Goal: Task Accomplishment & Management: Manage account settings

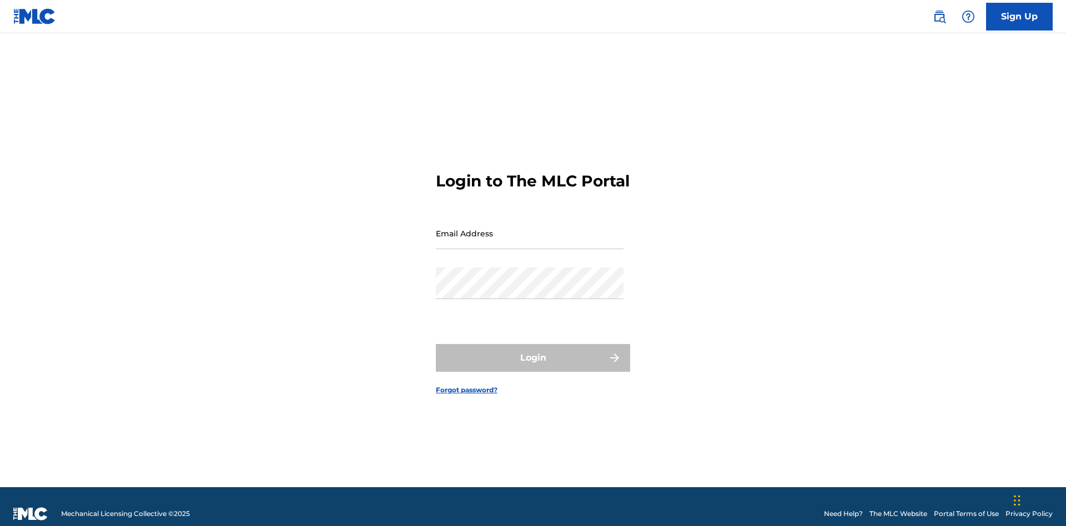
scroll to position [14, 0]
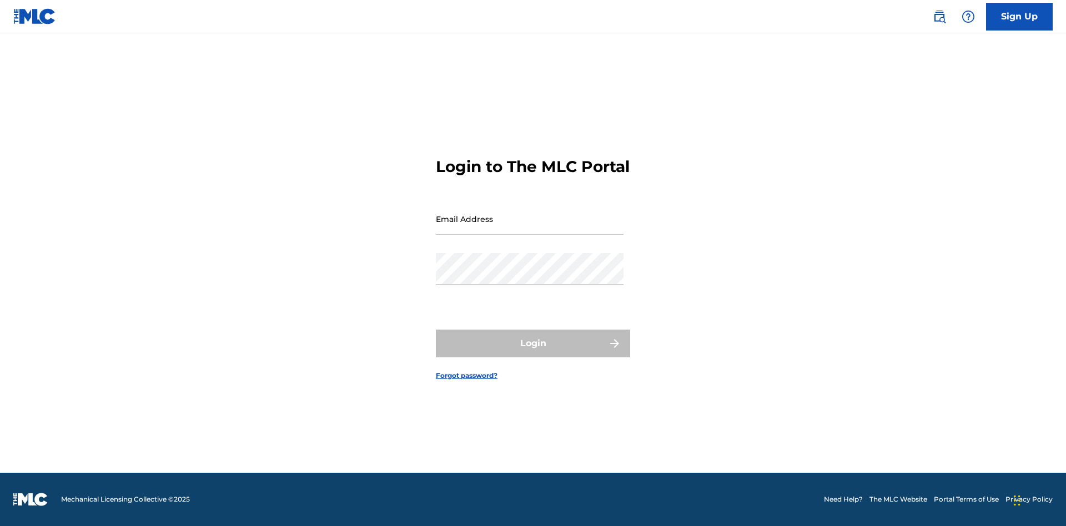
click at [530, 228] on input "Email Address" at bounding box center [530, 219] width 188 height 32
type input "[EMAIL_ADDRESS][DOMAIN_NAME]"
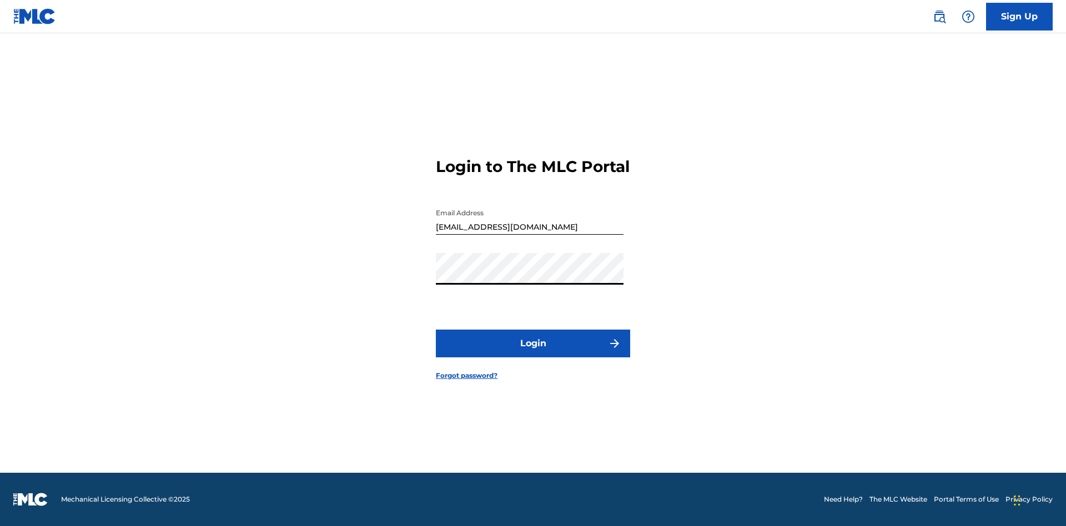
click at [533, 353] on button "Login" at bounding box center [533, 344] width 194 height 28
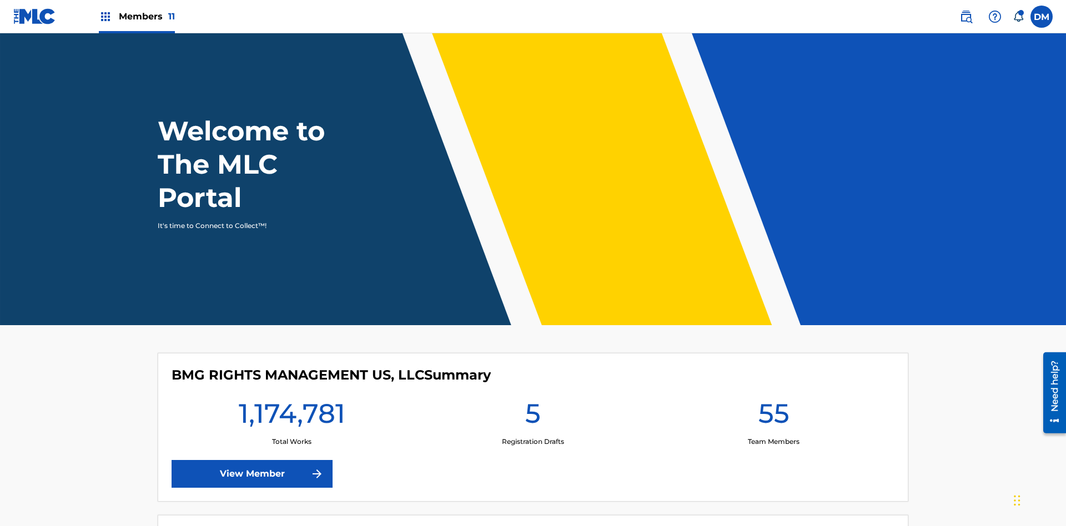
click at [137, 16] on span "Members 11" at bounding box center [147, 16] width 56 height 13
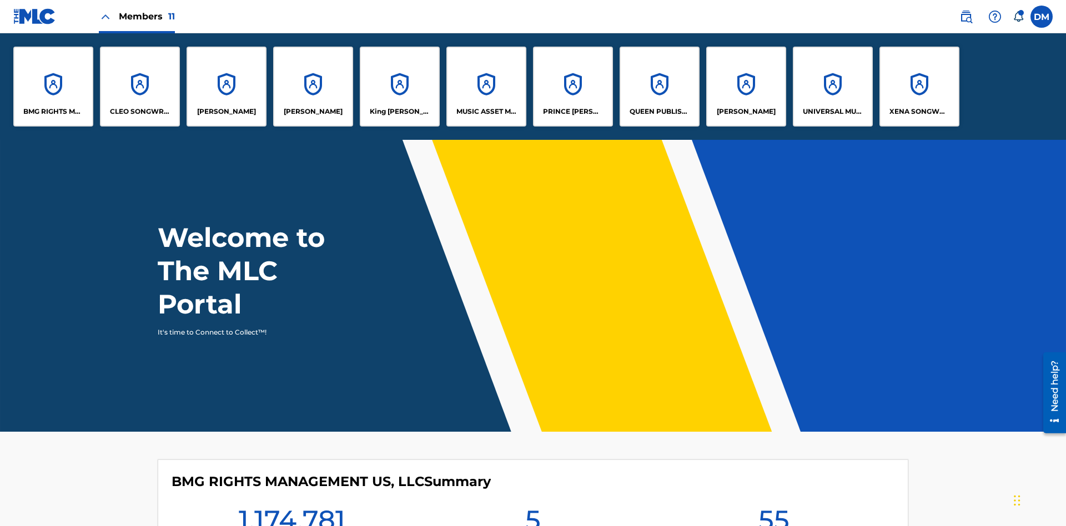
scroll to position [40, 0]
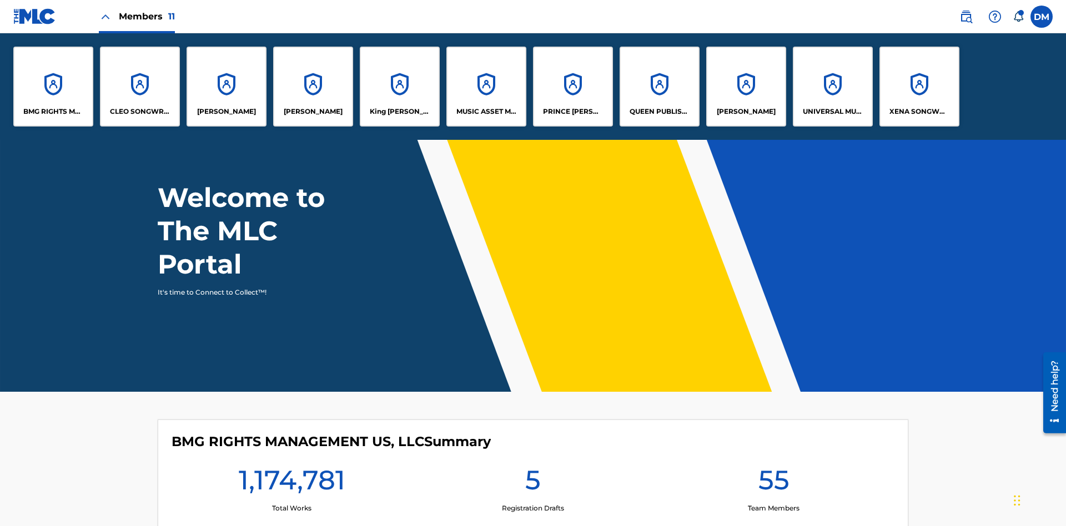
click at [486, 112] on p "MUSIC ASSET MANAGEMENT (MAM)" at bounding box center [486, 112] width 60 height 10
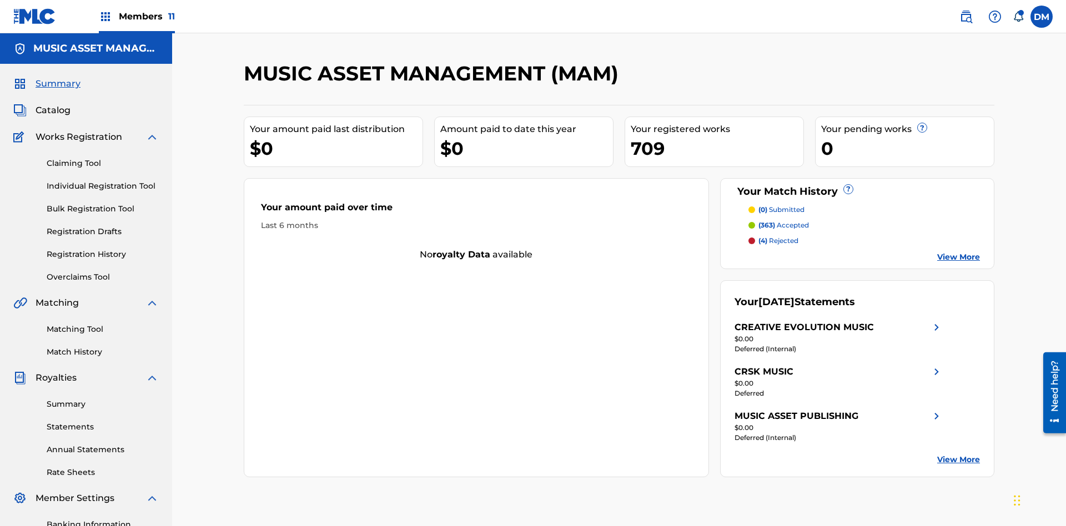
scroll to position [37, 0]
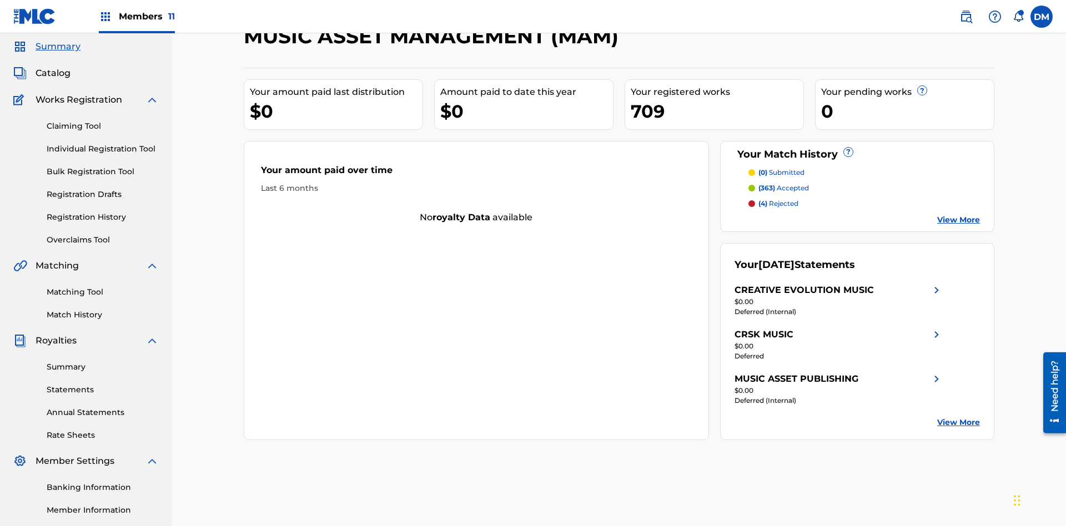
click at [53, 73] on span "Catalog" at bounding box center [53, 73] width 35 height 13
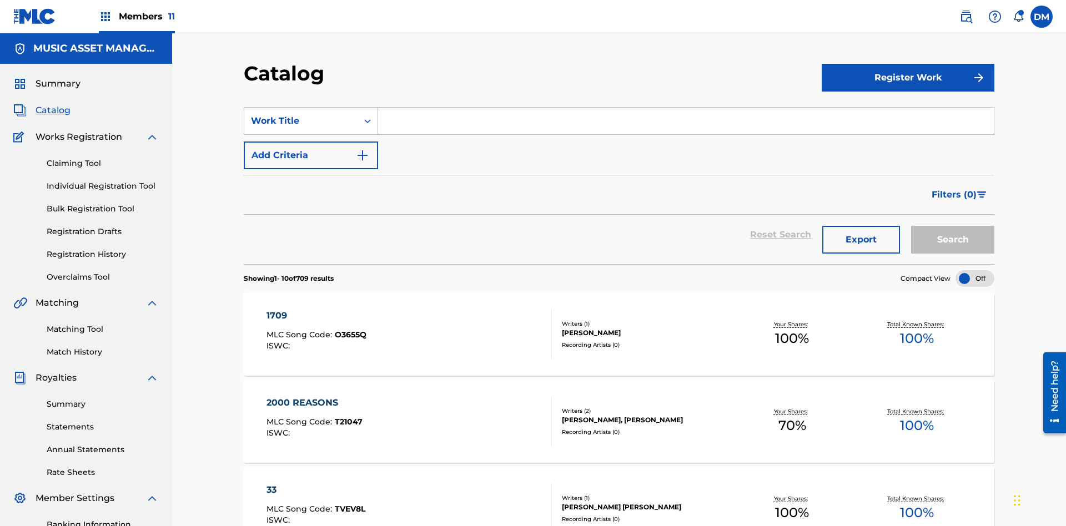
scroll to position [204, 0]
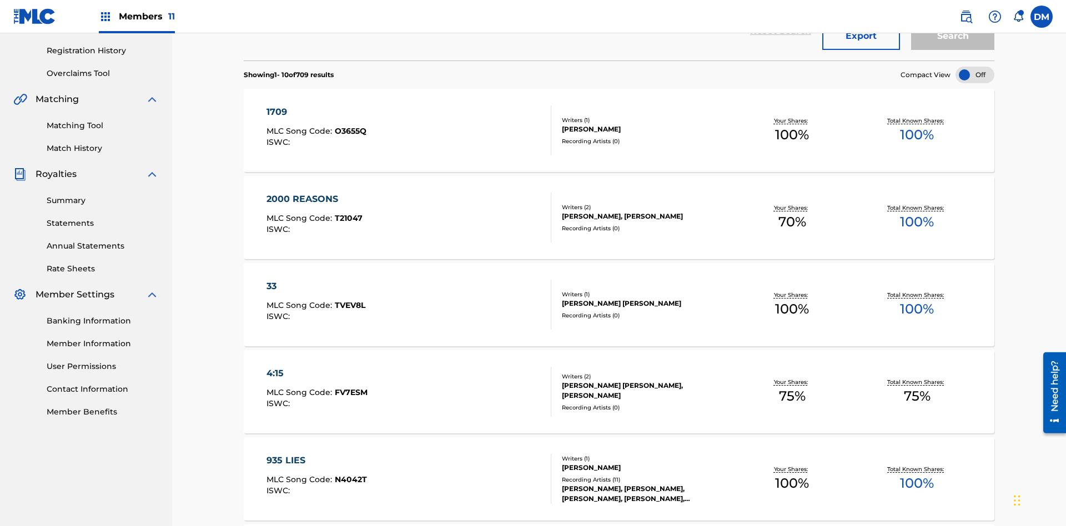
click at [975, 75] on div at bounding box center [974, 75] width 39 height 17
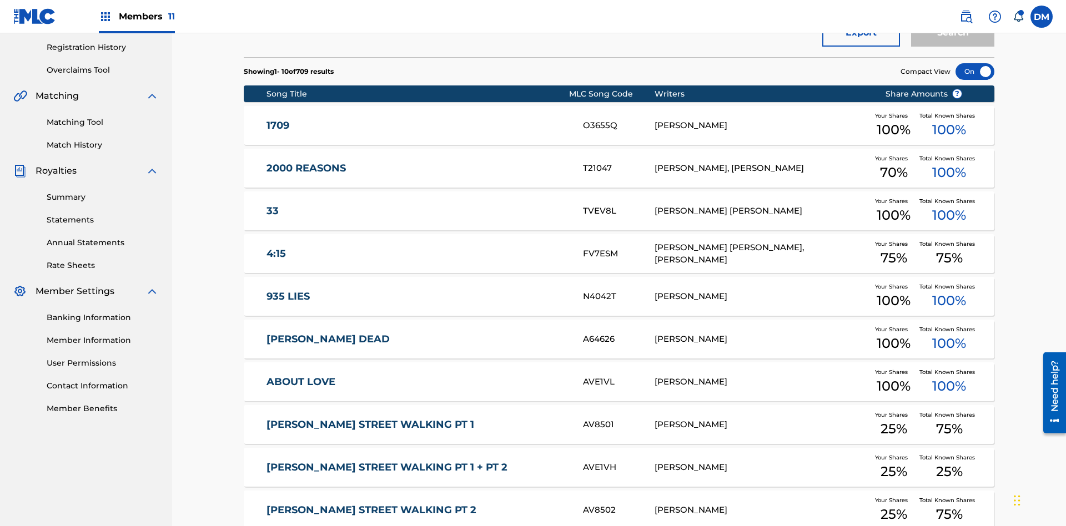
scroll to position [321, 0]
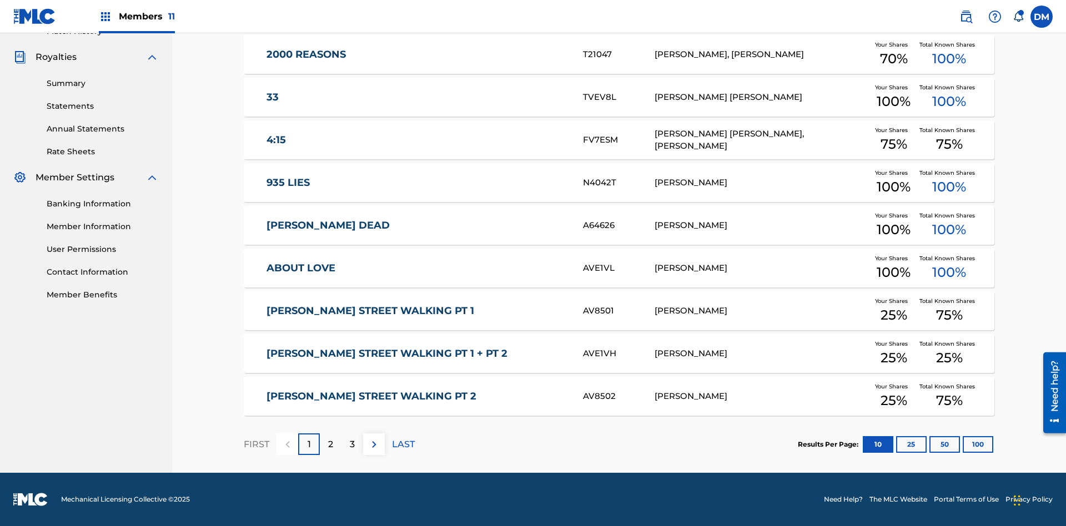
click at [863, 444] on button "10" at bounding box center [878, 444] width 31 height 17
click at [256, 444] on p "FIRST" at bounding box center [257, 444] width 26 height 13
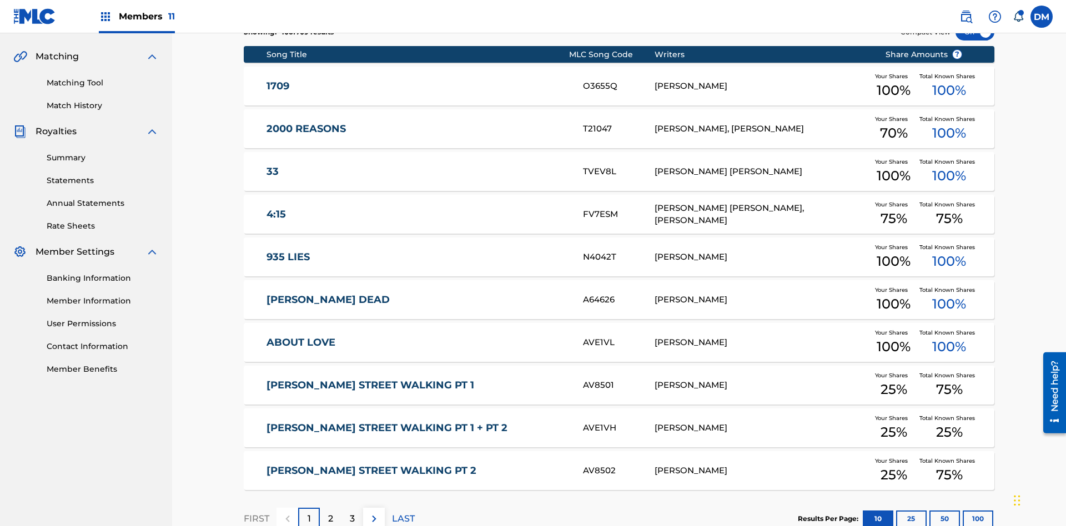
scroll to position [207, 0]
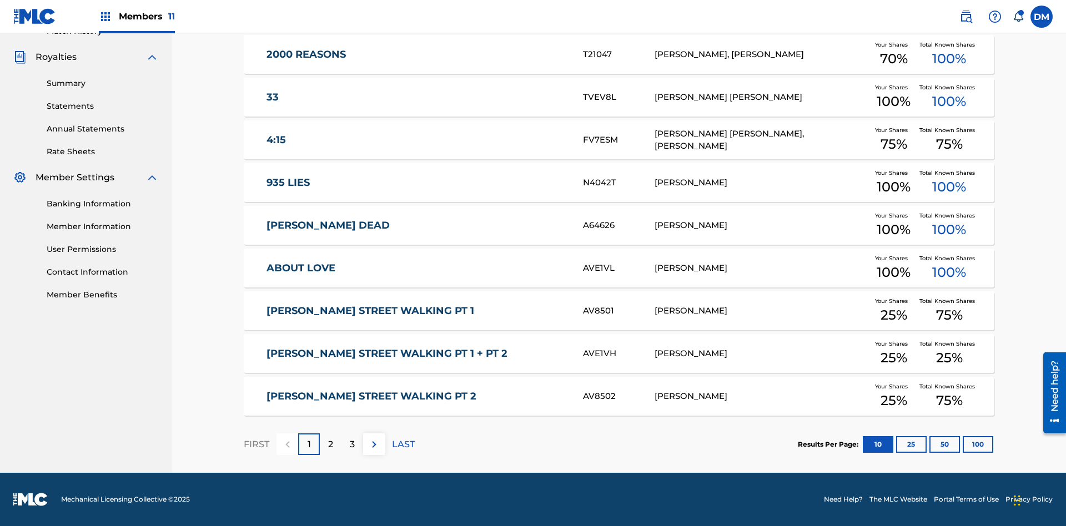
click at [374, 444] on img at bounding box center [373, 444] width 13 height 13
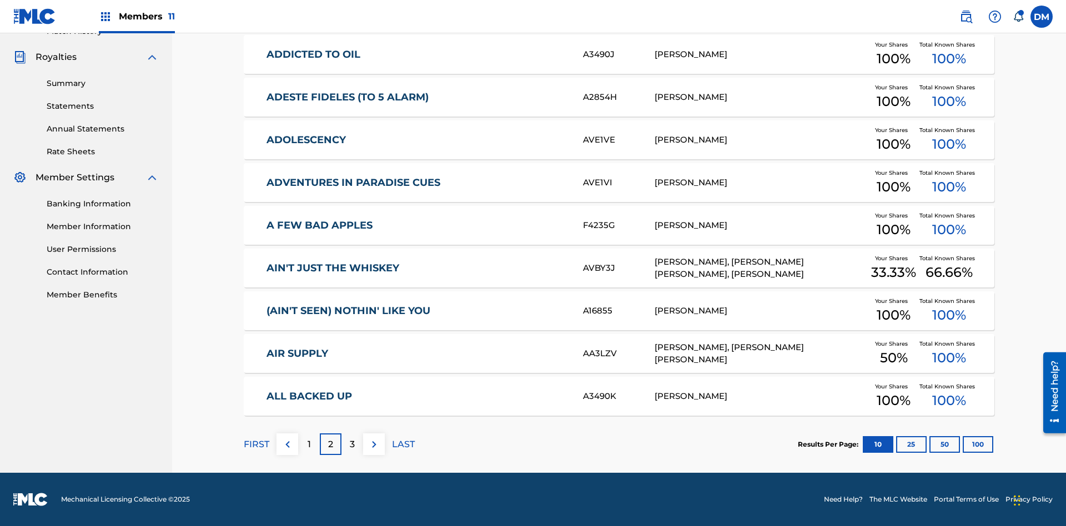
click at [374, 444] on img at bounding box center [373, 444] width 13 height 13
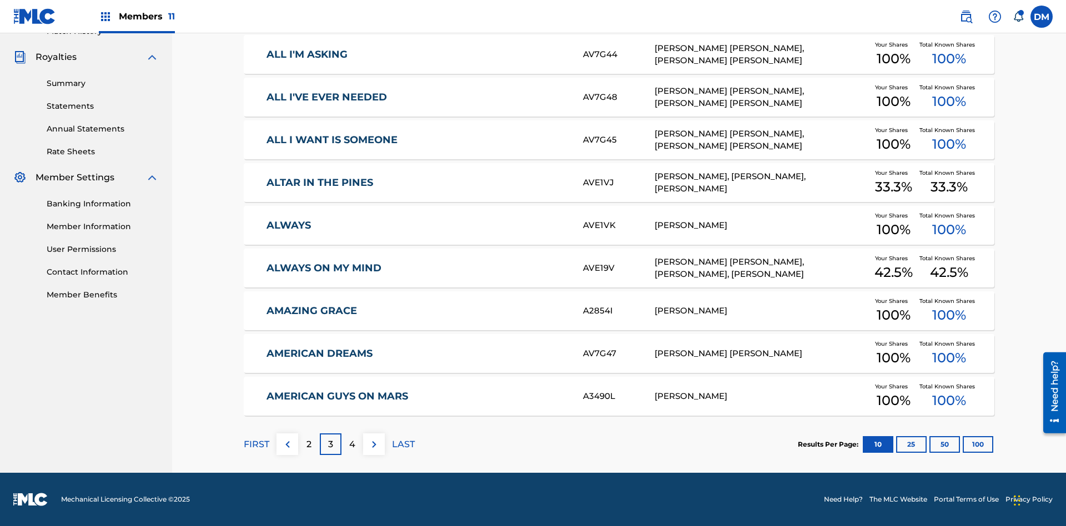
click at [374, 444] on img at bounding box center [373, 444] width 13 height 13
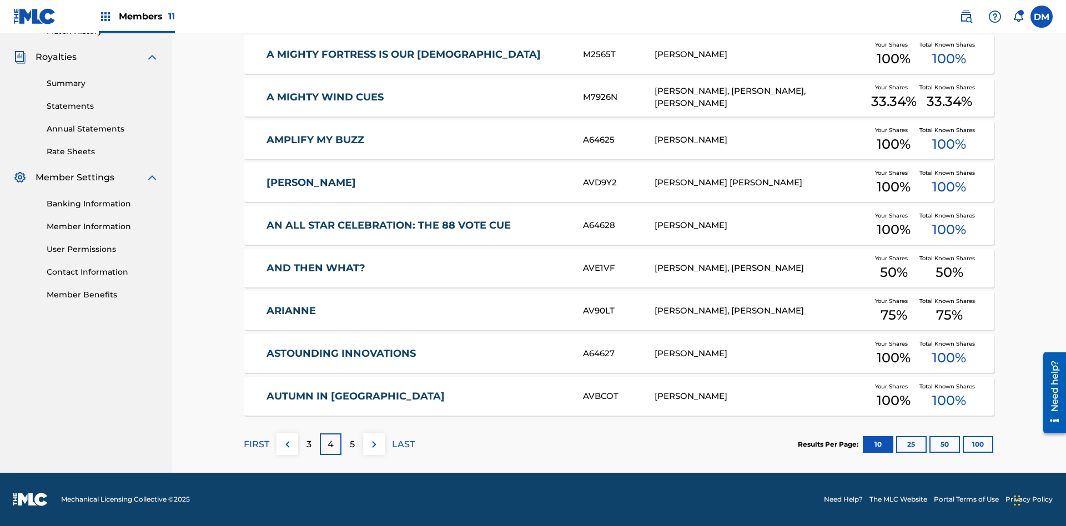
click at [374, 444] on img at bounding box center [373, 444] width 13 height 13
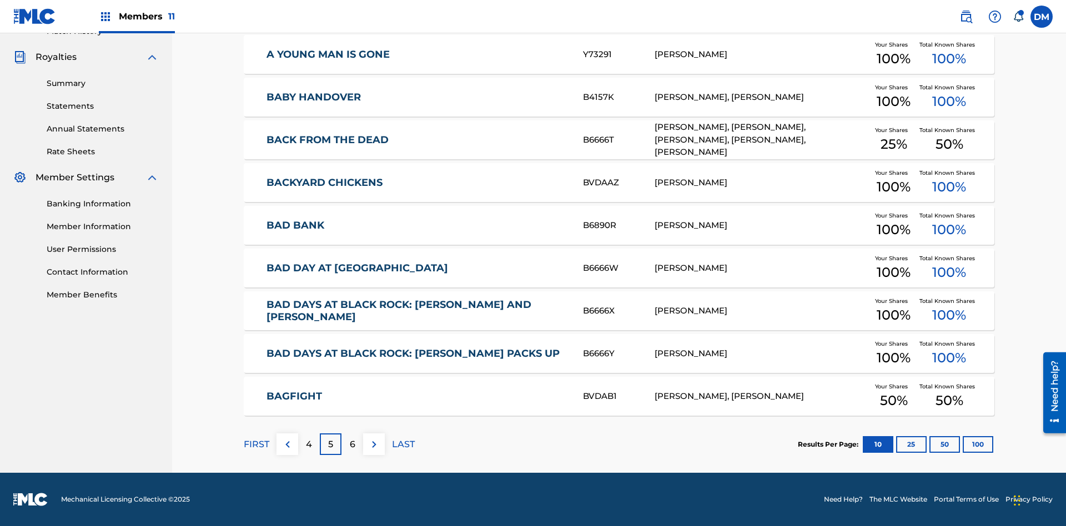
click at [374, 444] on img at bounding box center [373, 444] width 13 height 13
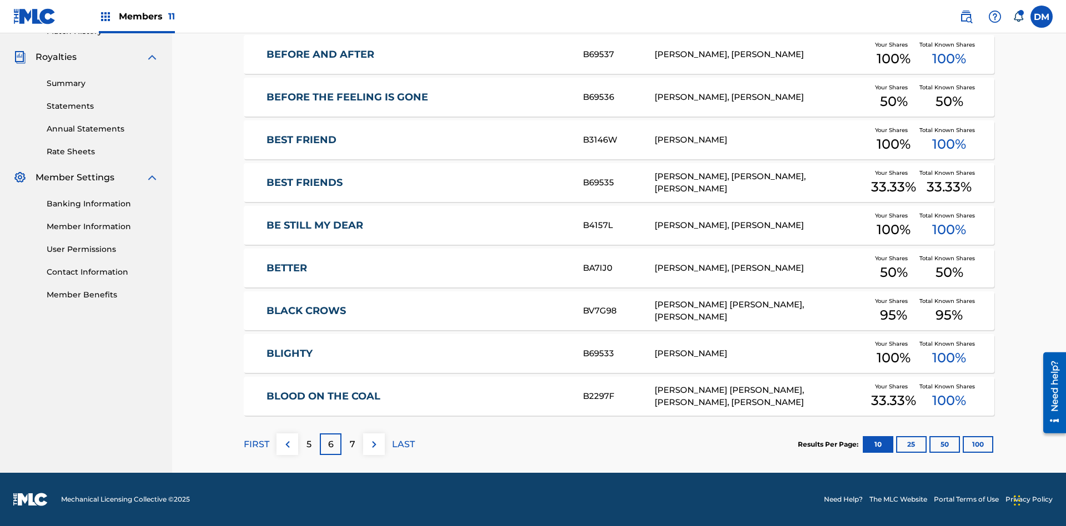
click at [374, 444] on img at bounding box center [373, 444] width 13 height 13
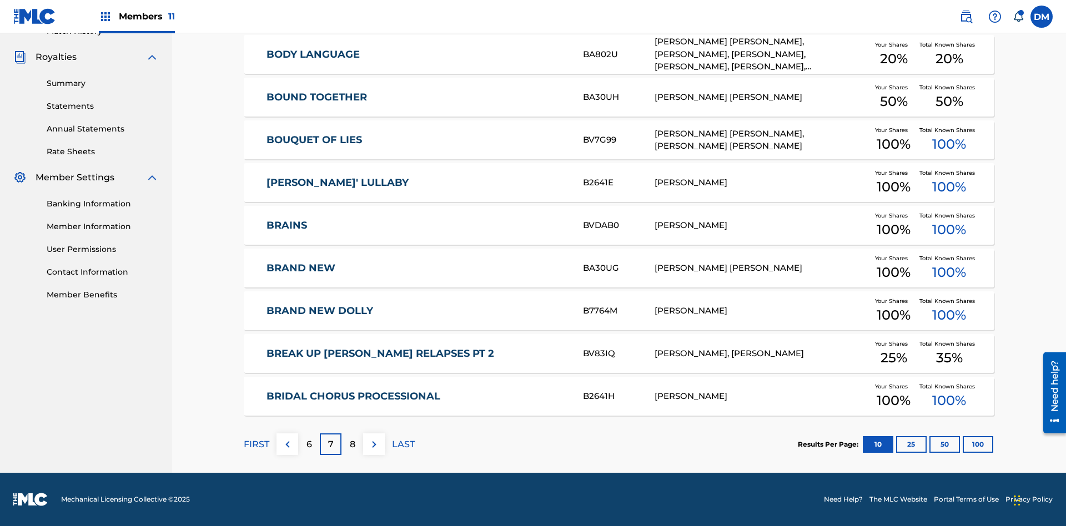
click at [374, 444] on img at bounding box center [373, 444] width 13 height 13
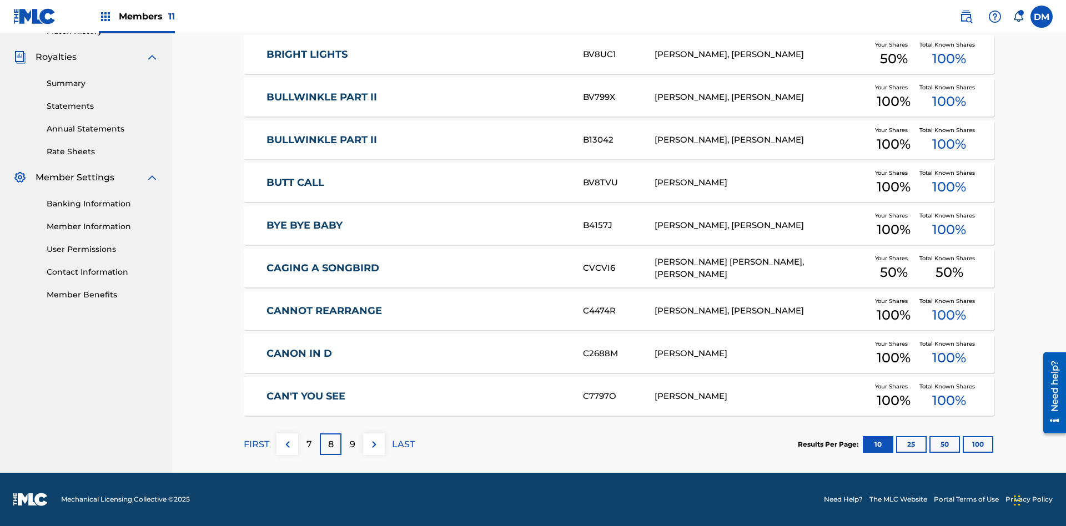
click at [374, 444] on img at bounding box center [373, 444] width 13 height 13
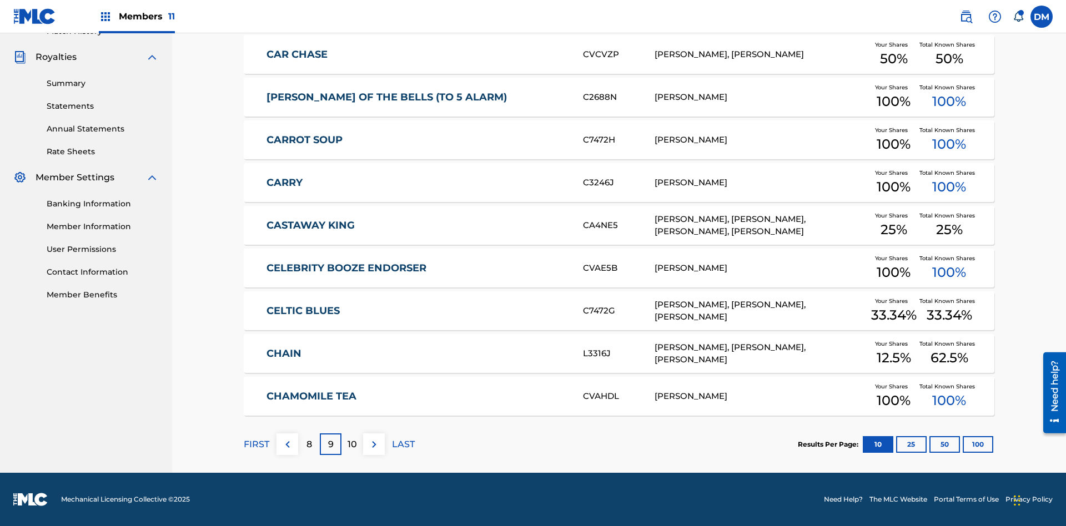
click at [374, 444] on img at bounding box center [373, 444] width 13 height 13
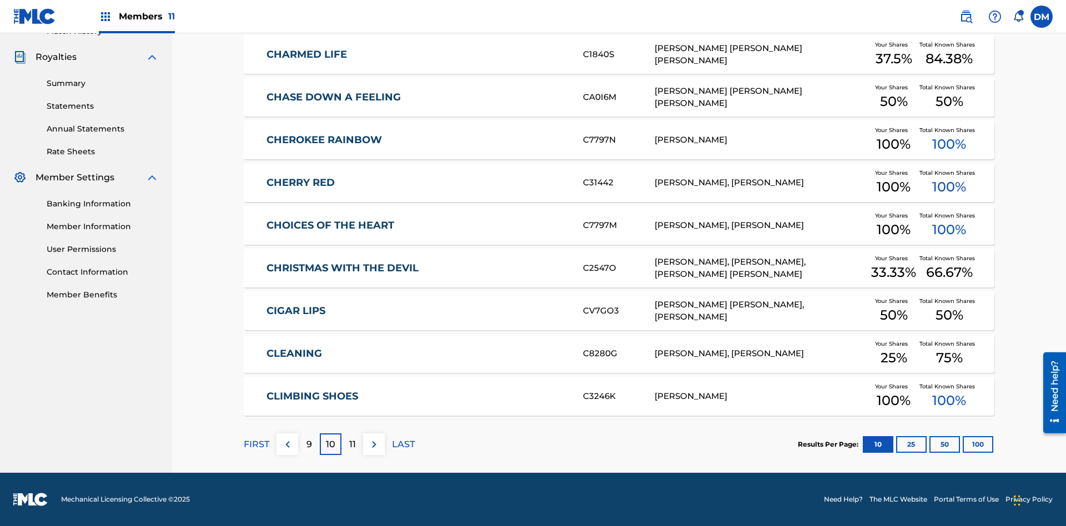
click at [374, 444] on img at bounding box center [373, 444] width 13 height 13
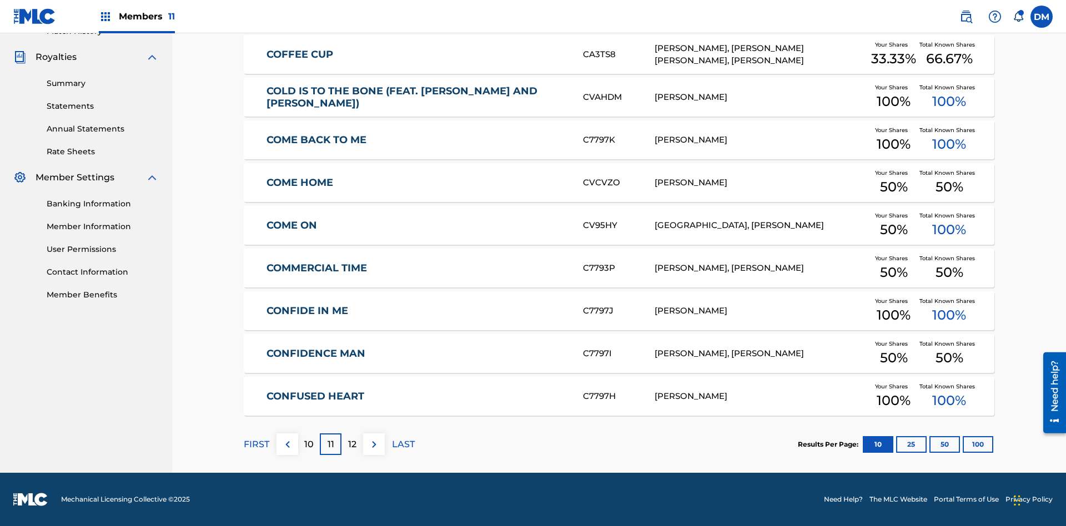
click at [374, 444] on img at bounding box center [373, 444] width 13 height 13
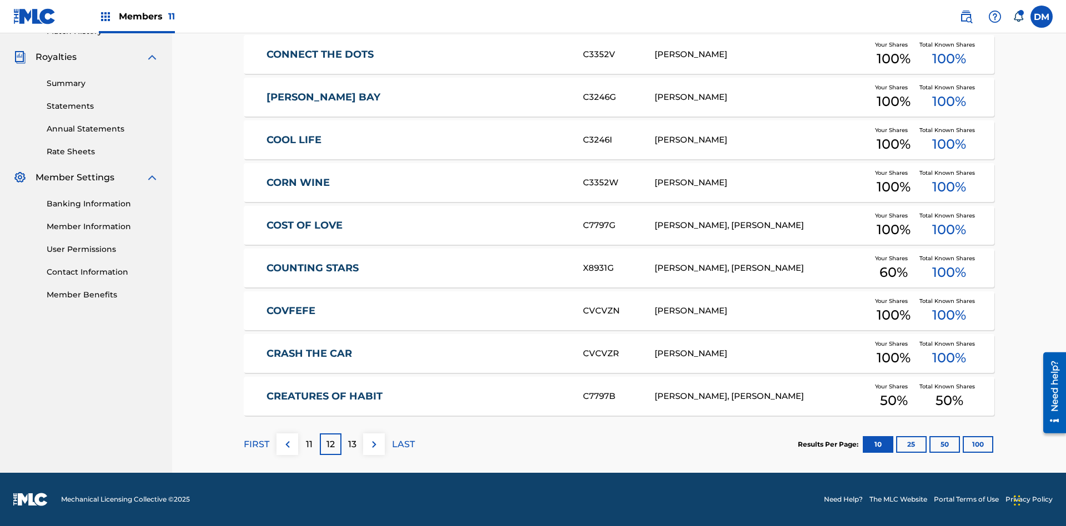
click at [374, 444] on img at bounding box center [373, 444] width 13 height 13
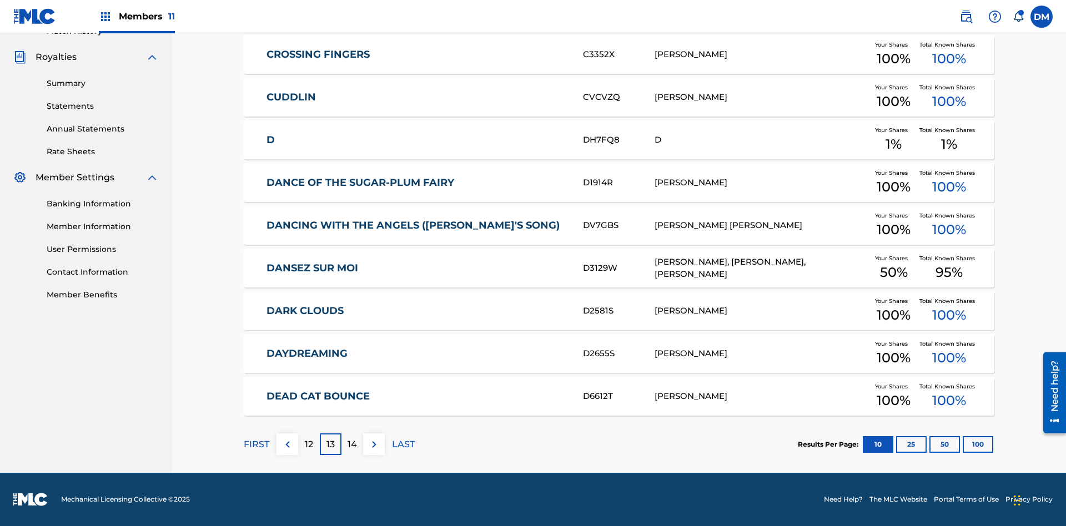
click at [374, 444] on img at bounding box center [373, 444] width 13 height 13
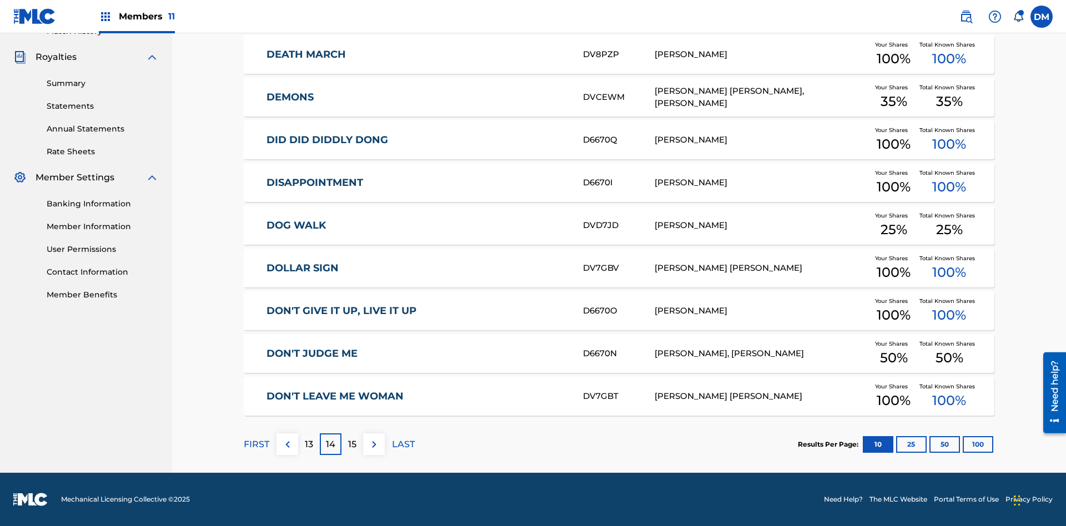
click at [374, 444] on img at bounding box center [373, 444] width 13 height 13
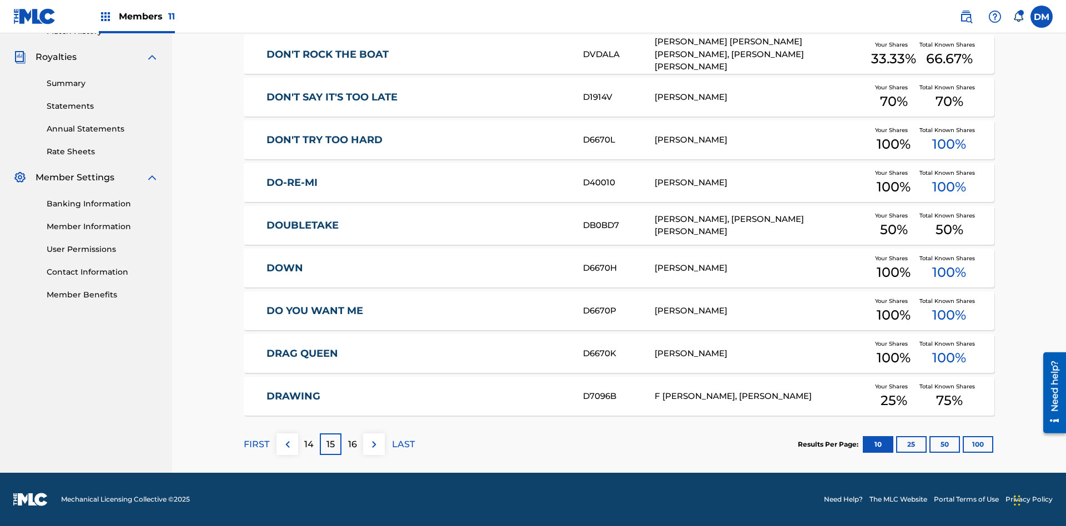
click at [374, 444] on img at bounding box center [373, 444] width 13 height 13
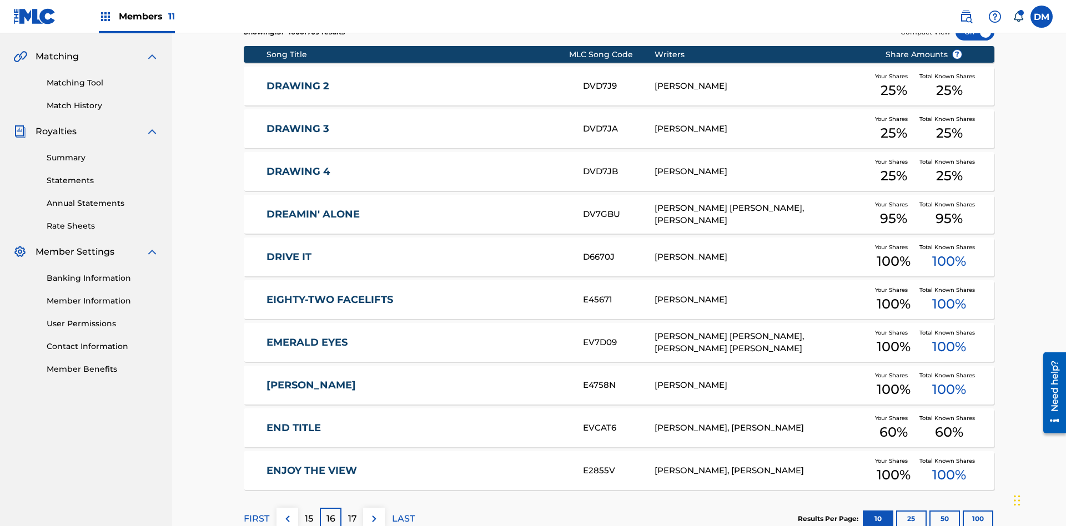
scroll to position [162, 0]
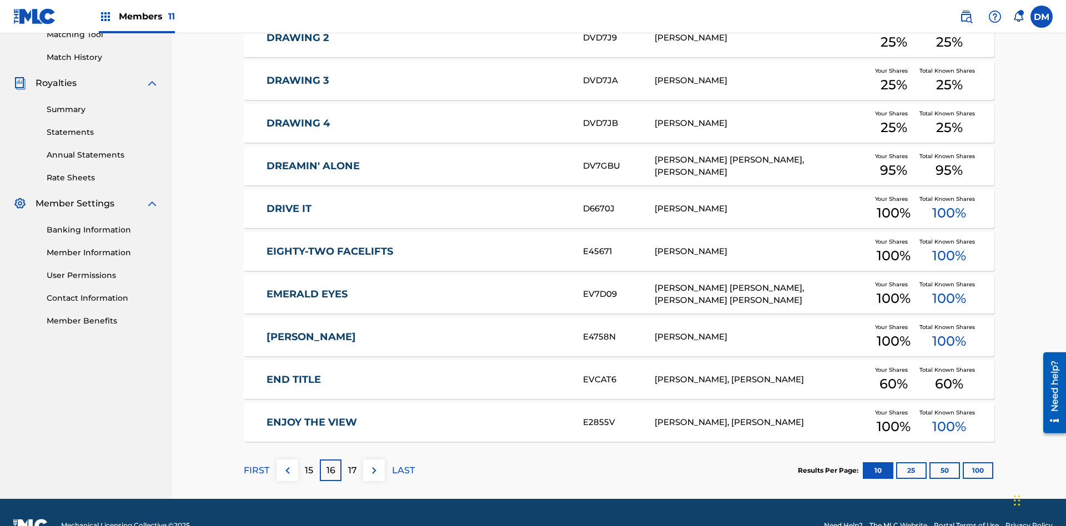
click at [374, 464] on img at bounding box center [373, 470] width 13 height 13
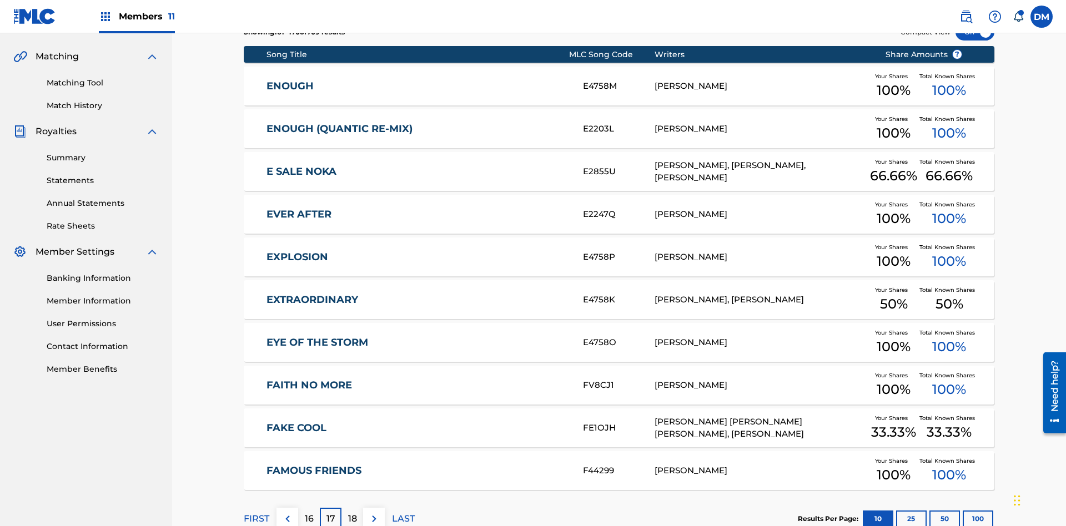
scroll to position [207, 0]
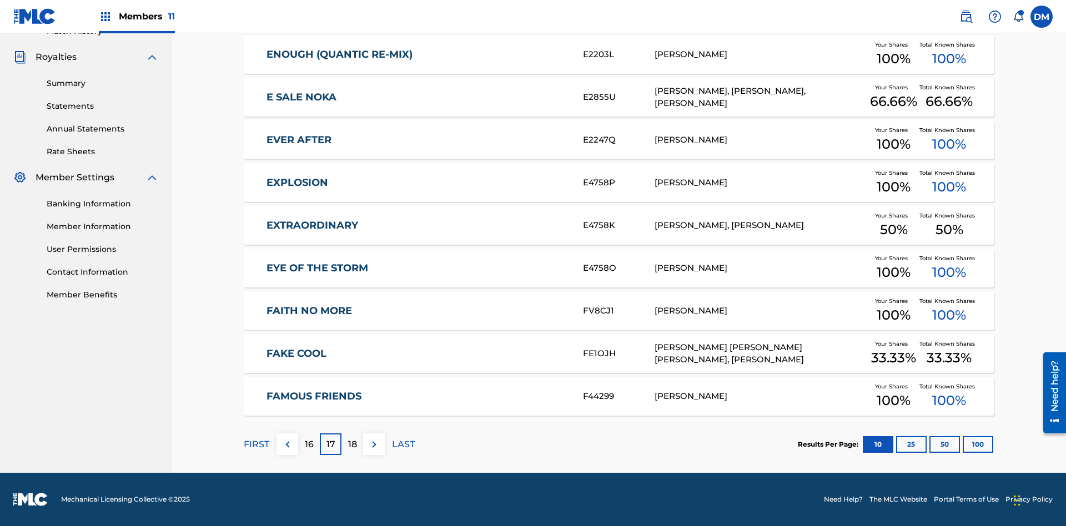
click at [374, 444] on img at bounding box center [373, 444] width 13 height 13
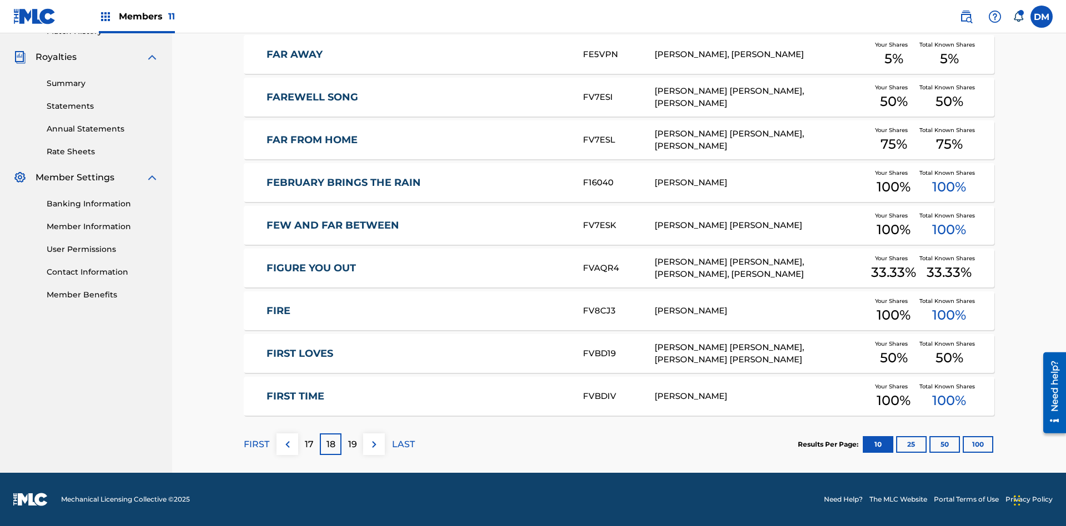
click at [374, 444] on img at bounding box center [373, 444] width 13 height 13
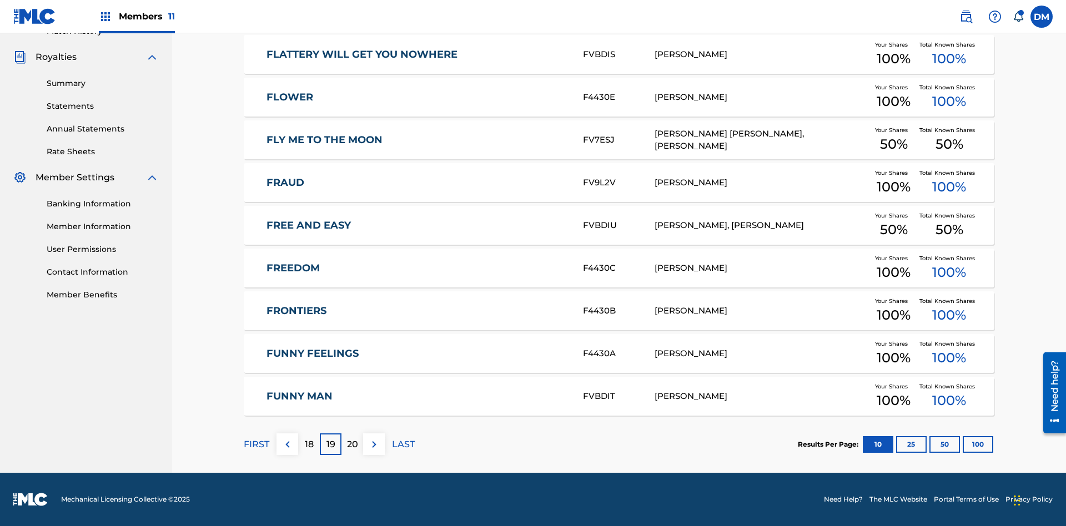
click at [374, 444] on img at bounding box center [373, 444] width 13 height 13
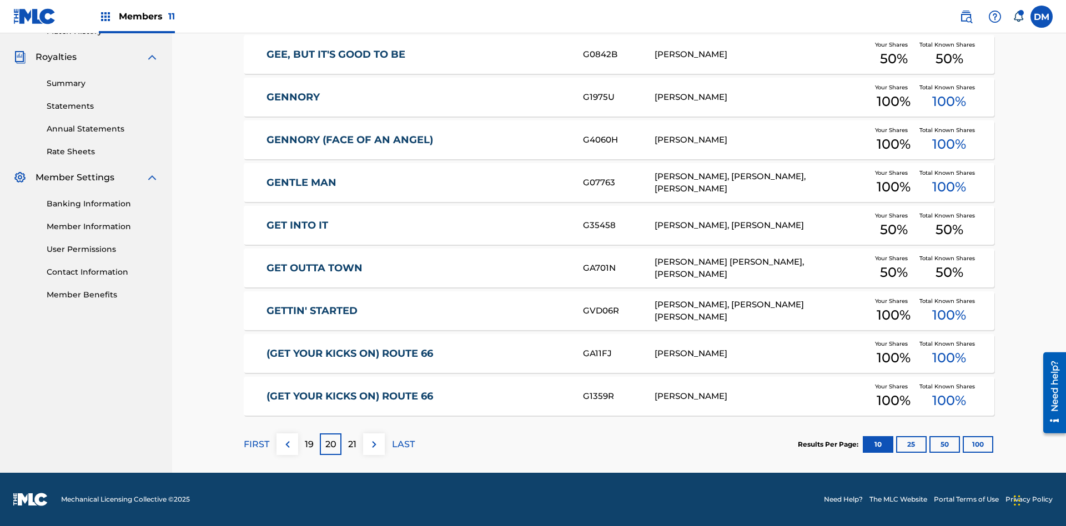
click at [374, 444] on img at bounding box center [373, 444] width 13 height 13
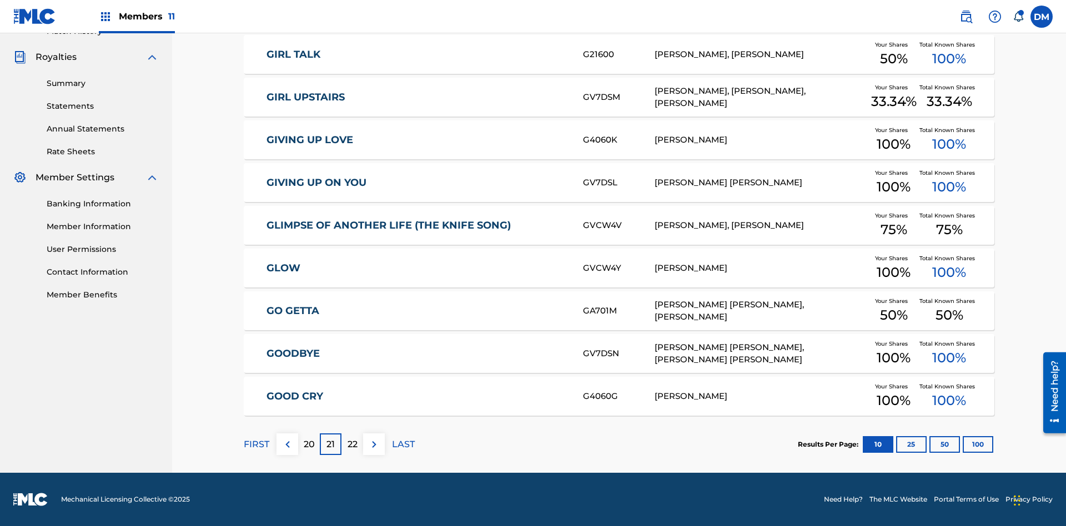
click at [374, 444] on img at bounding box center [373, 444] width 13 height 13
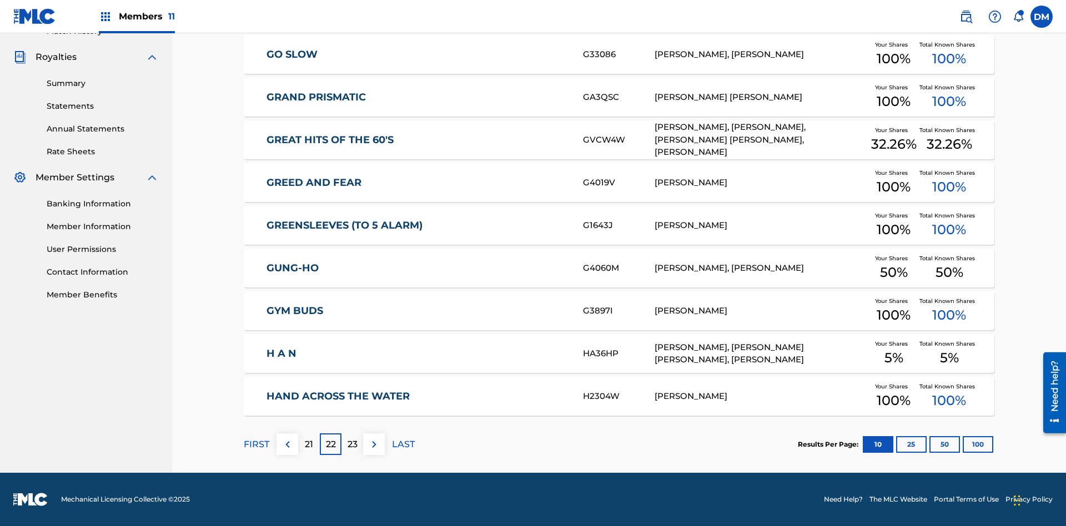
click at [374, 444] on img at bounding box center [373, 444] width 13 height 13
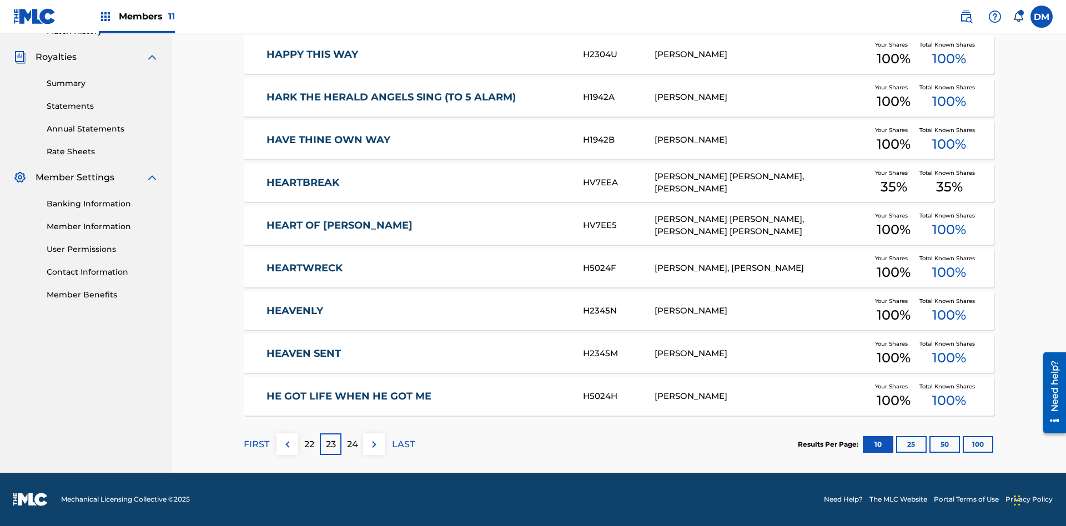
click at [374, 444] on img at bounding box center [373, 444] width 13 height 13
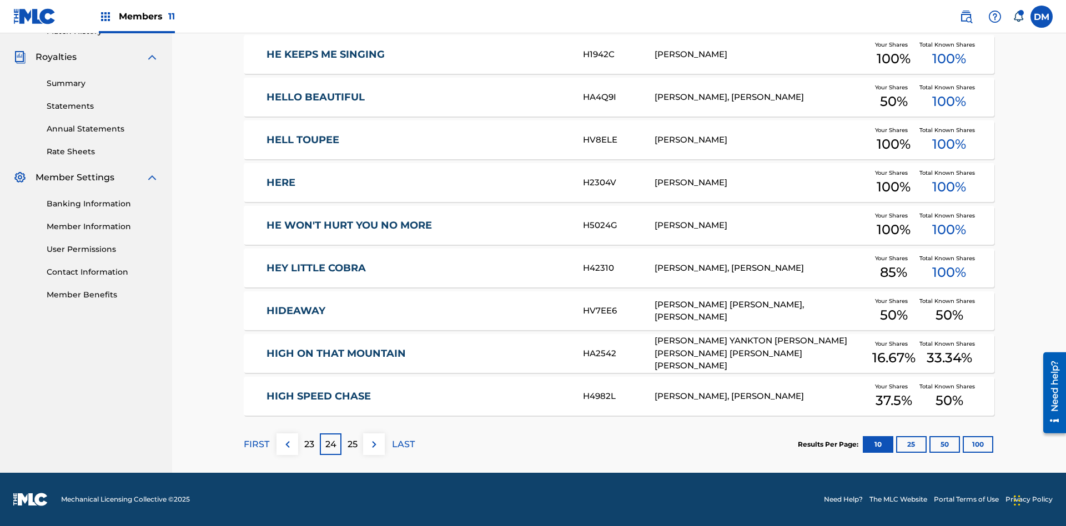
click at [374, 444] on img at bounding box center [373, 444] width 13 height 13
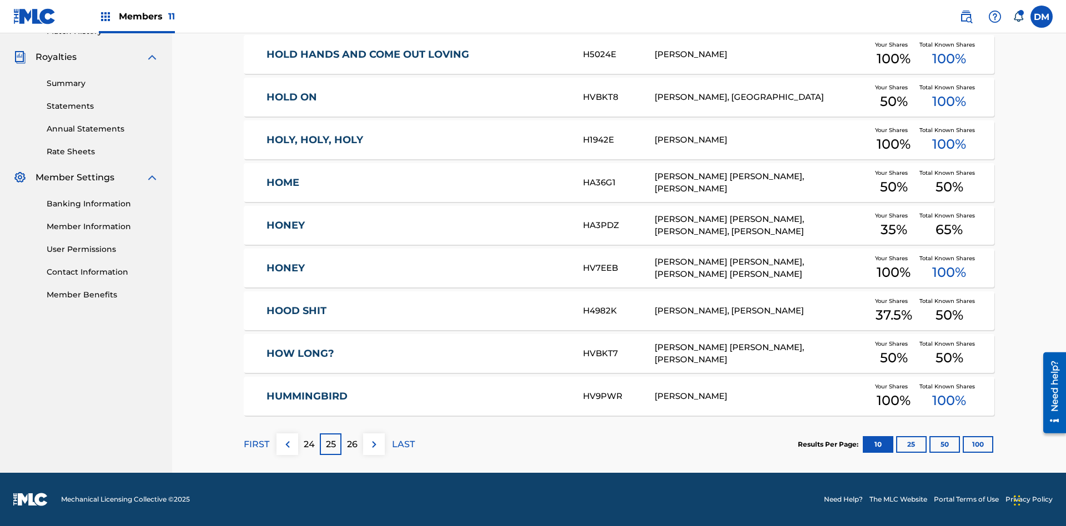
click at [374, 444] on img at bounding box center [373, 444] width 13 height 13
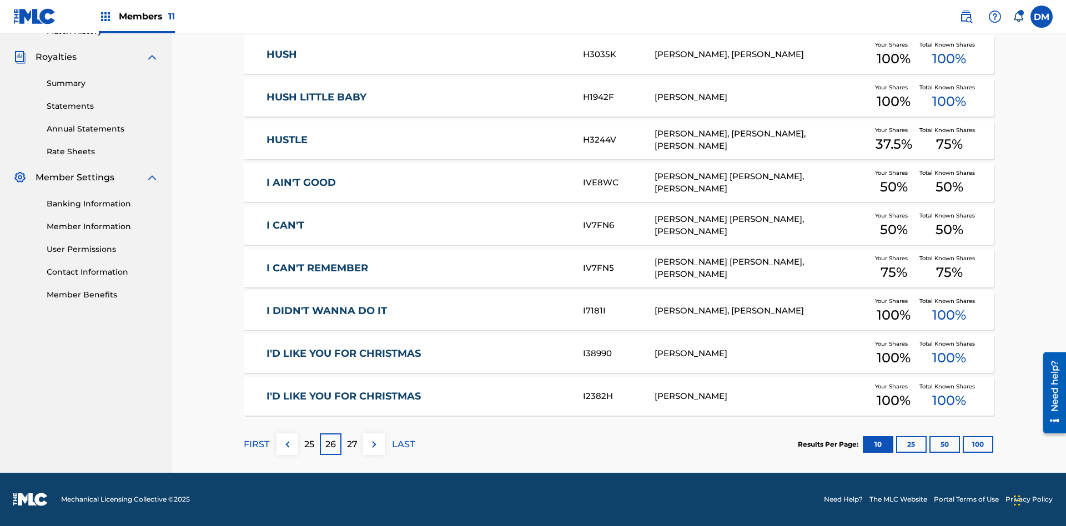
click at [374, 444] on img at bounding box center [373, 444] width 13 height 13
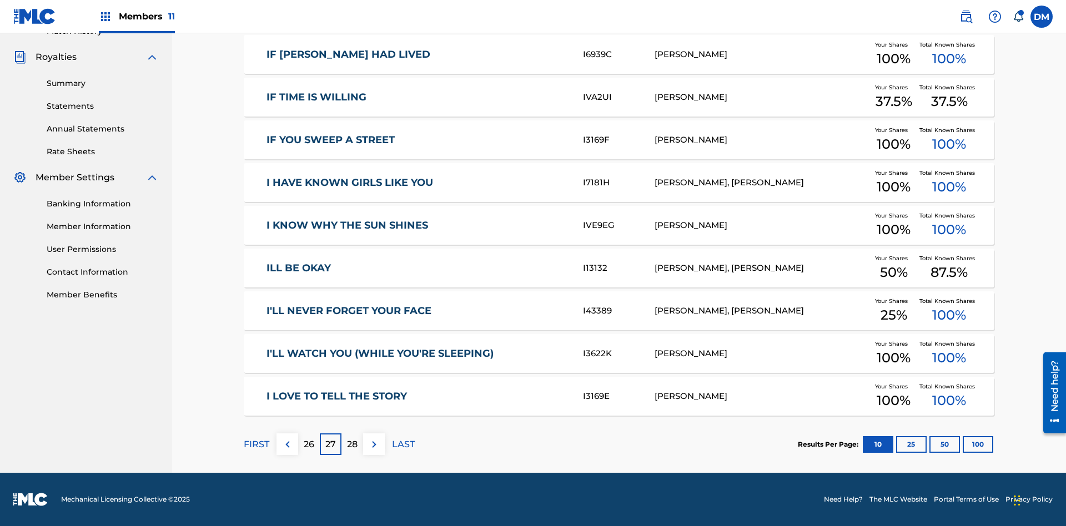
click at [374, 444] on img at bounding box center [373, 444] width 13 height 13
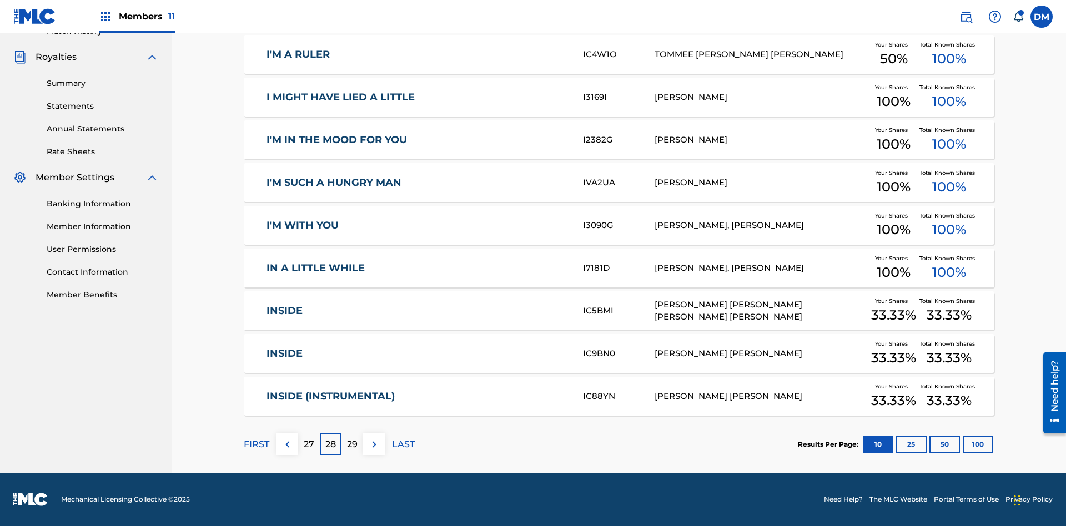
click at [374, 444] on img at bounding box center [373, 444] width 13 height 13
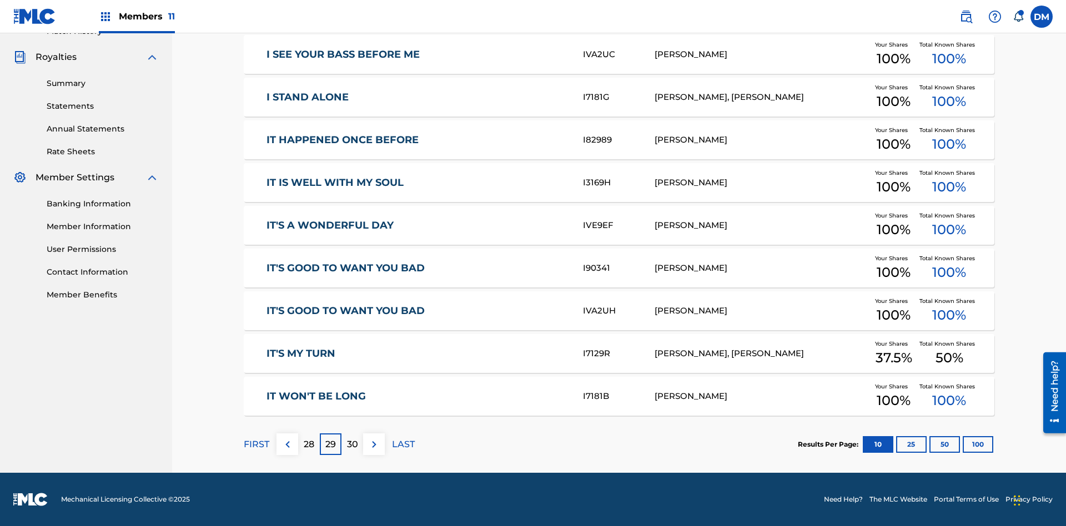
click at [374, 444] on img at bounding box center [373, 444] width 13 height 13
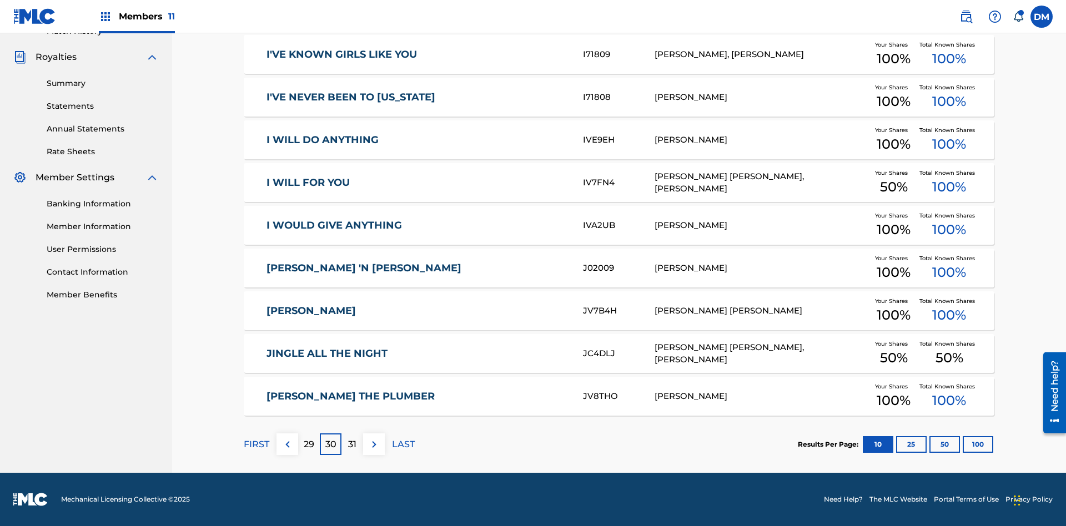
click at [374, 444] on img at bounding box center [373, 444] width 13 height 13
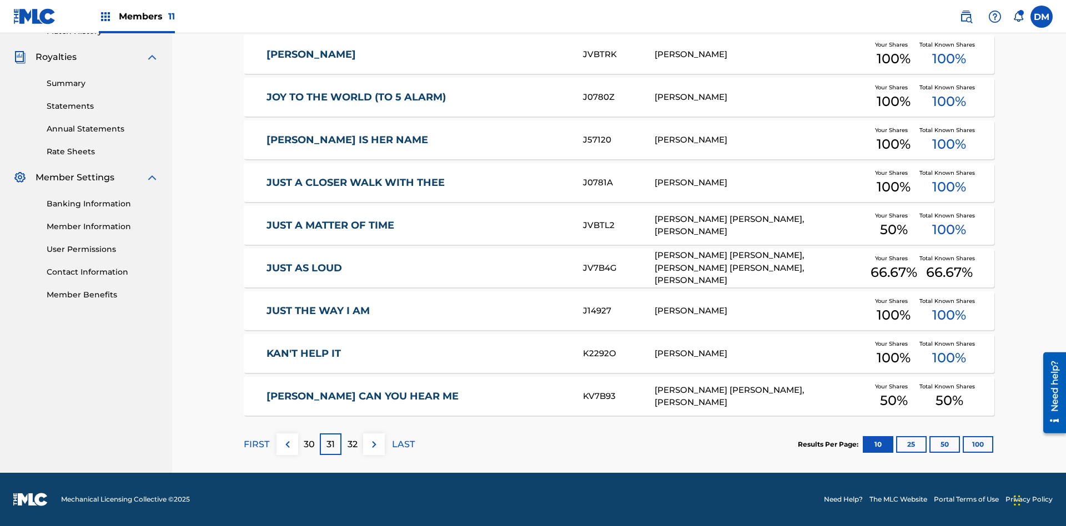
click at [374, 444] on img at bounding box center [373, 444] width 13 height 13
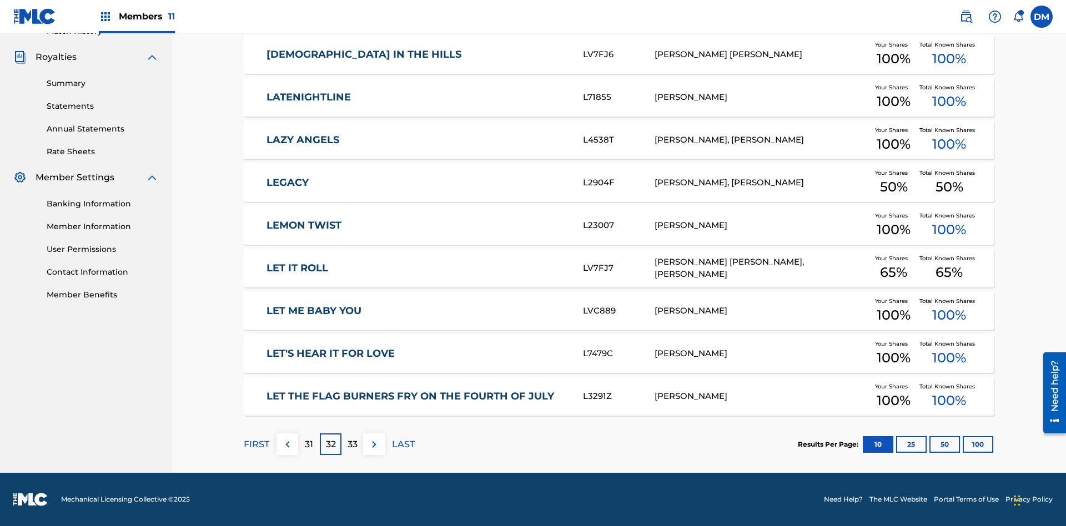
click at [374, 444] on img at bounding box center [373, 444] width 13 height 13
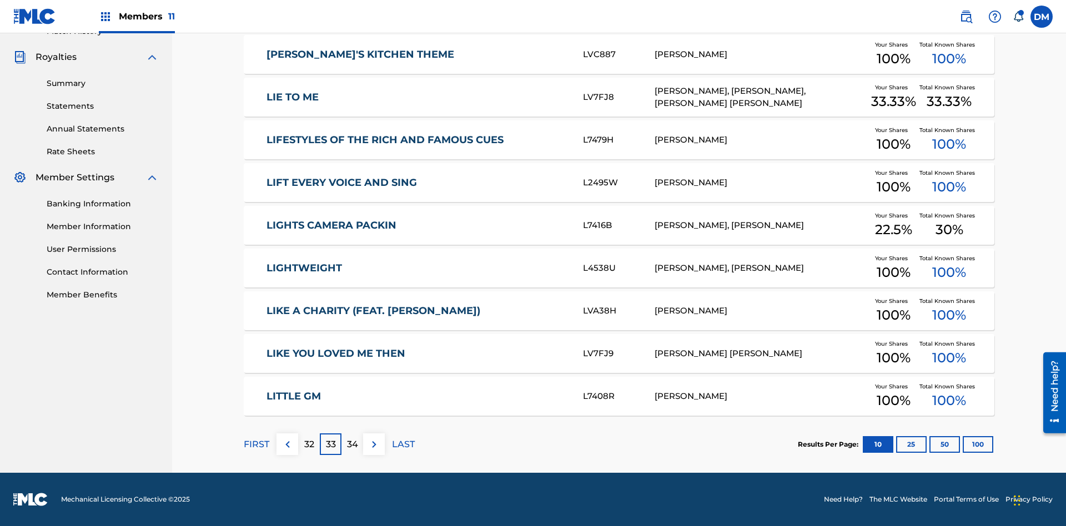
click at [374, 444] on img at bounding box center [373, 444] width 13 height 13
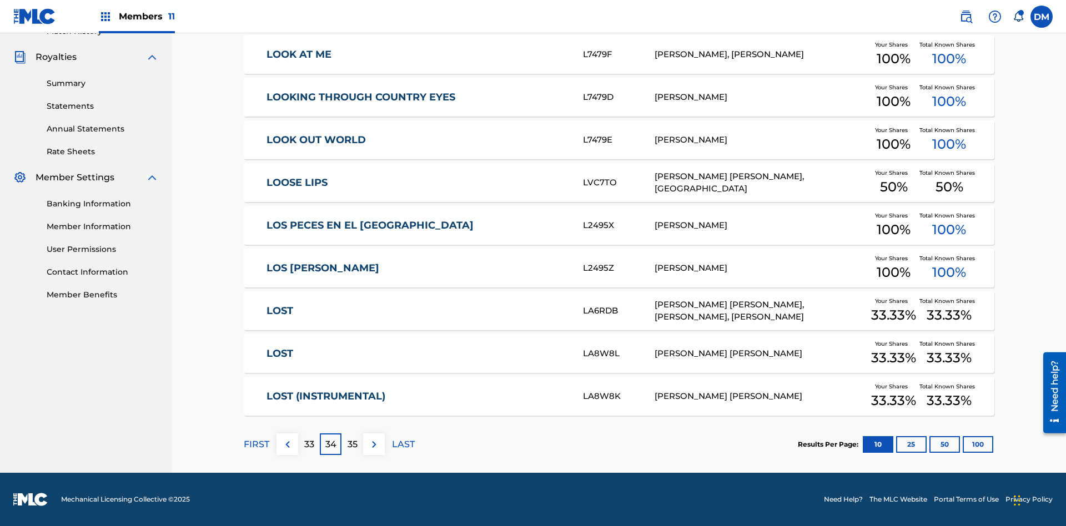
click at [374, 444] on img at bounding box center [373, 444] width 13 height 13
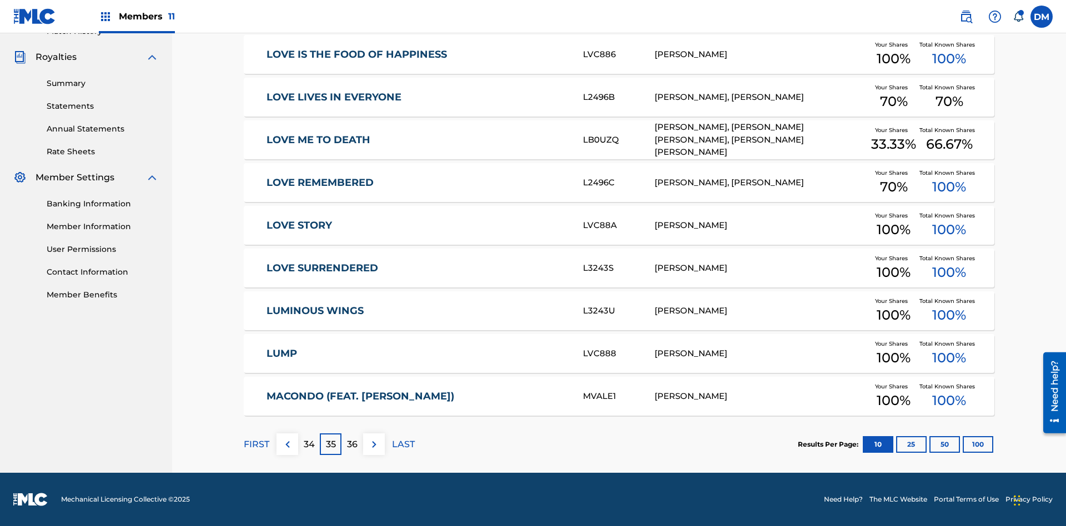
click at [374, 444] on img at bounding box center [373, 444] width 13 height 13
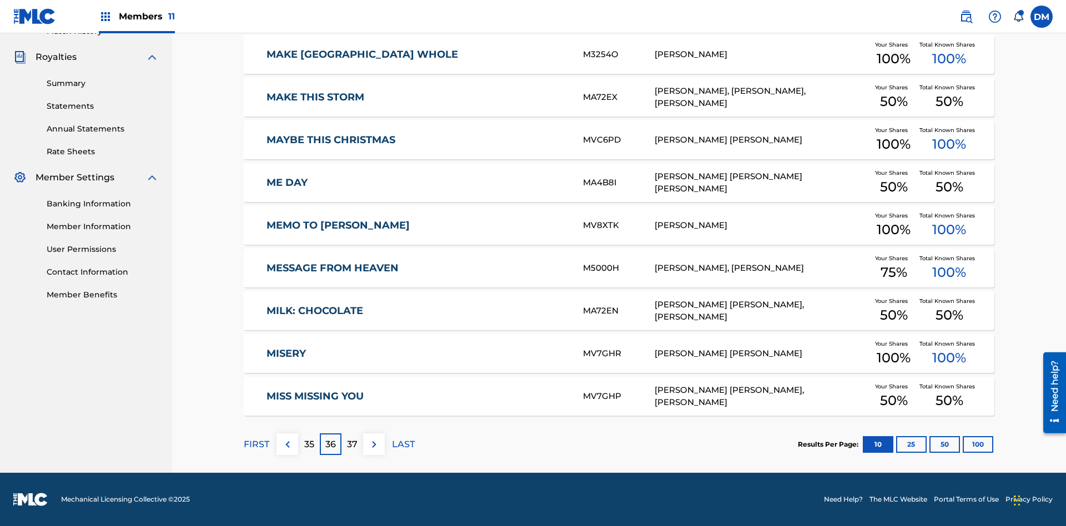
click at [374, 444] on img at bounding box center [373, 444] width 13 height 13
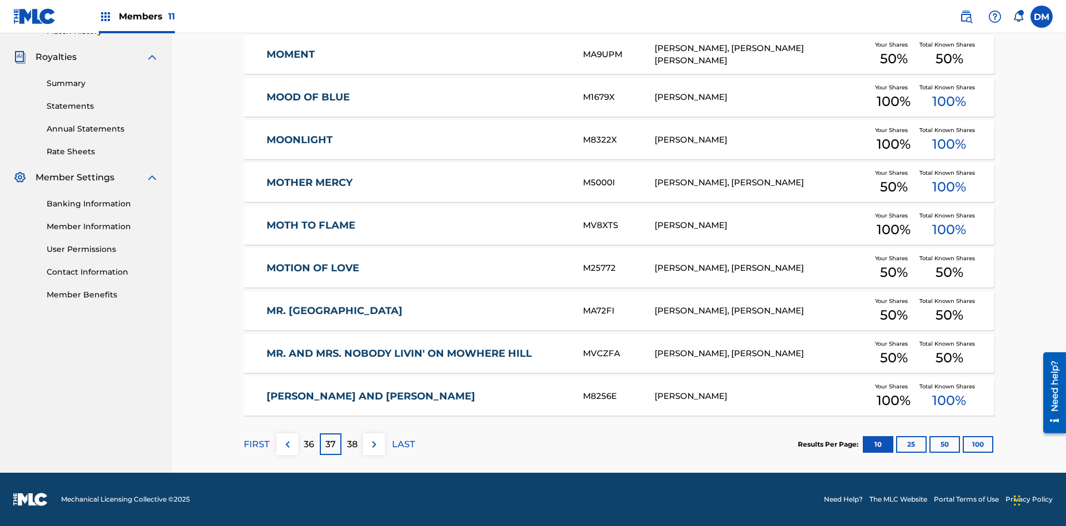
click at [374, 444] on img at bounding box center [373, 444] width 13 height 13
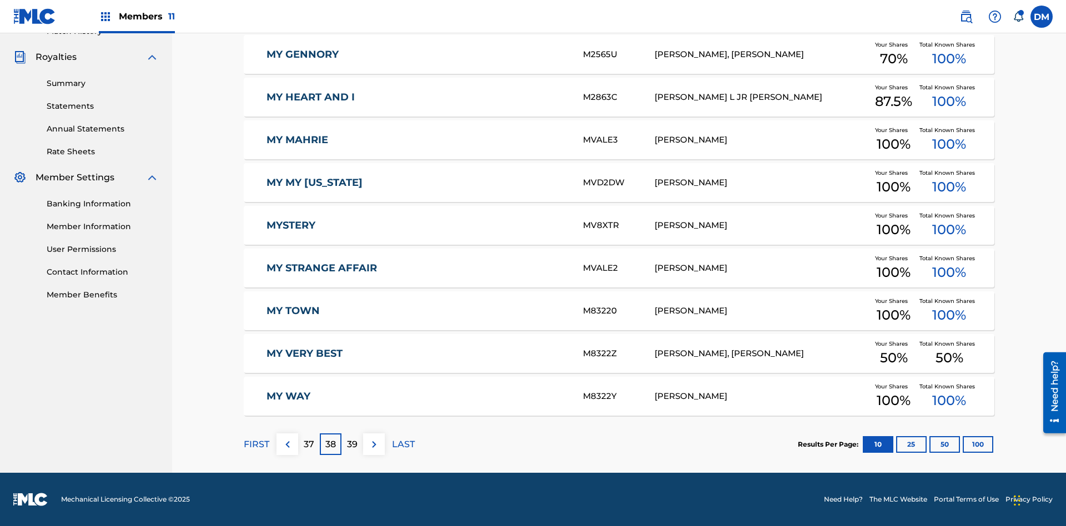
click at [374, 444] on img at bounding box center [373, 444] width 13 height 13
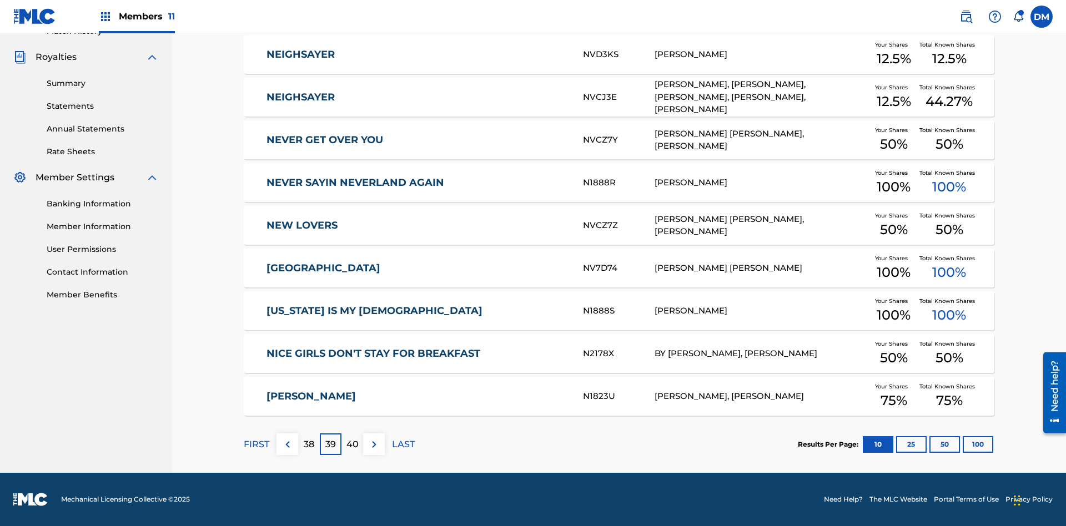
click at [374, 444] on img at bounding box center [373, 444] width 13 height 13
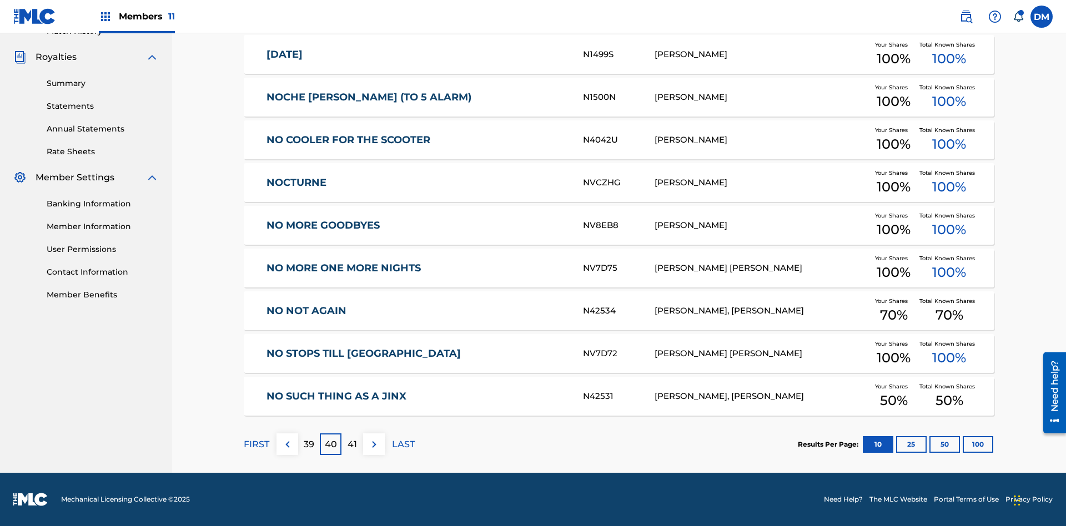
click at [374, 444] on img at bounding box center [373, 444] width 13 height 13
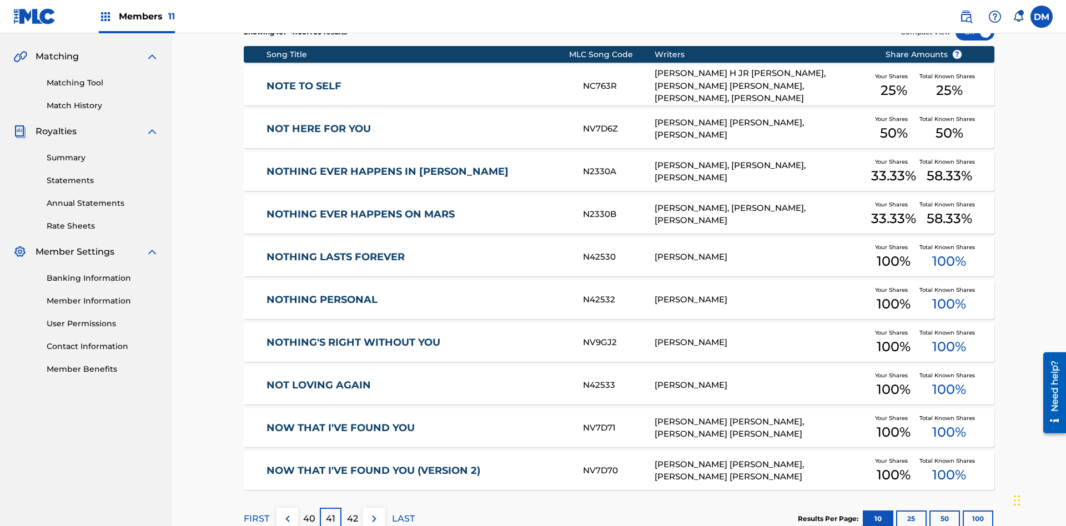
scroll to position [162, 0]
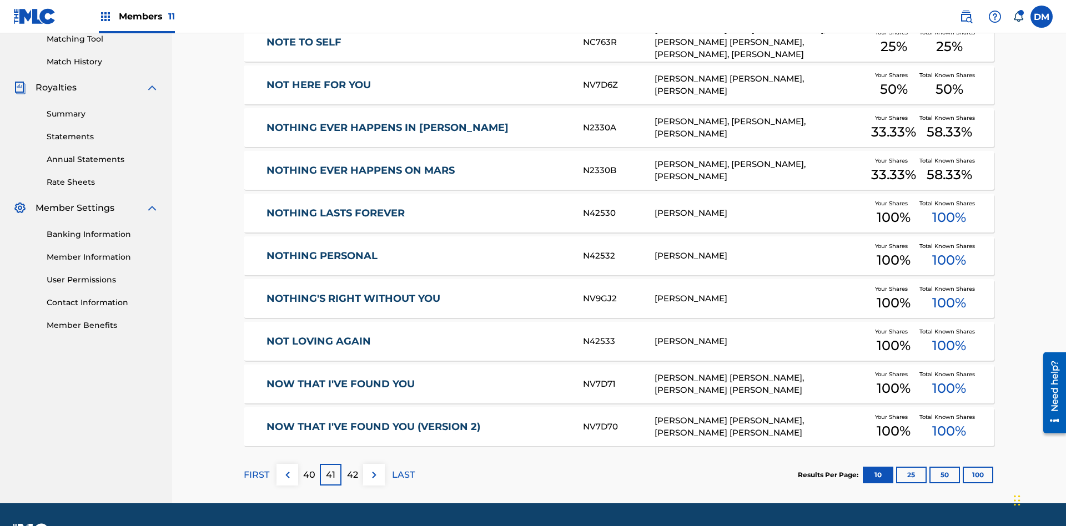
click at [374, 468] on img at bounding box center [373, 474] width 13 height 13
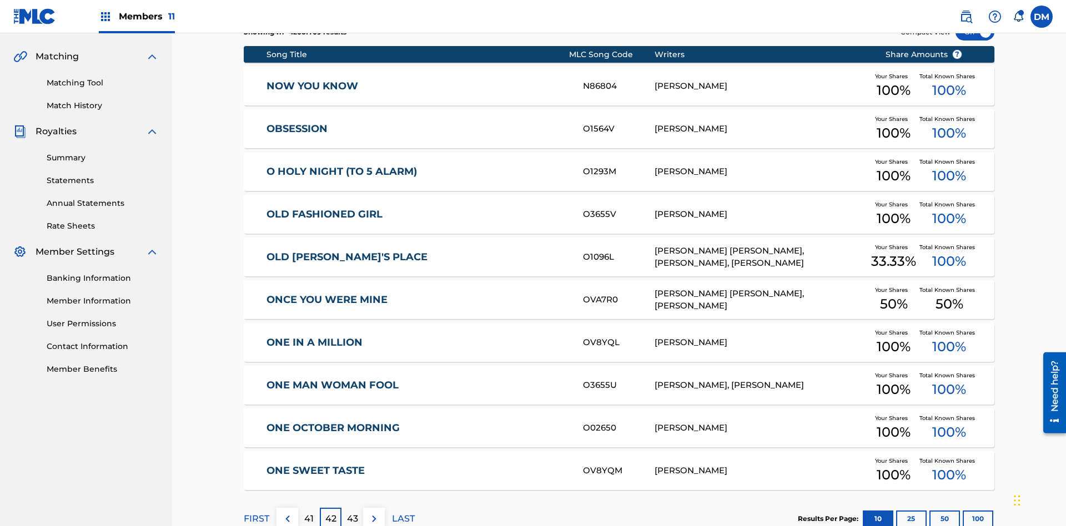
scroll to position [207, 0]
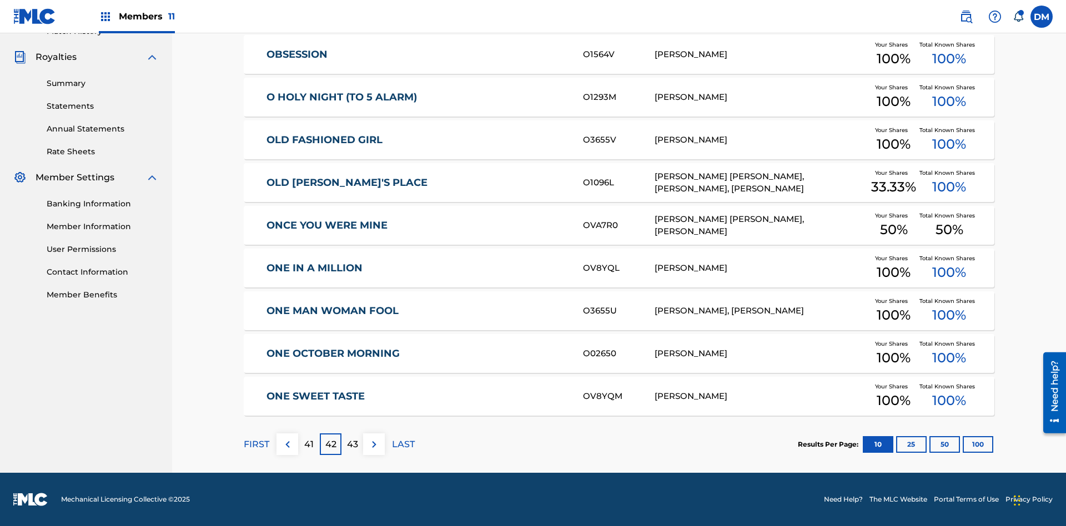
click at [374, 444] on img at bounding box center [373, 444] width 13 height 13
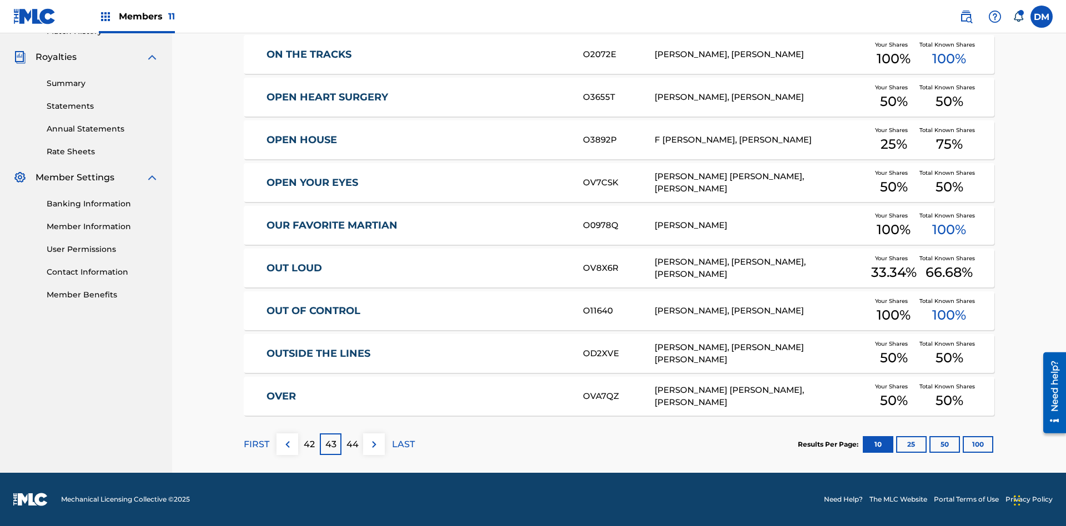
click at [374, 444] on img at bounding box center [373, 444] width 13 height 13
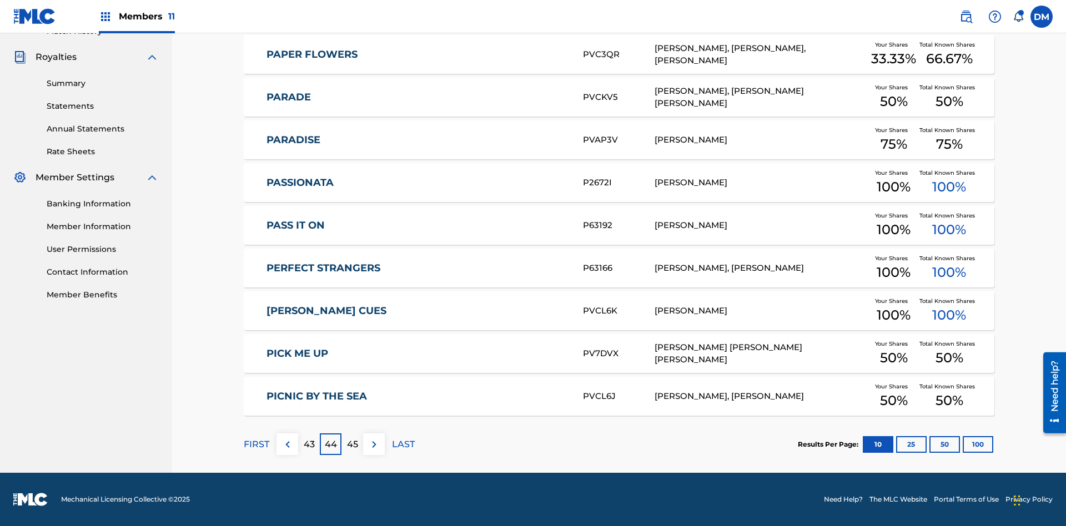
click at [374, 444] on img at bounding box center [373, 444] width 13 height 13
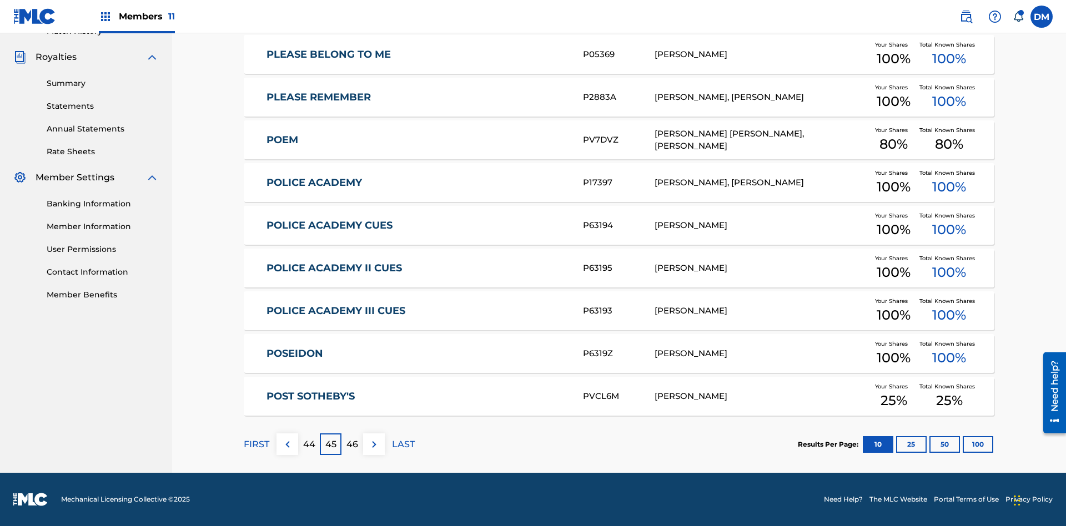
click at [374, 444] on img at bounding box center [373, 444] width 13 height 13
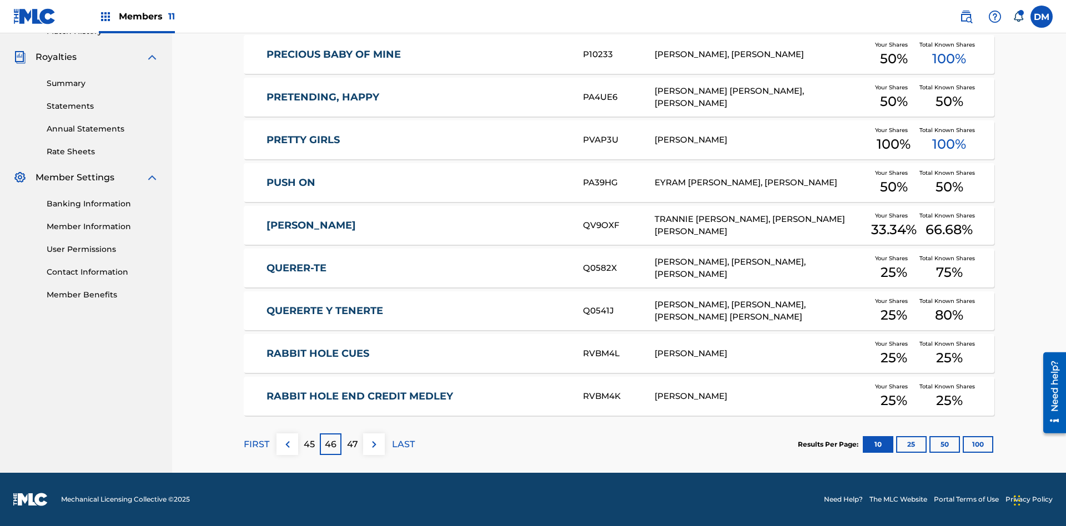
click at [374, 444] on img at bounding box center [373, 444] width 13 height 13
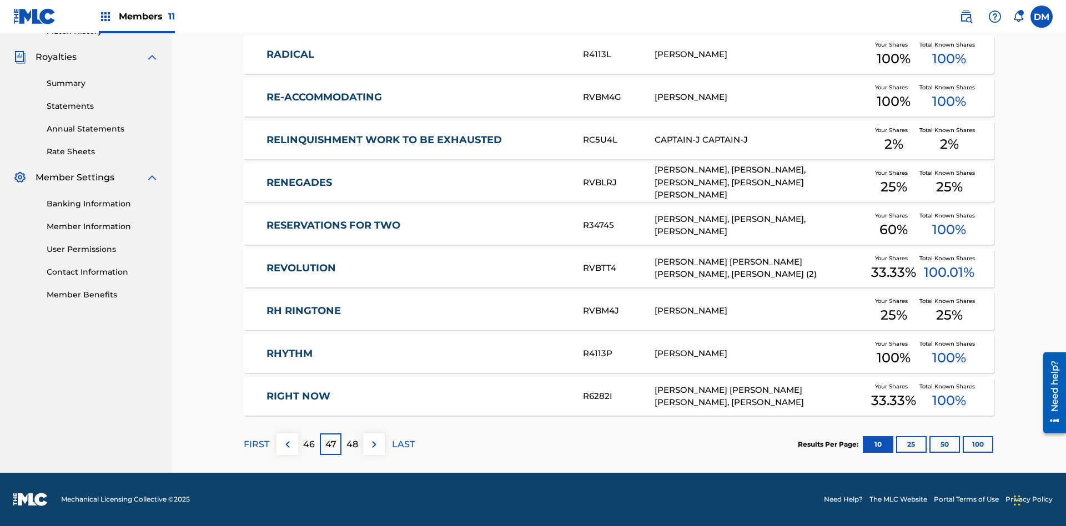
click at [374, 444] on img at bounding box center [373, 444] width 13 height 13
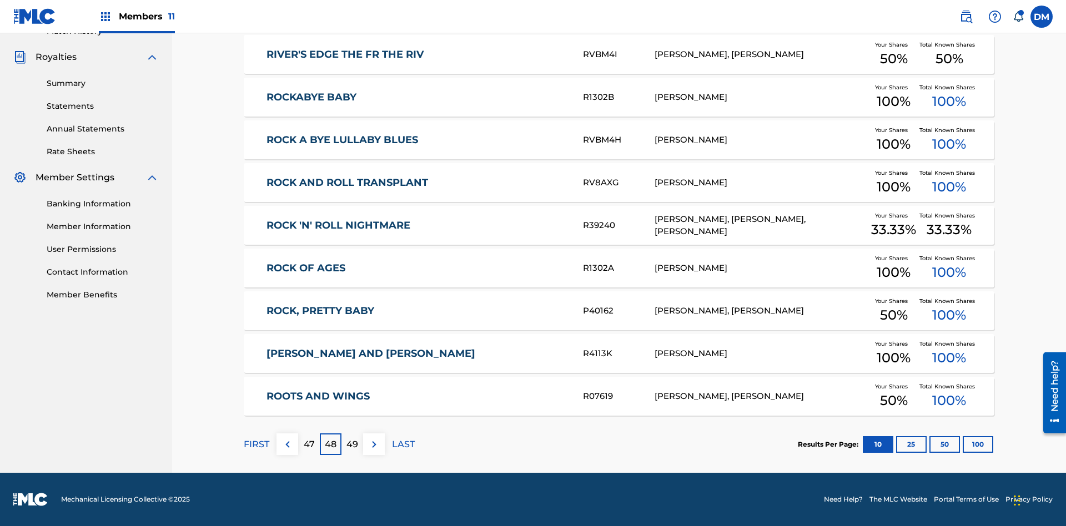
click at [374, 444] on img at bounding box center [373, 444] width 13 height 13
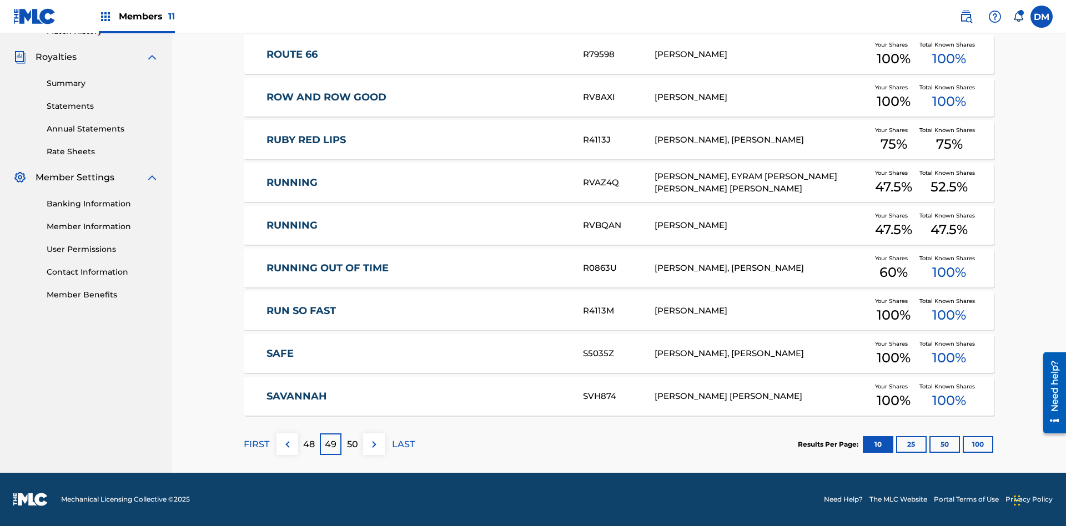
click at [374, 444] on img at bounding box center [373, 444] width 13 height 13
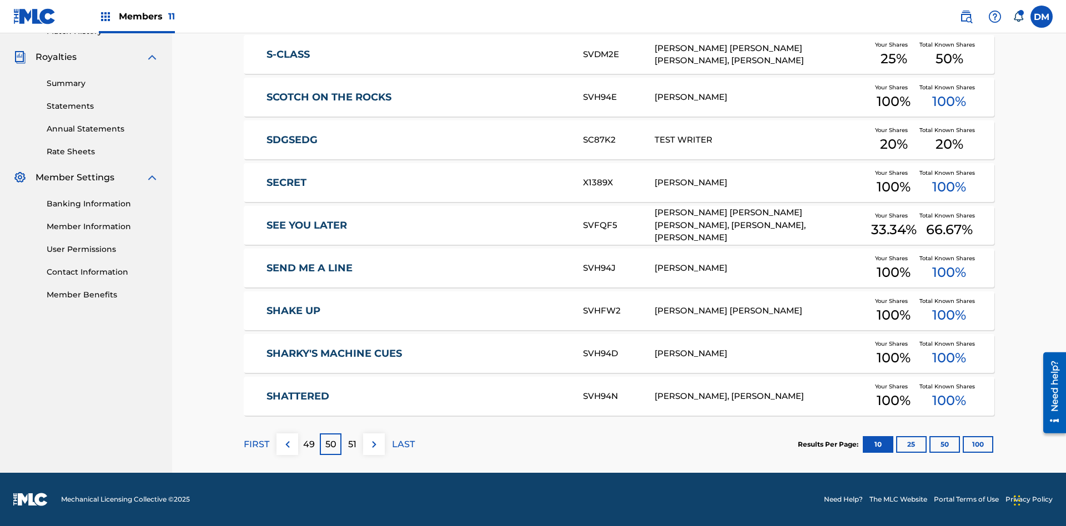
click at [374, 444] on img at bounding box center [373, 444] width 13 height 13
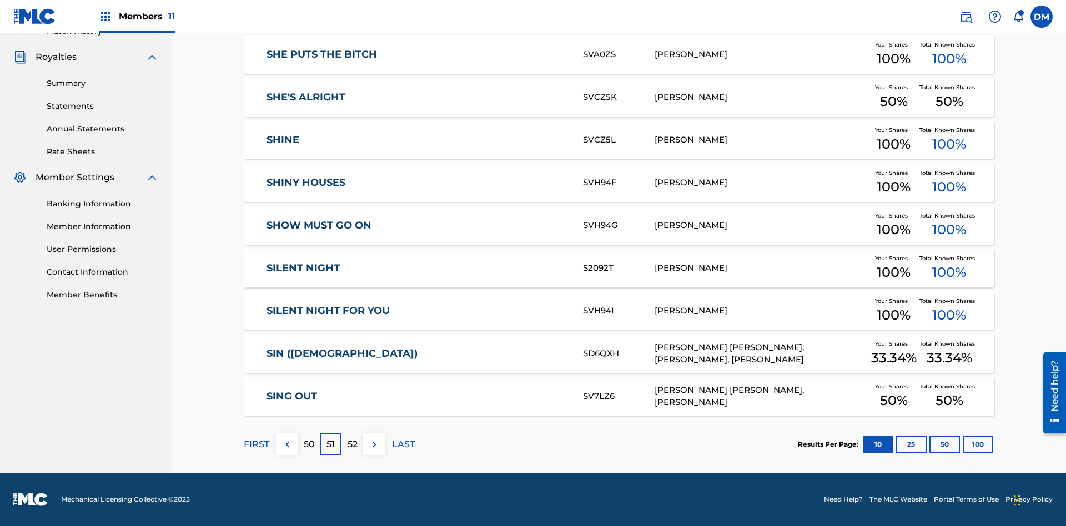
click at [374, 444] on img at bounding box center [373, 444] width 13 height 13
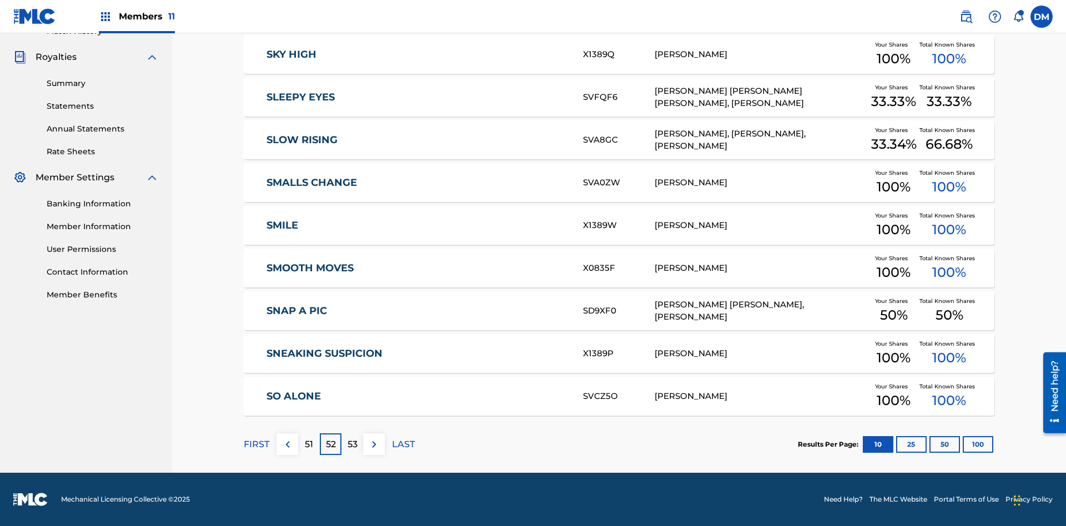
click at [374, 444] on img at bounding box center [373, 444] width 13 height 13
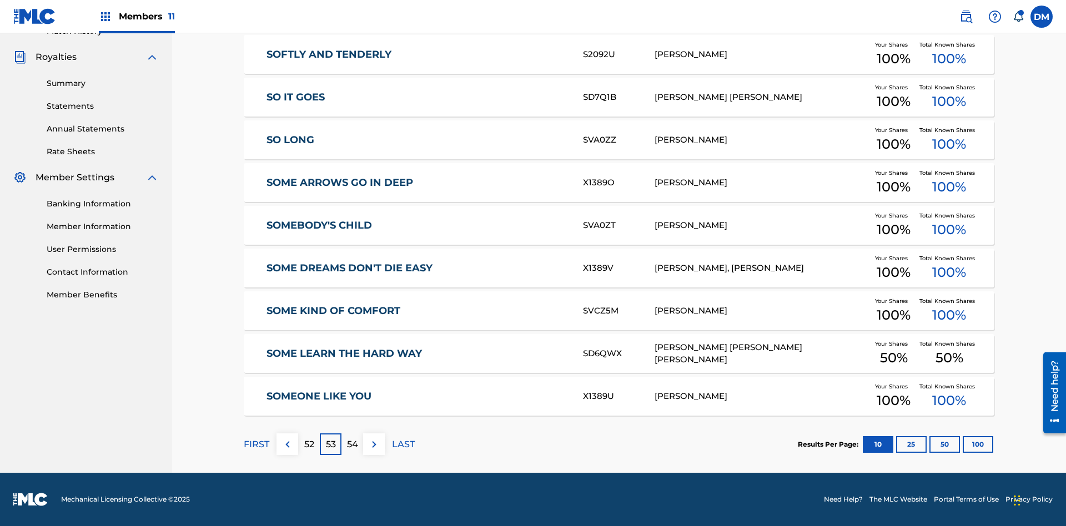
click at [374, 444] on img at bounding box center [373, 444] width 13 height 13
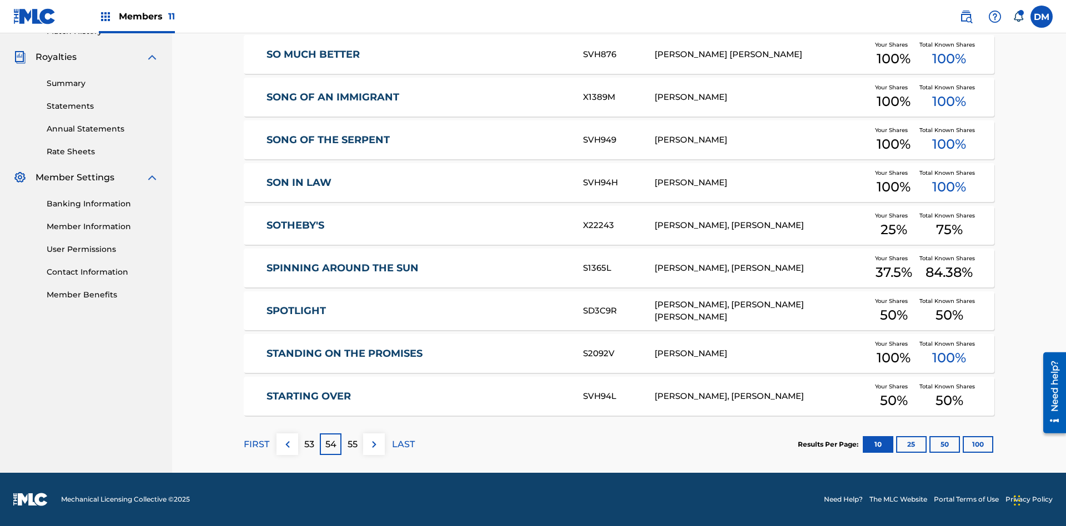
click at [374, 444] on img at bounding box center [373, 444] width 13 height 13
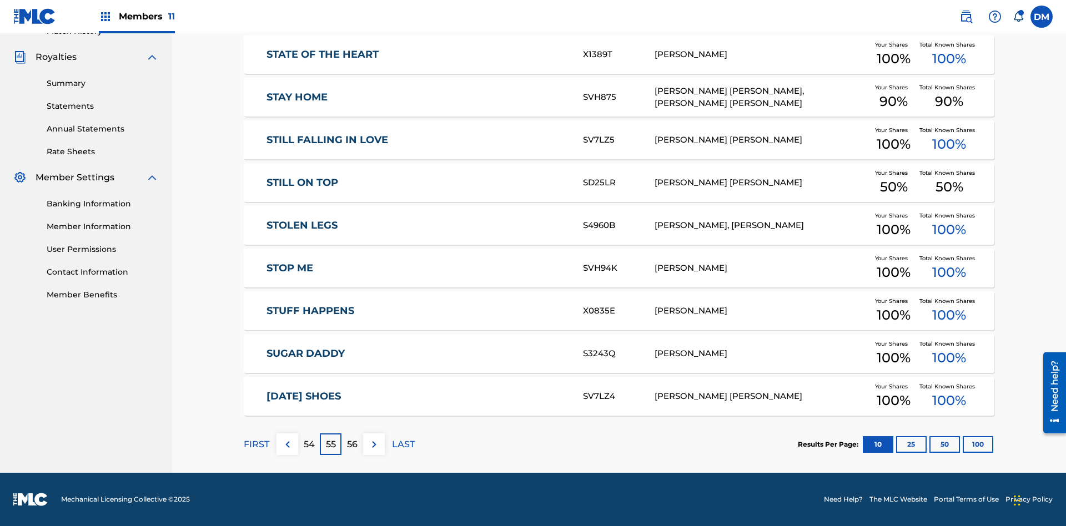
click at [374, 444] on img at bounding box center [373, 444] width 13 height 13
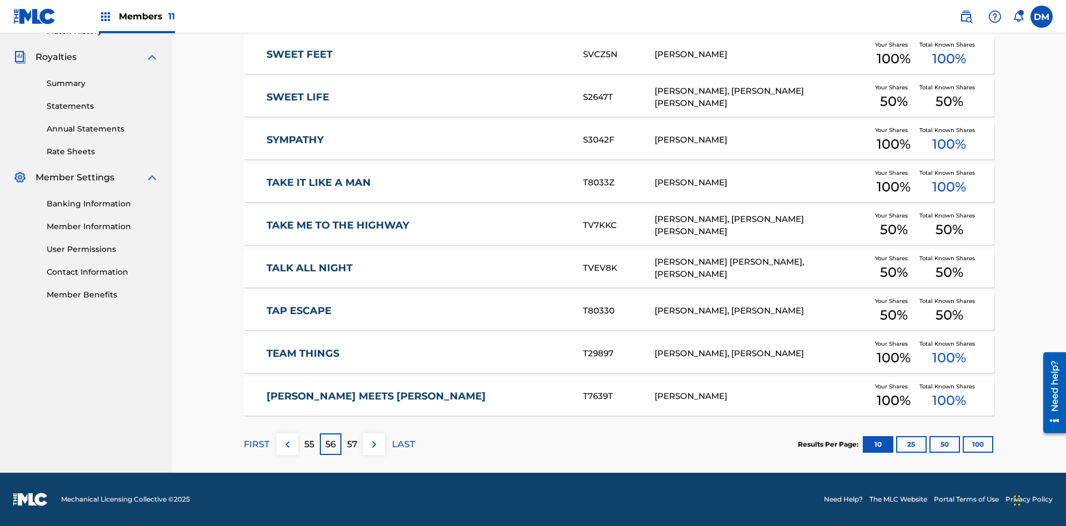
click at [374, 444] on img at bounding box center [373, 444] width 13 height 13
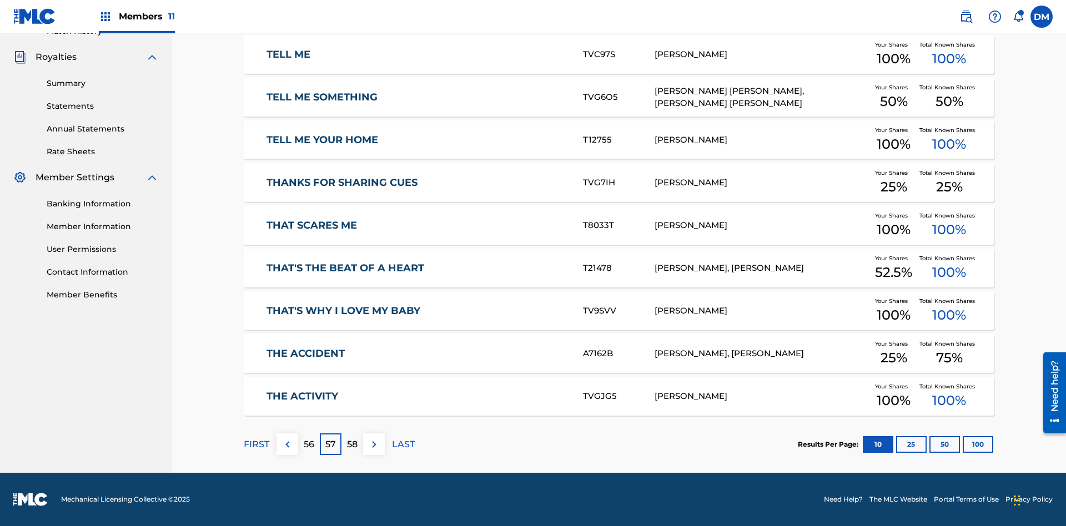
click at [374, 444] on img at bounding box center [373, 444] width 13 height 13
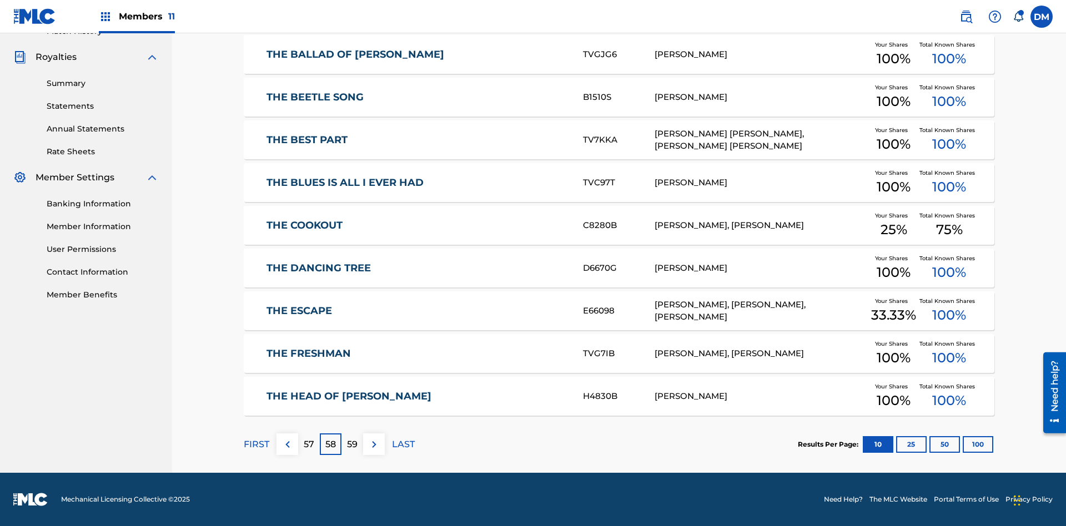
click at [374, 444] on img at bounding box center [373, 444] width 13 height 13
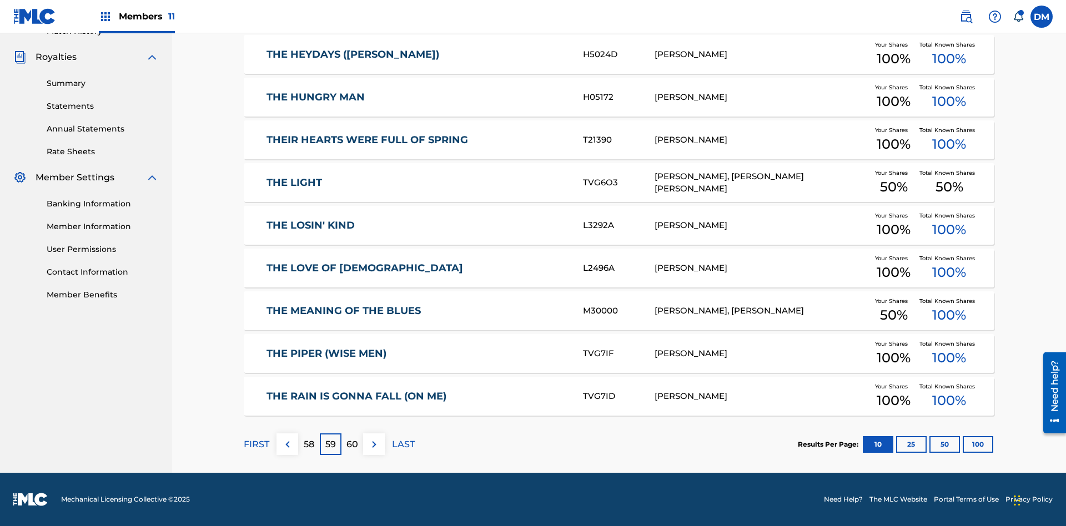
click at [374, 444] on img at bounding box center [373, 444] width 13 height 13
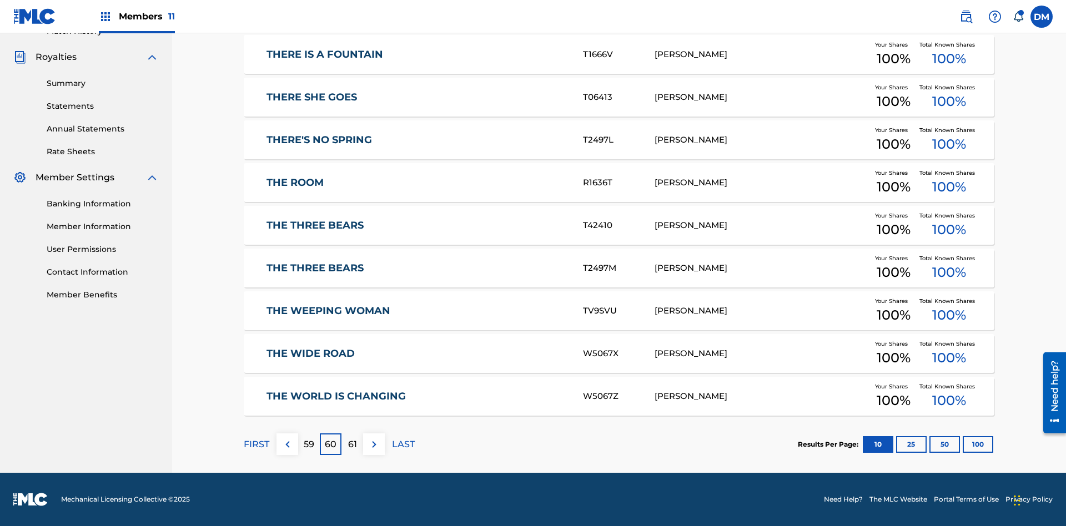
click at [374, 444] on img at bounding box center [373, 444] width 13 height 13
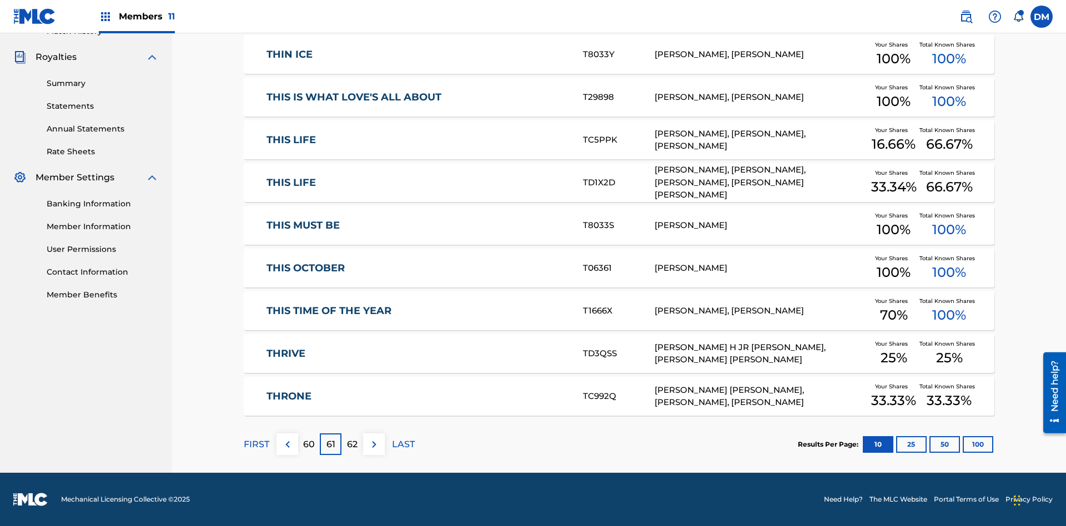
click at [374, 444] on img at bounding box center [373, 444] width 13 height 13
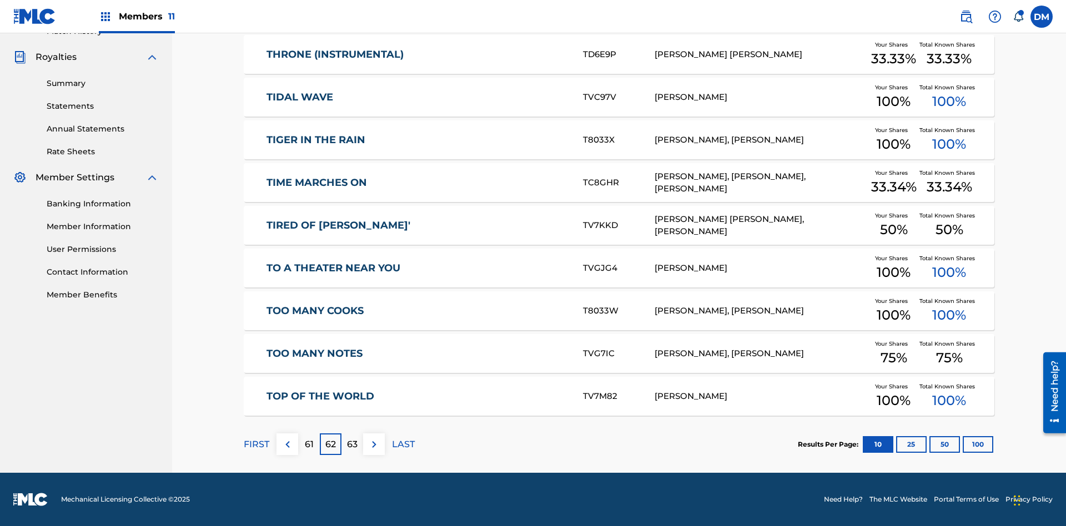
click at [374, 444] on img at bounding box center [373, 444] width 13 height 13
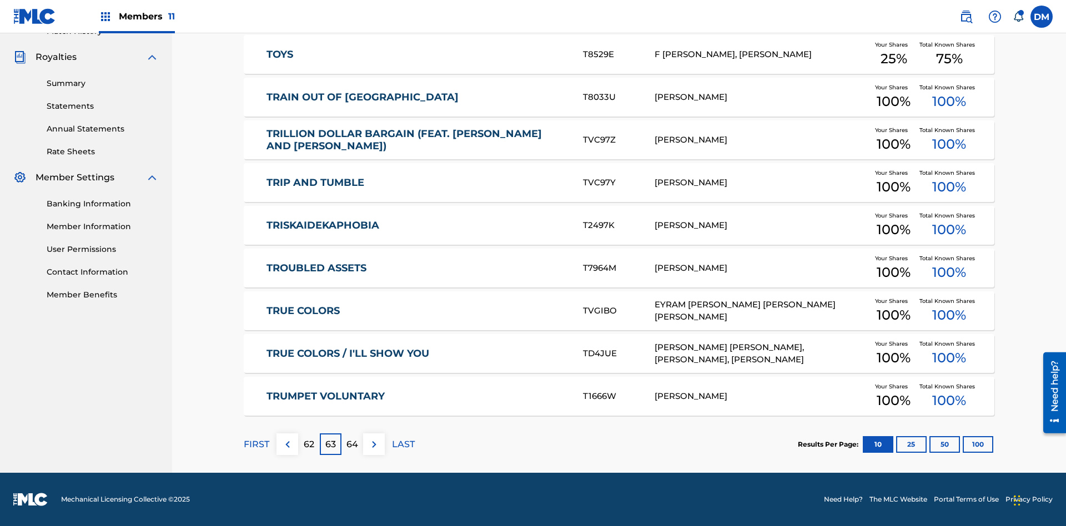
click at [374, 444] on img at bounding box center [373, 444] width 13 height 13
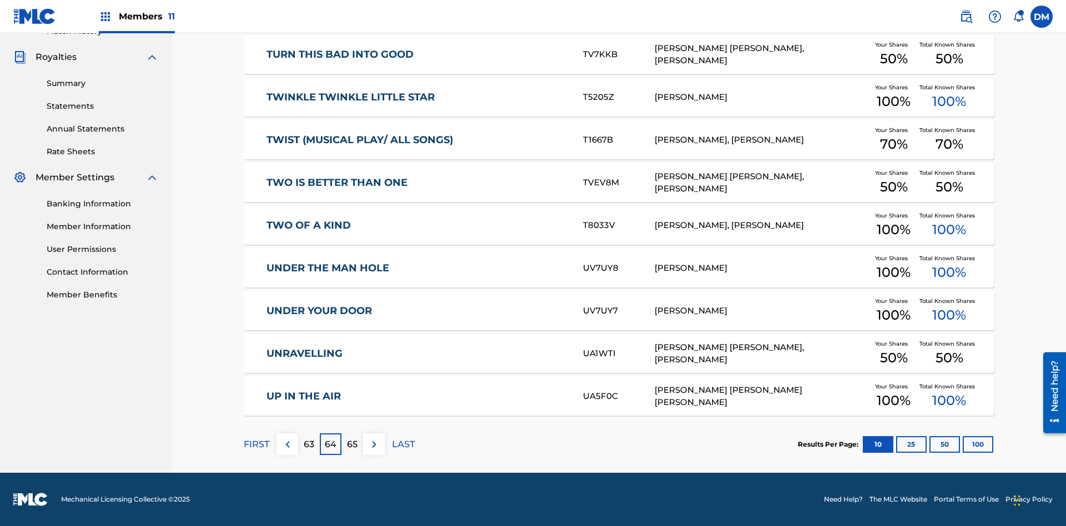
click at [374, 444] on img at bounding box center [373, 444] width 13 height 13
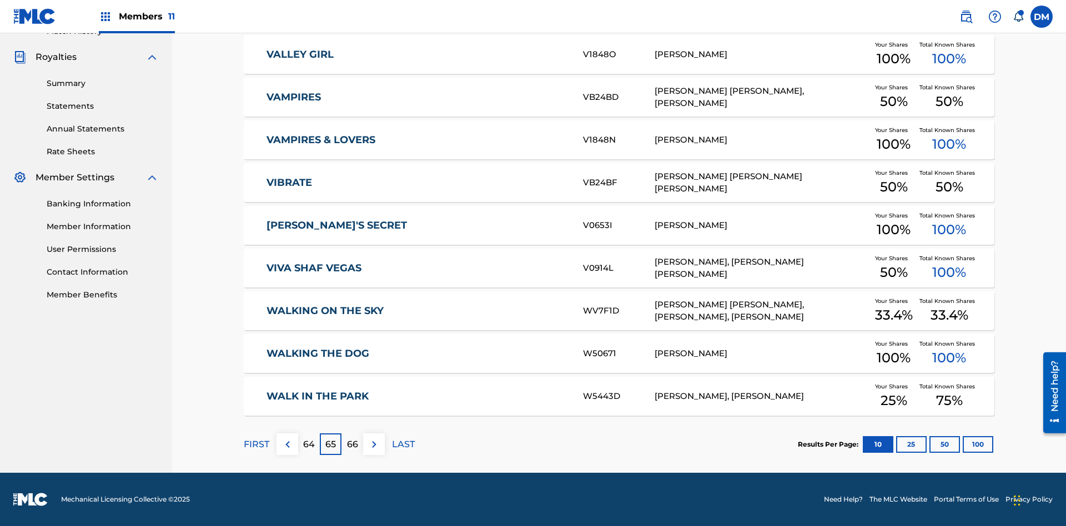
click at [374, 444] on img at bounding box center [373, 444] width 13 height 13
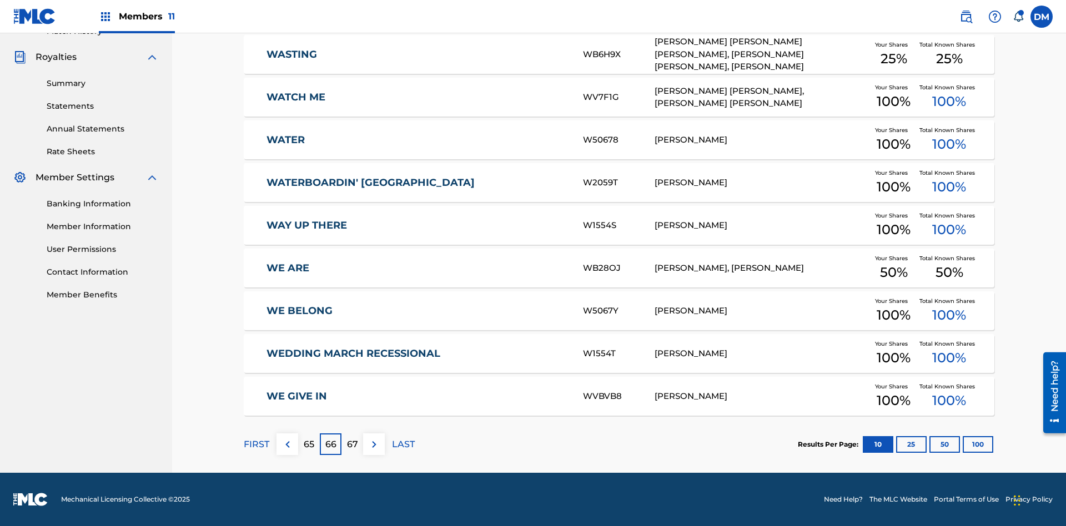
click at [374, 444] on img at bounding box center [373, 444] width 13 height 13
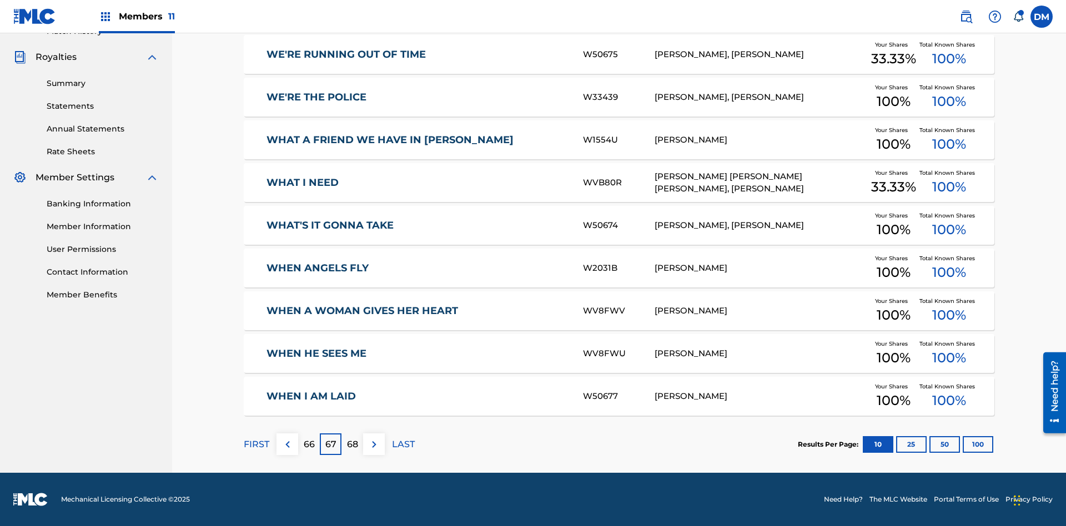
click at [374, 444] on img at bounding box center [373, 444] width 13 height 13
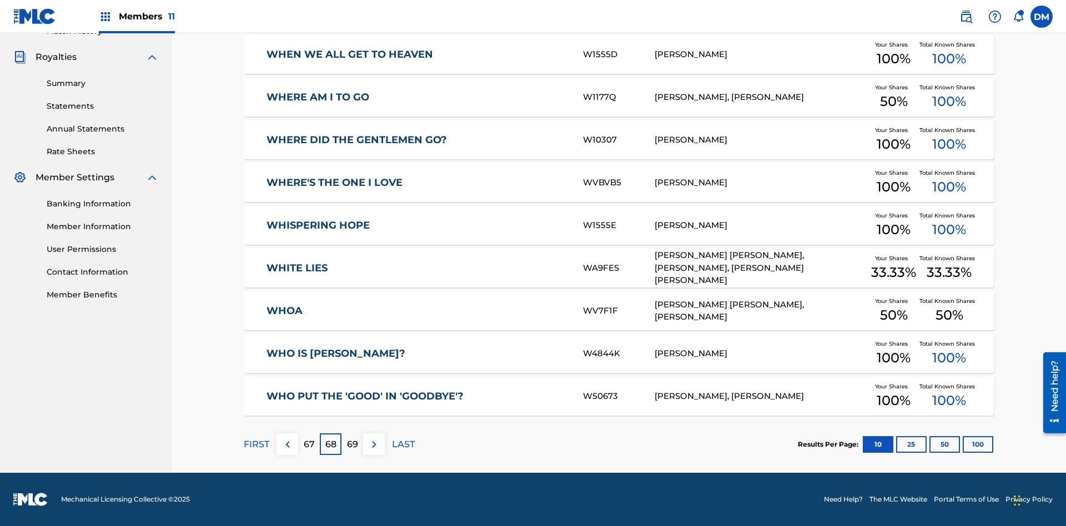
click at [374, 444] on img at bounding box center [373, 444] width 13 height 13
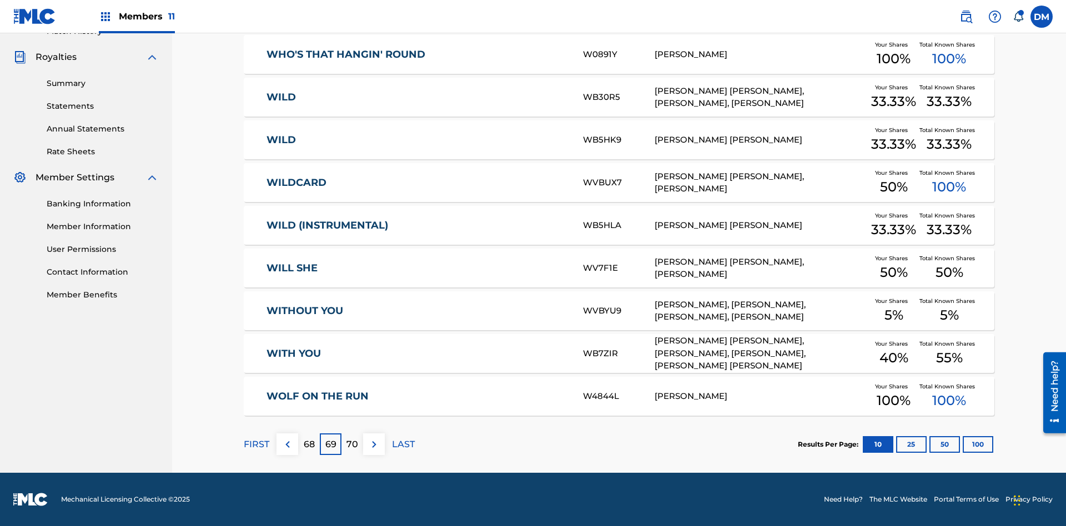
click at [374, 444] on img at bounding box center [373, 444] width 13 height 13
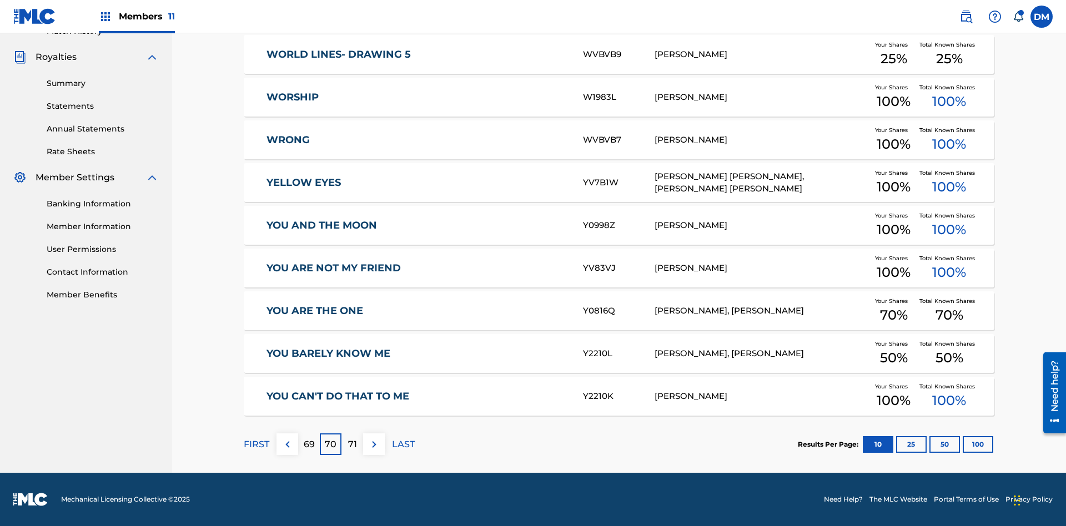
click at [374, 444] on img at bounding box center [373, 444] width 13 height 13
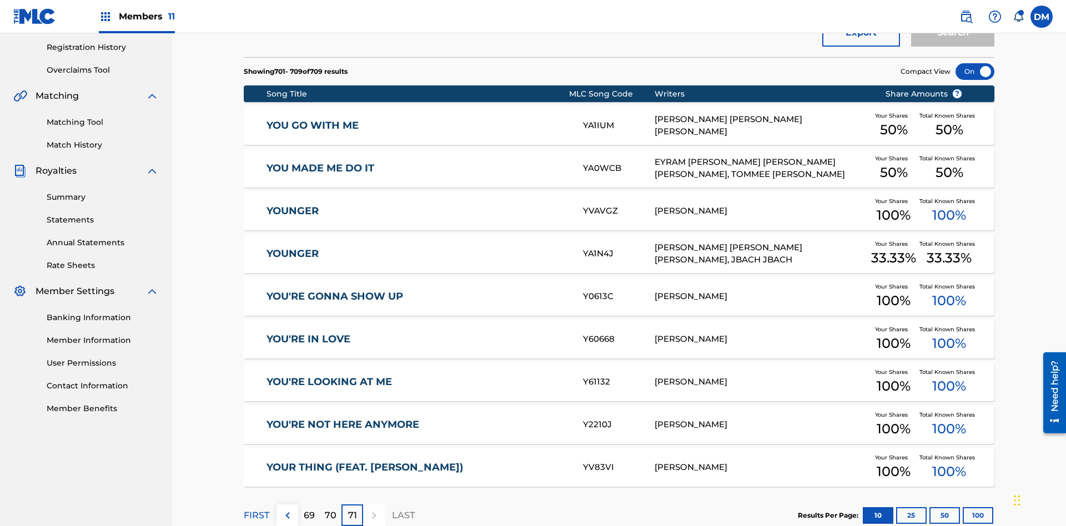
scroll to position [246, 0]
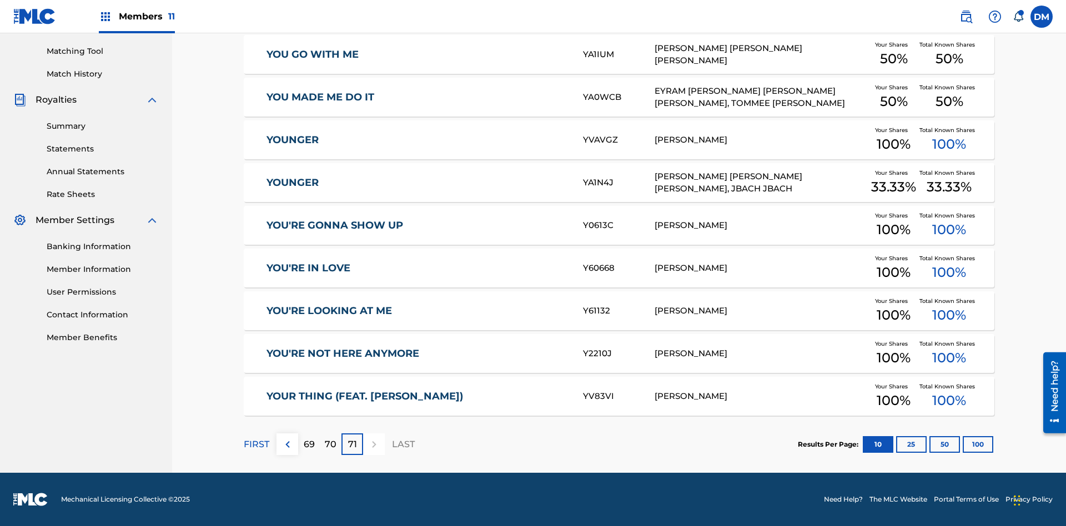
click at [896, 444] on button "25" at bounding box center [911, 444] width 31 height 17
click at [256, 444] on p "FIRST" at bounding box center [257, 444] width 26 height 13
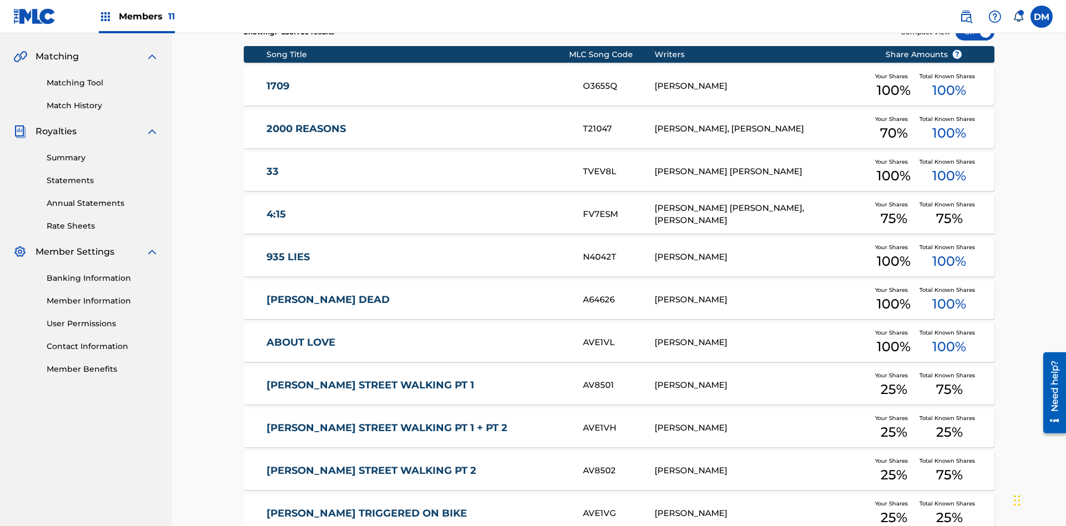
scroll to position [207, 0]
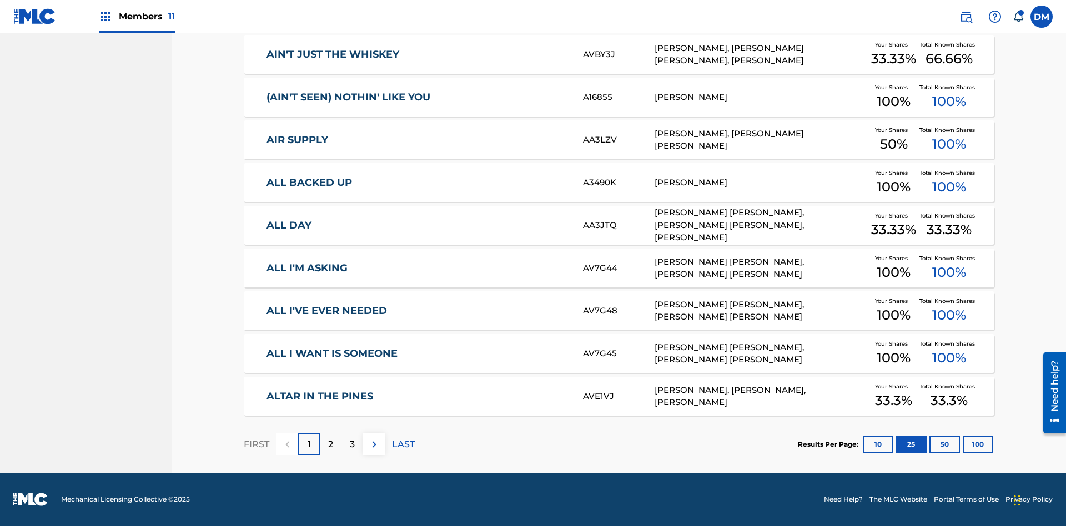
click at [374, 444] on img at bounding box center [373, 444] width 13 height 13
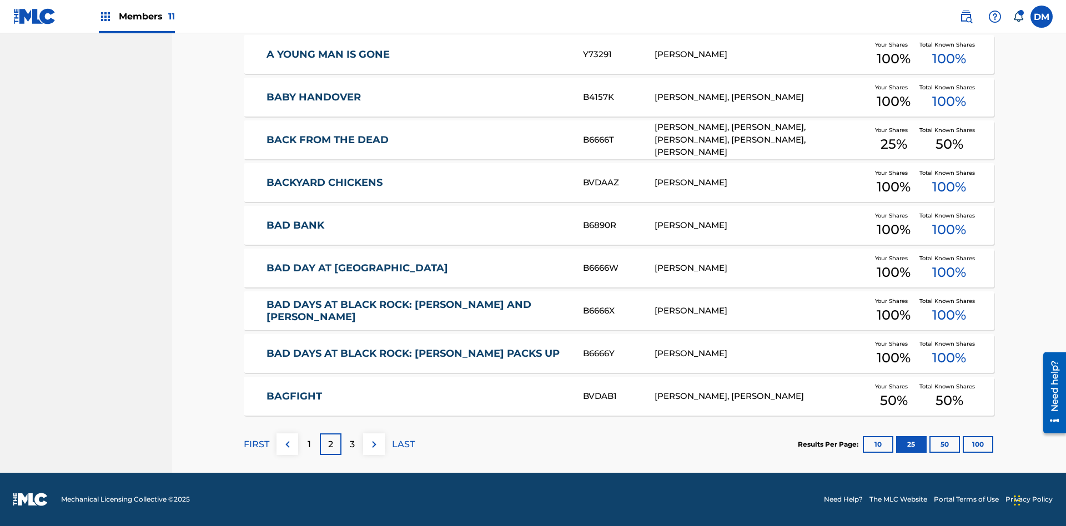
click at [374, 444] on img at bounding box center [373, 444] width 13 height 13
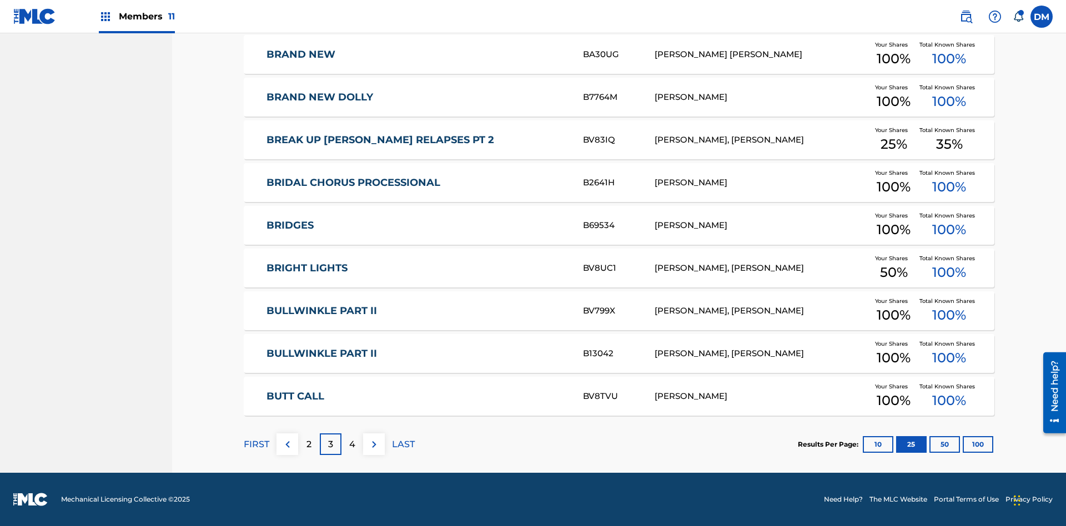
click at [374, 444] on img at bounding box center [373, 444] width 13 height 13
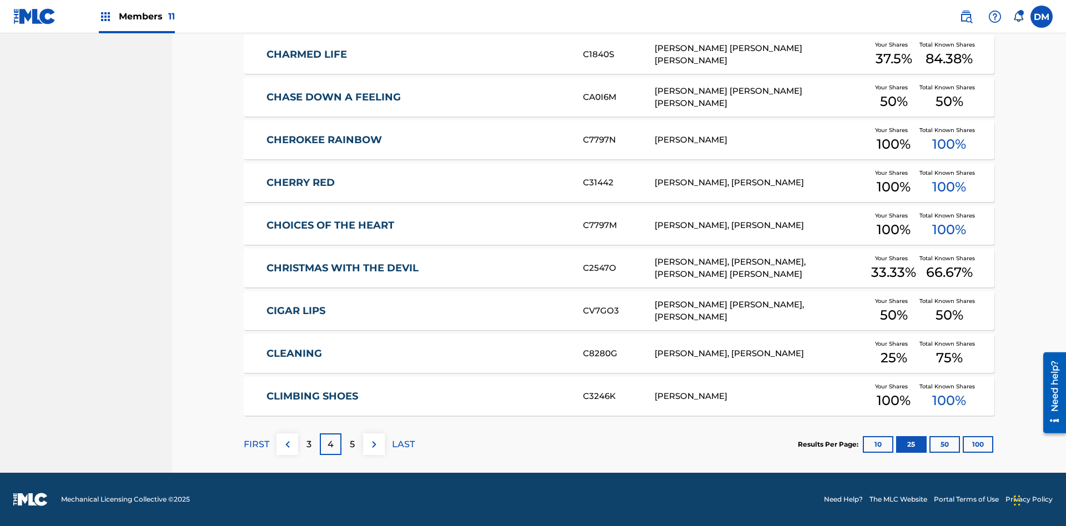
click at [374, 444] on img at bounding box center [373, 444] width 13 height 13
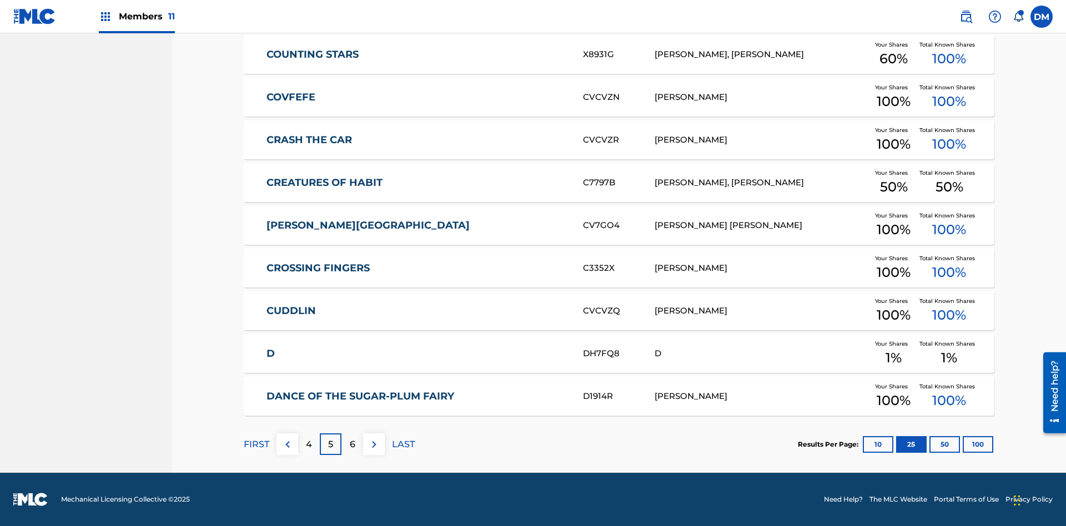
click at [374, 444] on img at bounding box center [373, 444] width 13 height 13
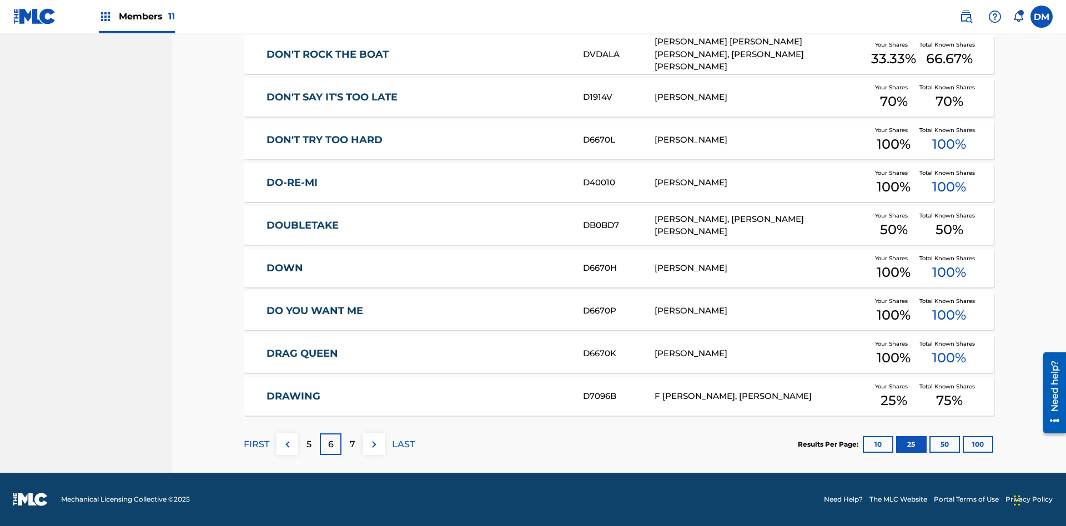
click at [374, 444] on img at bounding box center [373, 444] width 13 height 13
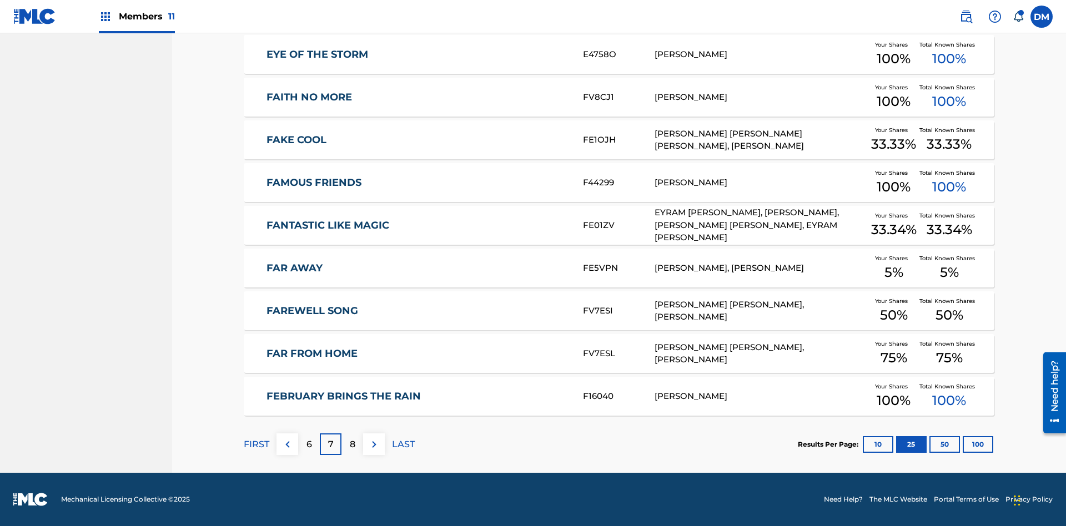
click at [374, 444] on img at bounding box center [373, 444] width 13 height 13
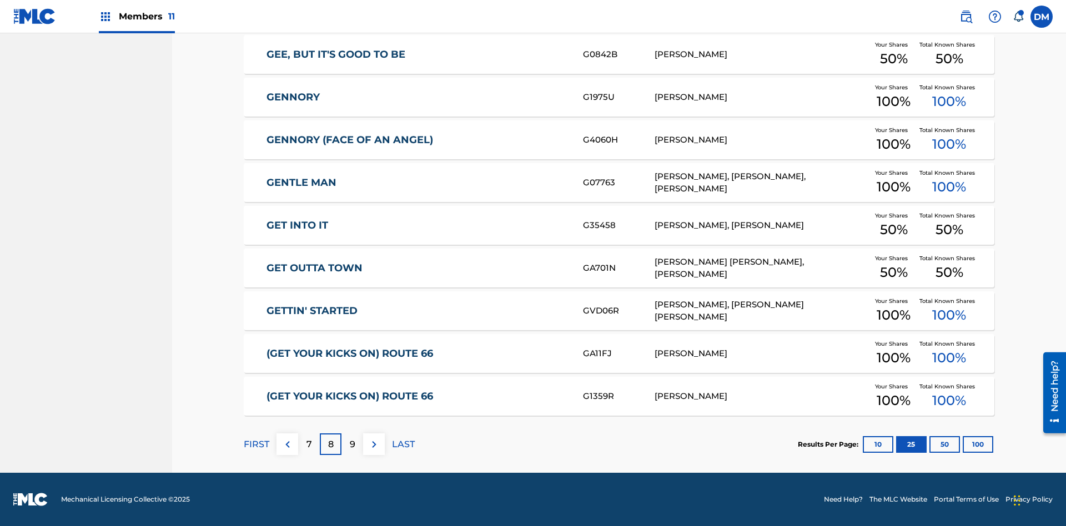
click at [374, 444] on img at bounding box center [373, 444] width 13 height 13
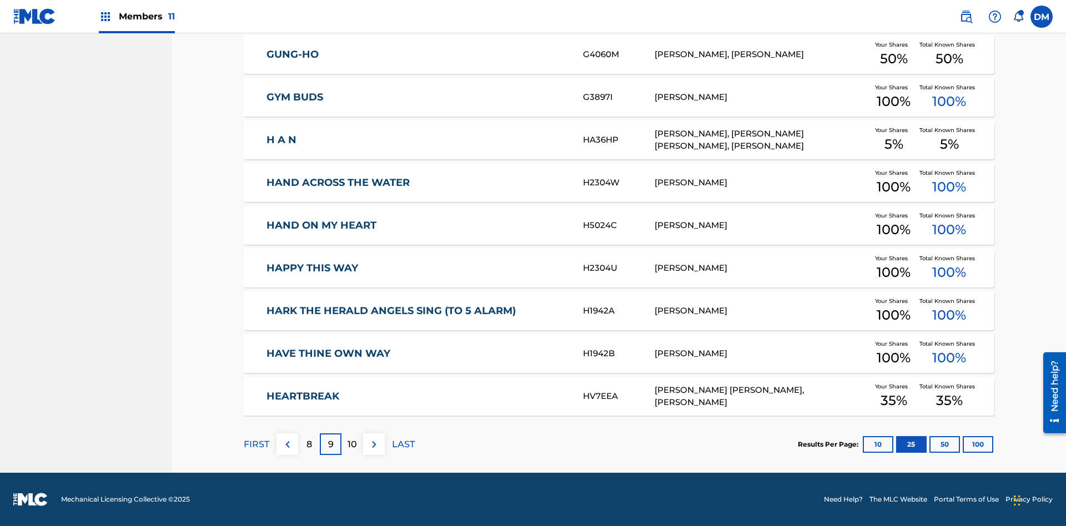
click at [374, 444] on img at bounding box center [373, 444] width 13 height 13
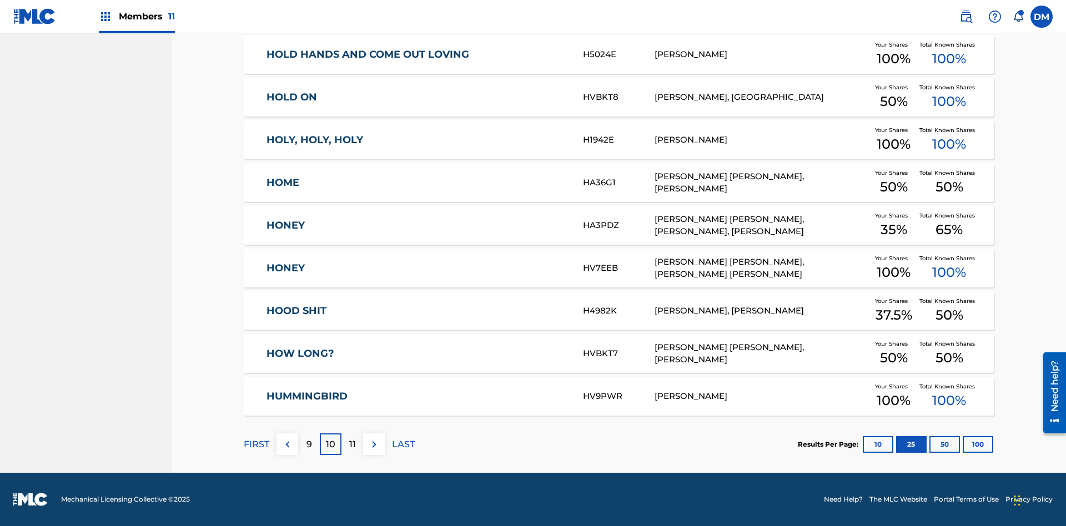
click at [374, 444] on img at bounding box center [373, 444] width 13 height 13
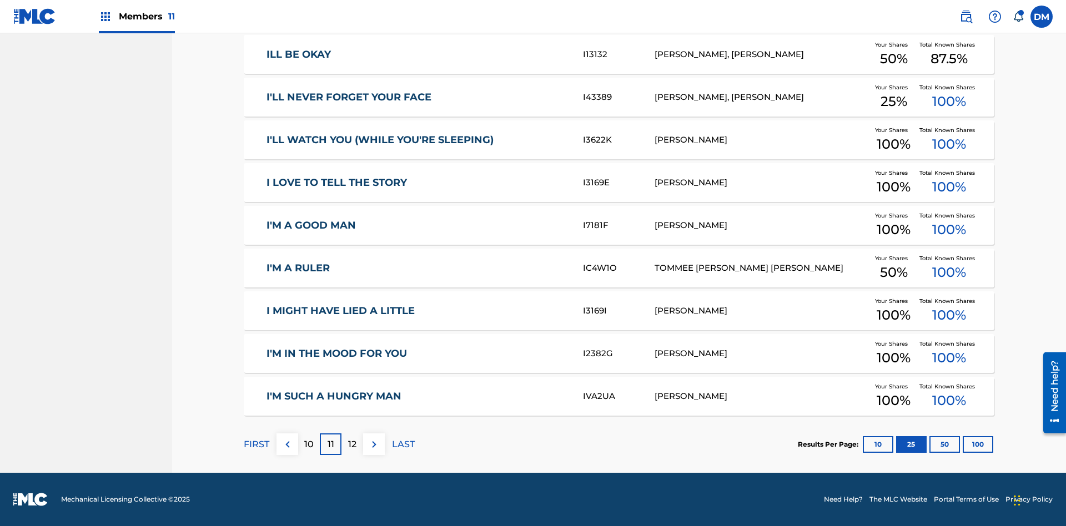
click at [374, 444] on img at bounding box center [373, 444] width 13 height 13
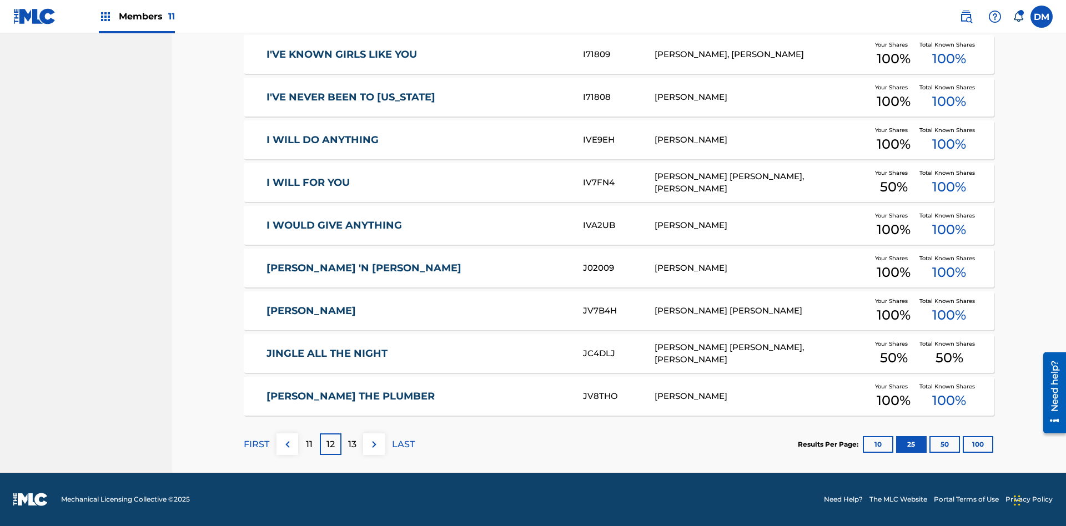
click at [374, 444] on img at bounding box center [373, 444] width 13 height 13
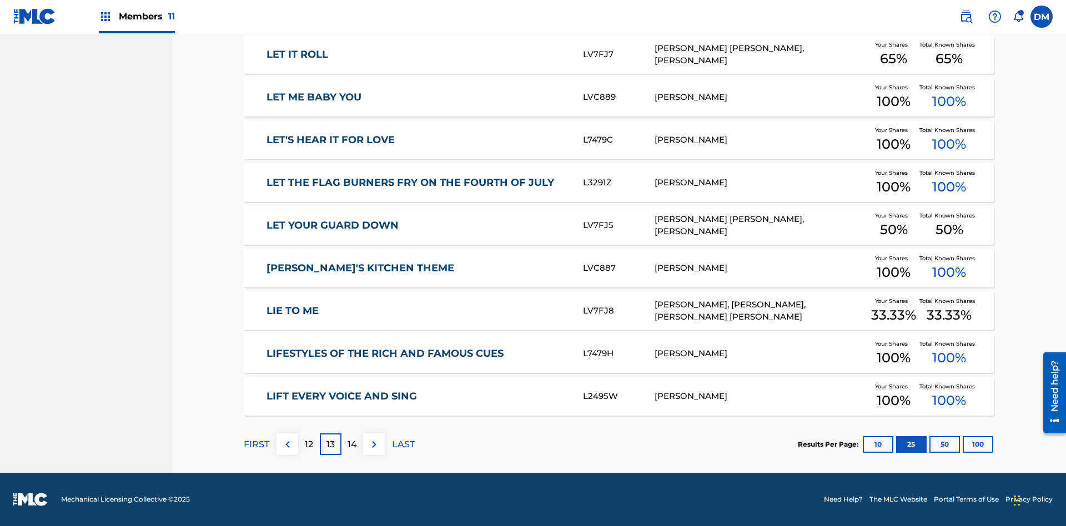
click at [374, 444] on img at bounding box center [373, 444] width 13 height 13
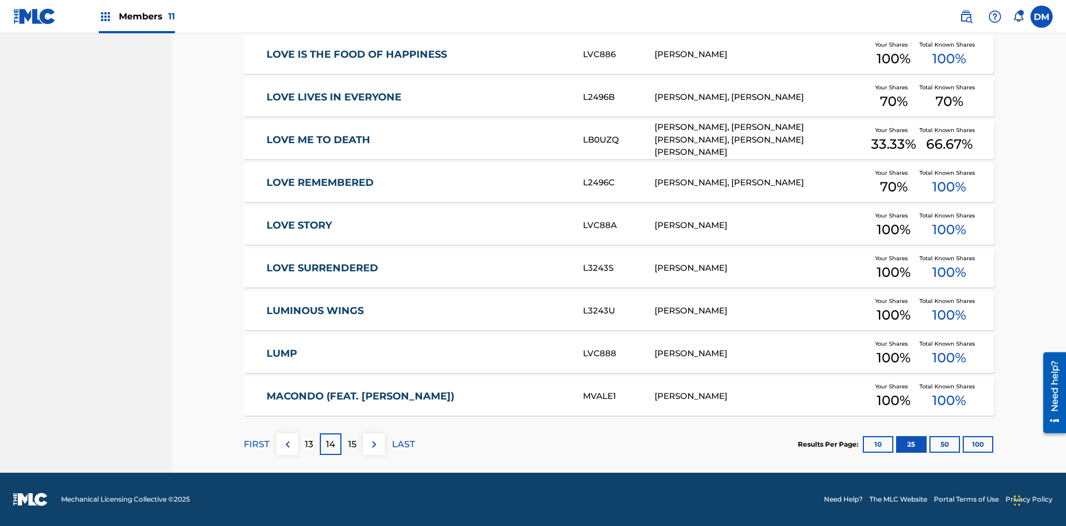
click at [374, 444] on img at bounding box center [373, 444] width 13 height 13
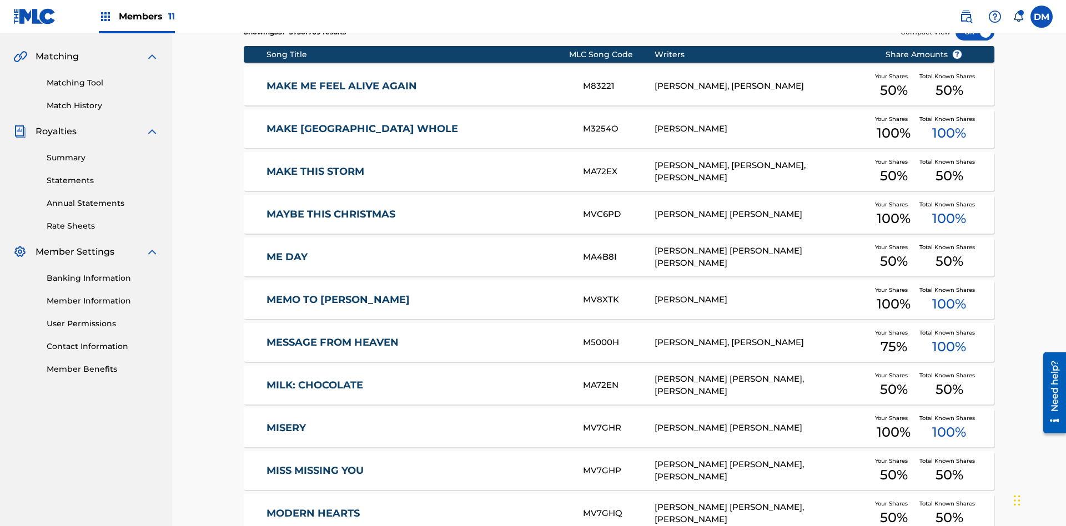
scroll to position [162, 0]
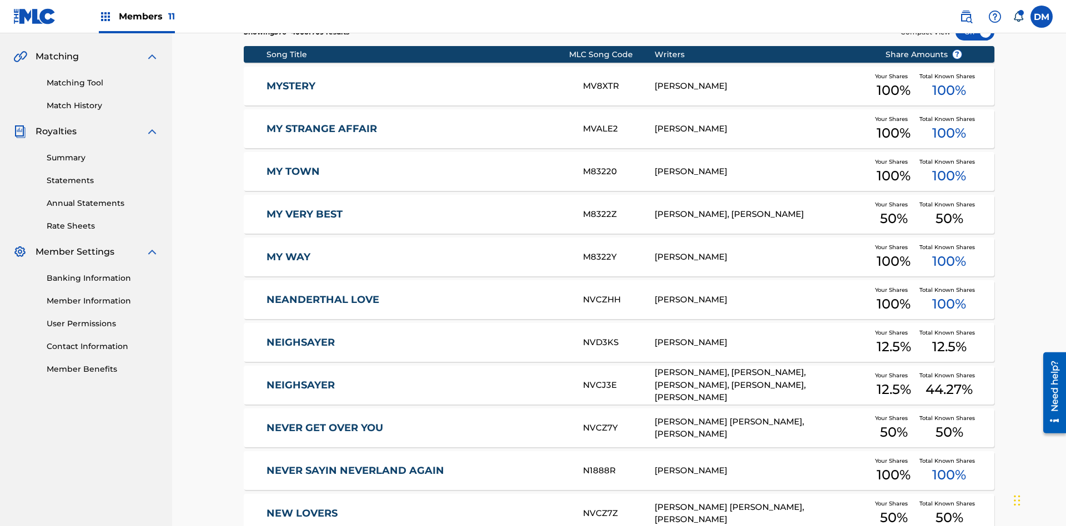
scroll to position [207, 0]
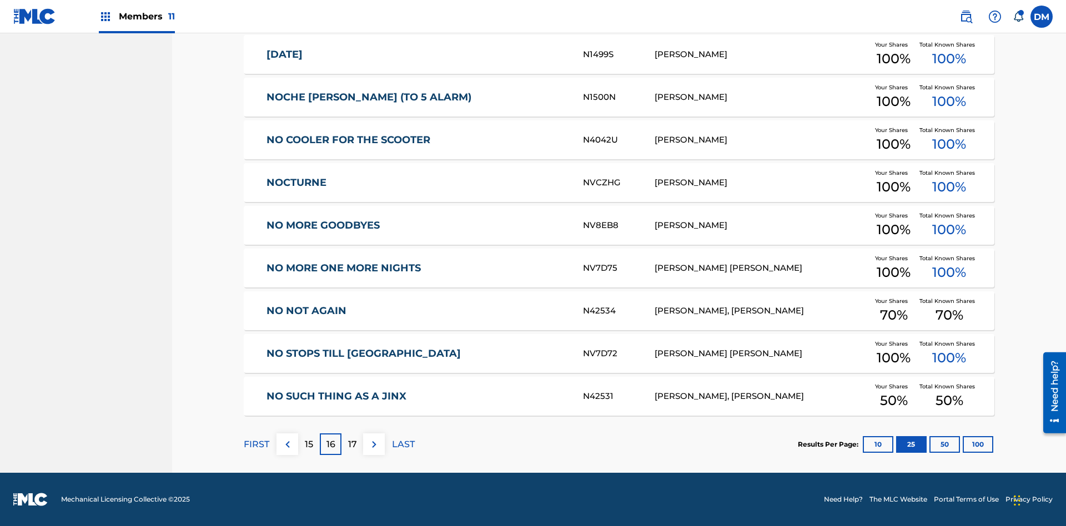
click at [374, 444] on img at bounding box center [373, 444] width 13 height 13
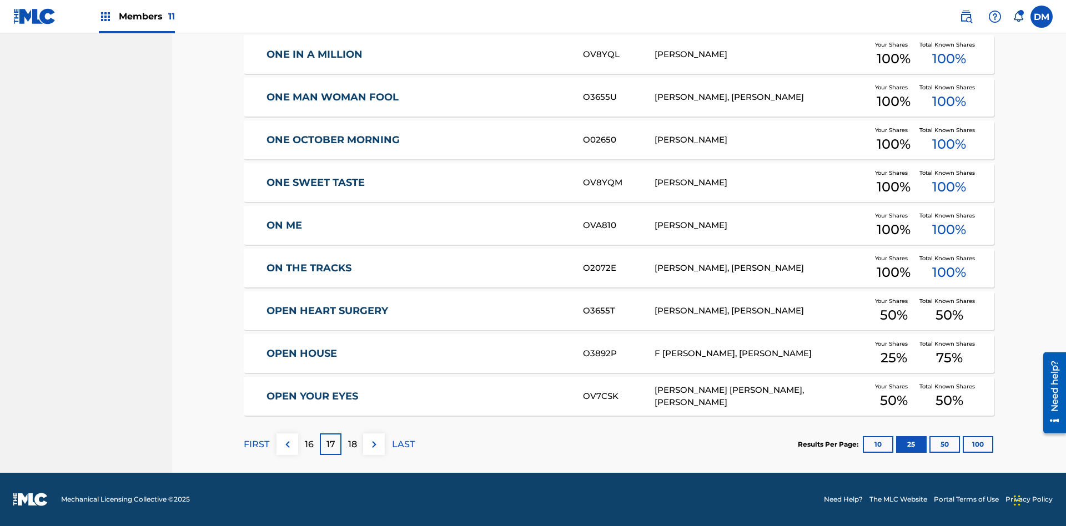
click at [374, 444] on img at bounding box center [373, 444] width 13 height 13
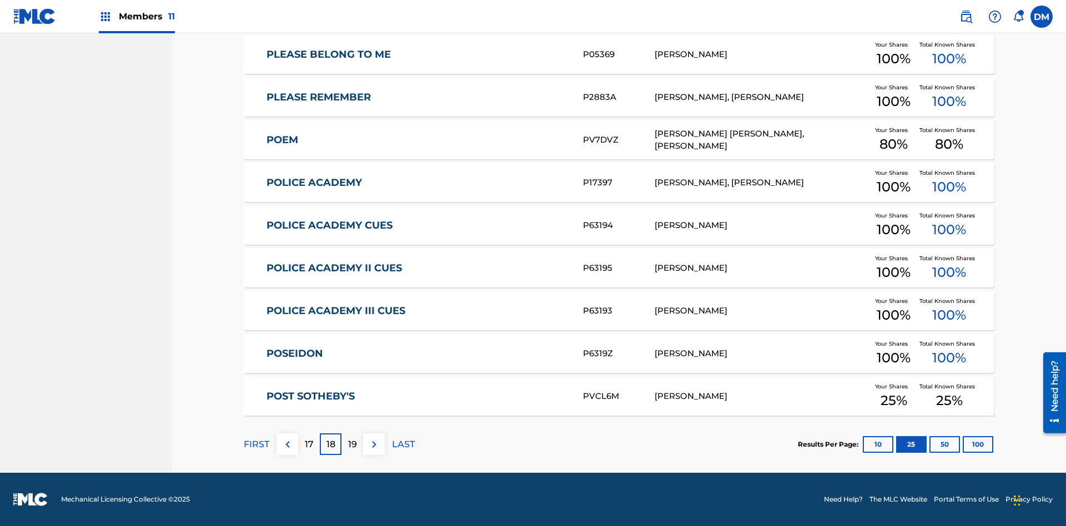
click at [374, 444] on img at bounding box center [373, 444] width 13 height 13
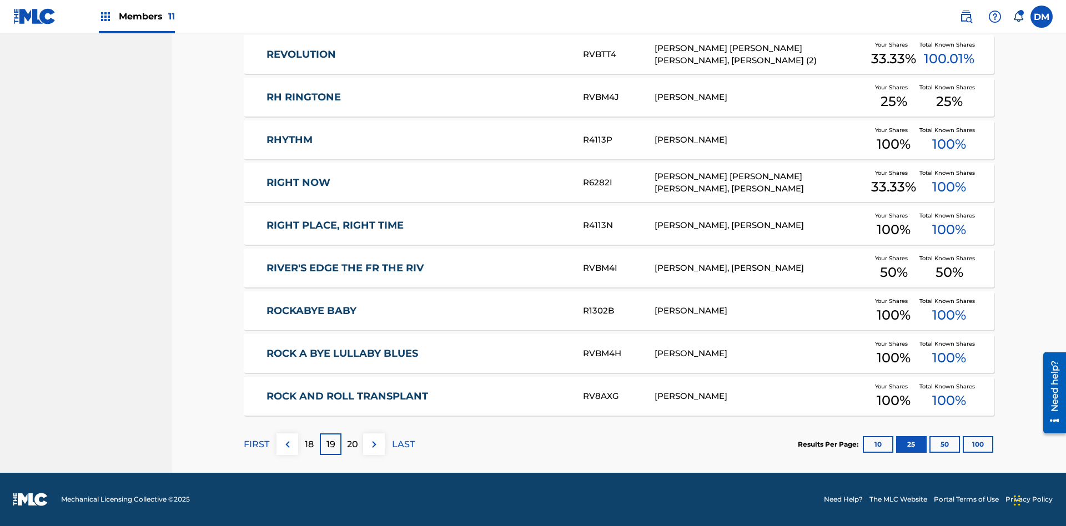
click at [374, 444] on img at bounding box center [373, 444] width 13 height 13
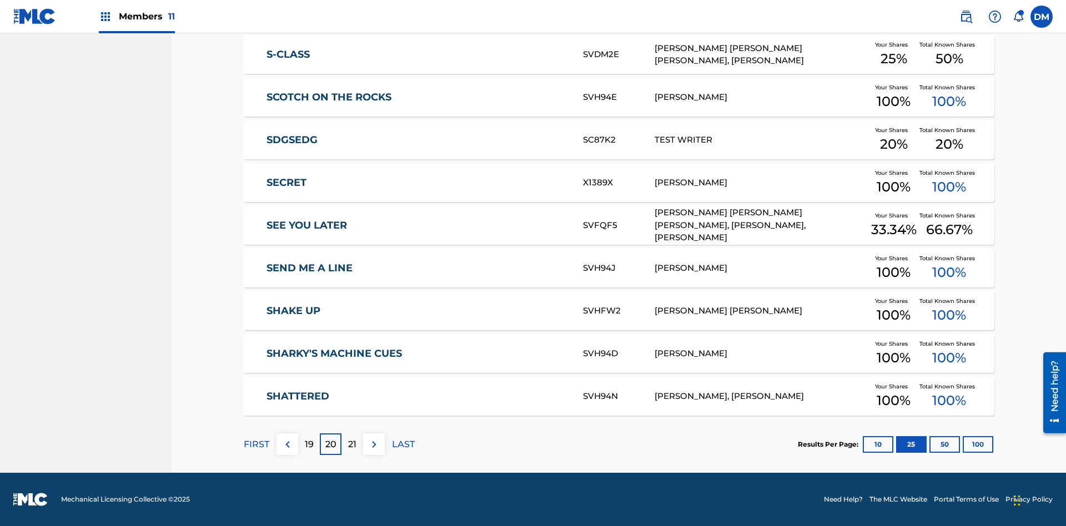
click at [374, 444] on img at bounding box center [373, 444] width 13 height 13
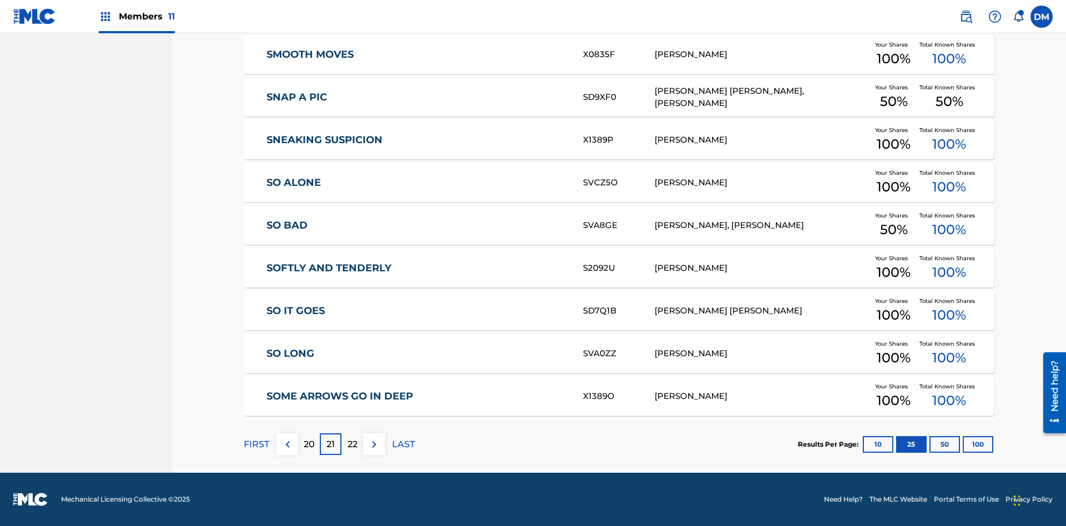
click at [374, 444] on img at bounding box center [373, 444] width 13 height 13
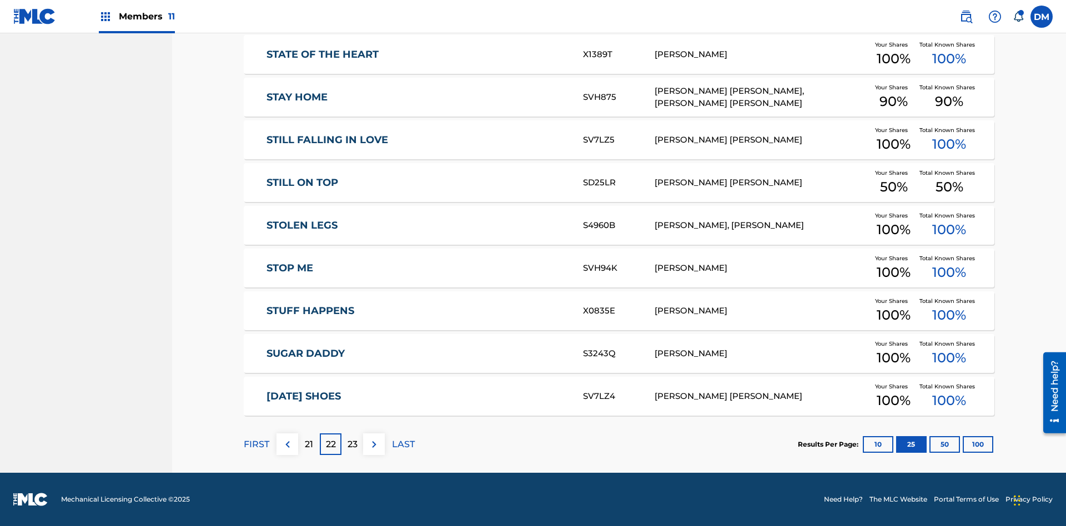
click at [374, 444] on img at bounding box center [373, 444] width 13 height 13
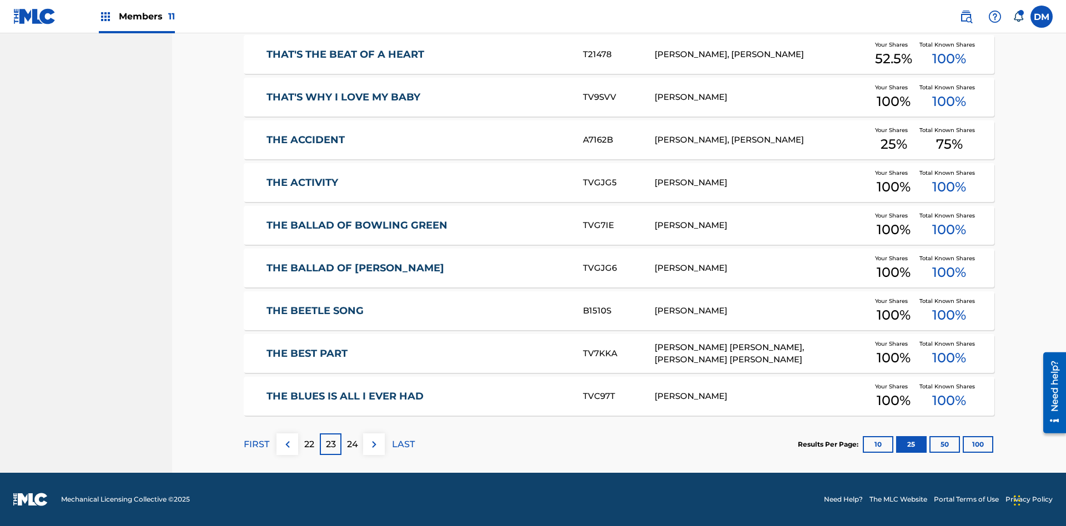
click at [374, 444] on img at bounding box center [373, 444] width 13 height 13
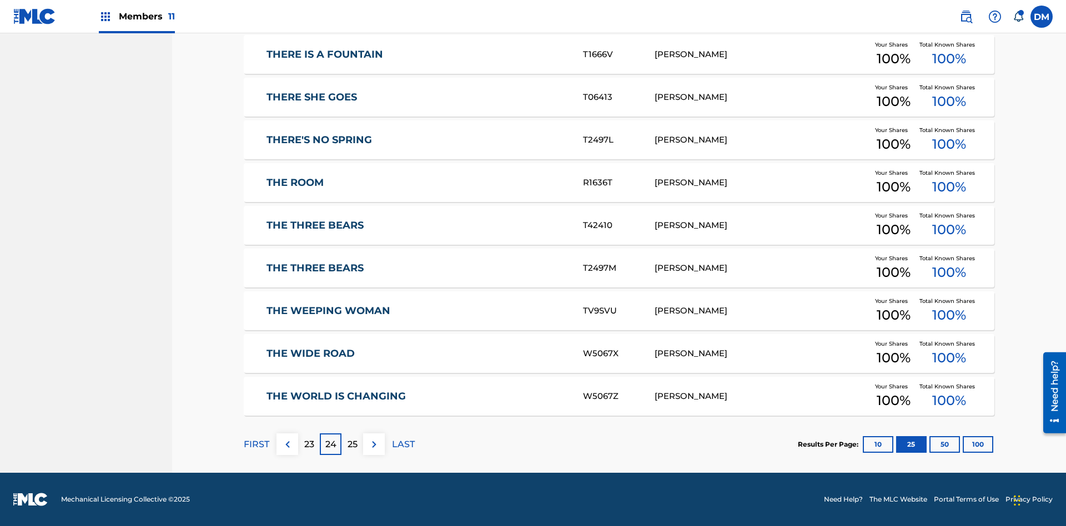
click at [374, 444] on img at bounding box center [373, 444] width 13 height 13
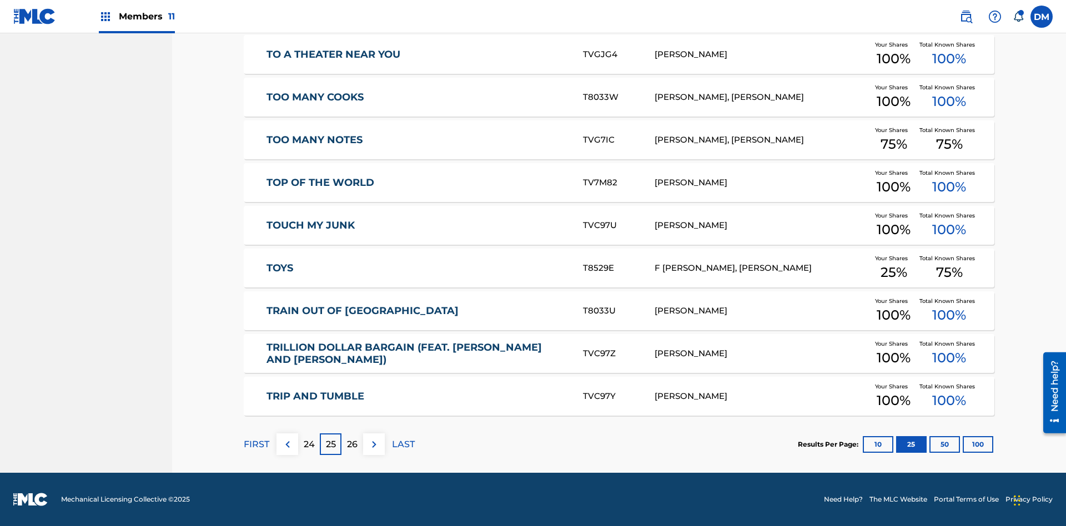
click at [374, 444] on img at bounding box center [373, 444] width 13 height 13
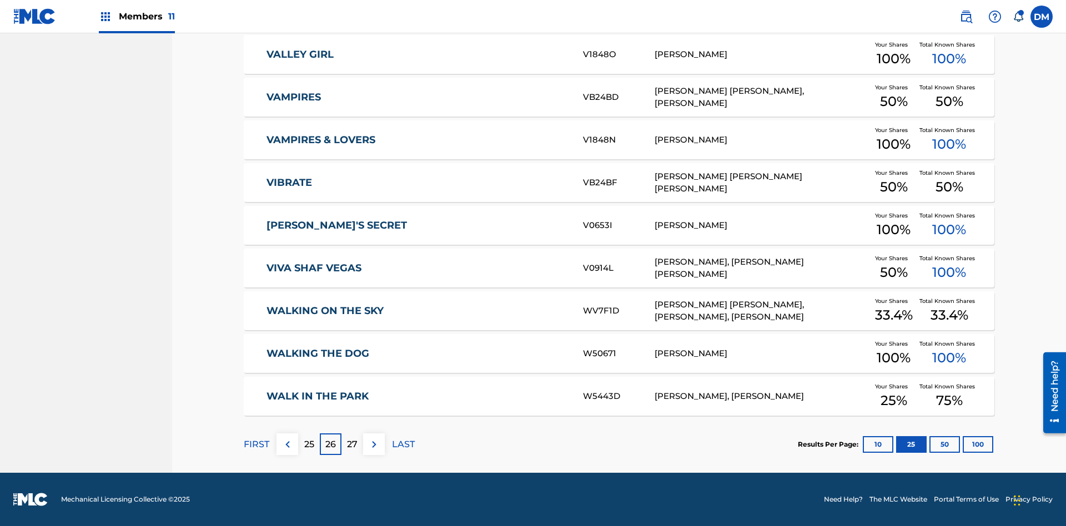
click at [374, 444] on img at bounding box center [373, 444] width 13 height 13
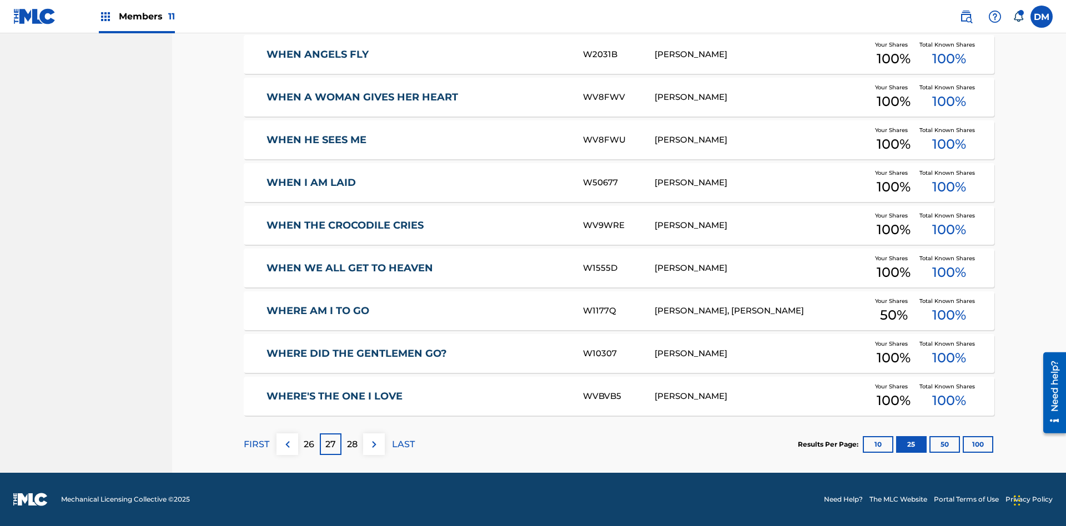
click at [374, 444] on img at bounding box center [373, 444] width 13 height 13
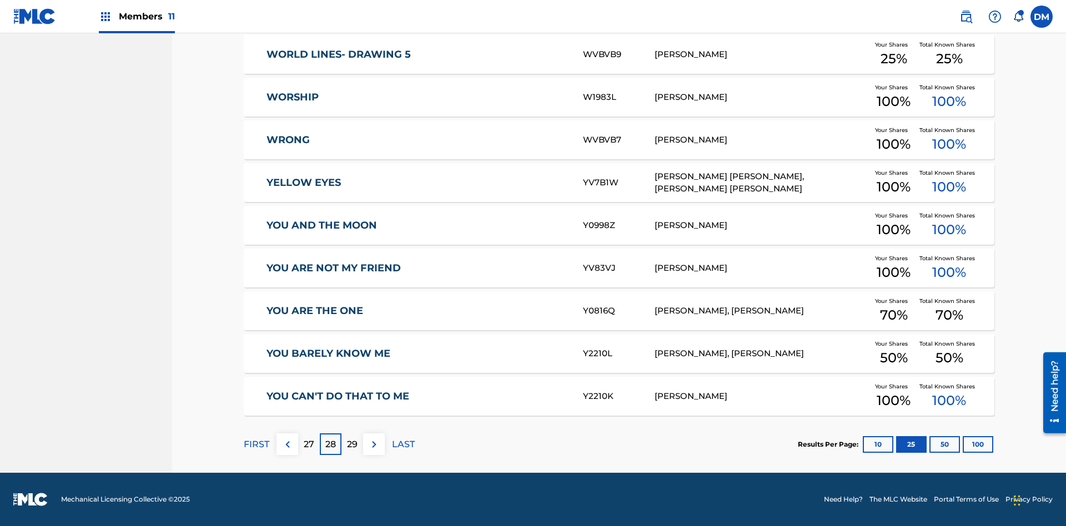
click at [374, 444] on img at bounding box center [373, 444] width 13 height 13
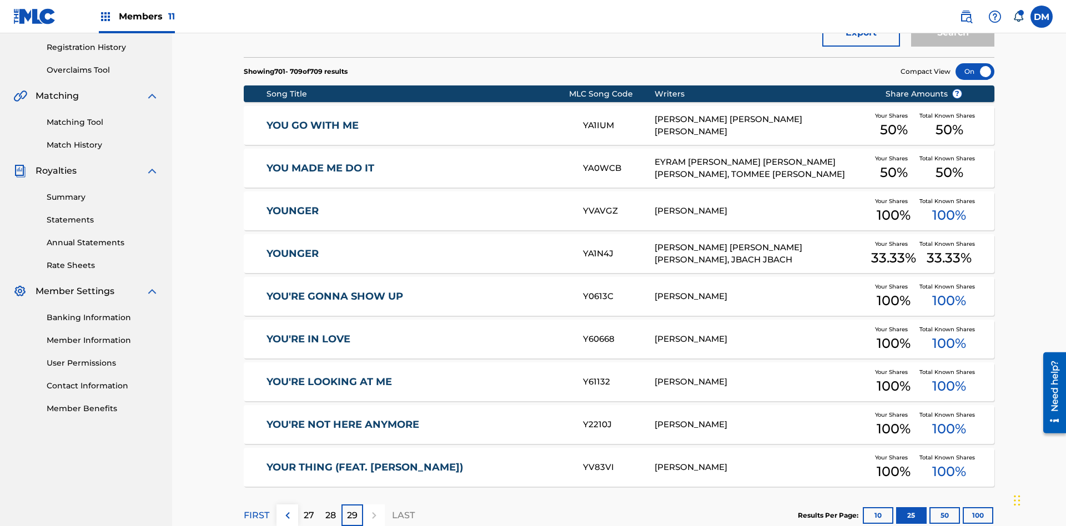
scroll to position [246, 0]
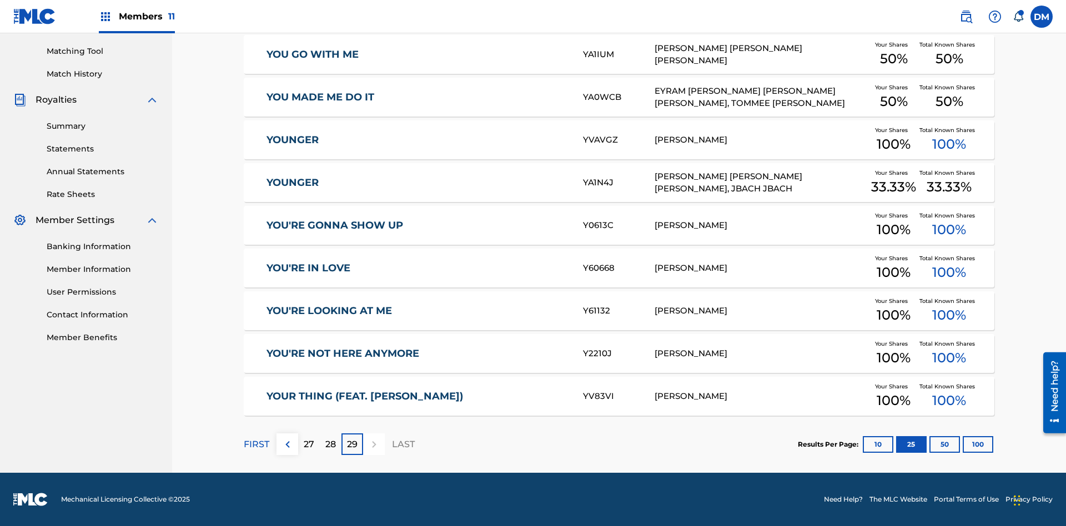
click at [929, 444] on button "50" at bounding box center [944, 444] width 31 height 17
